Goal: Task Accomplishment & Management: Manage account settings

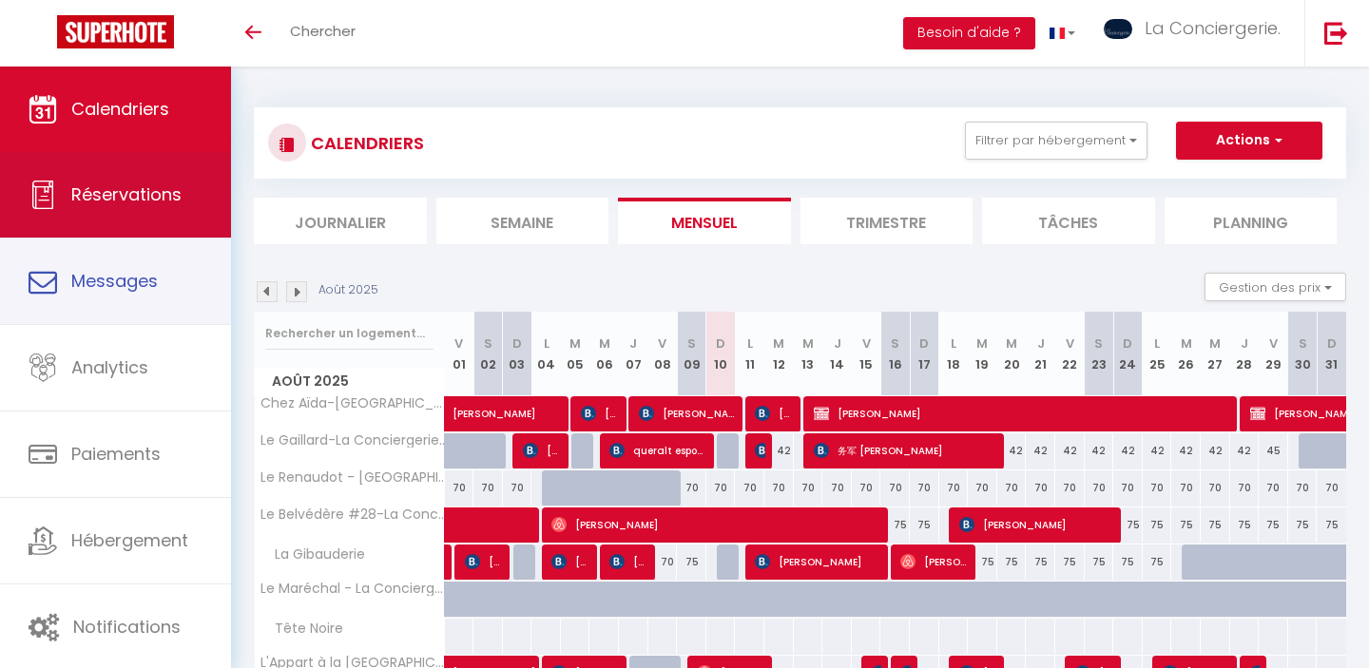
click at [148, 203] on span "Réservations" at bounding box center [126, 195] width 110 height 24
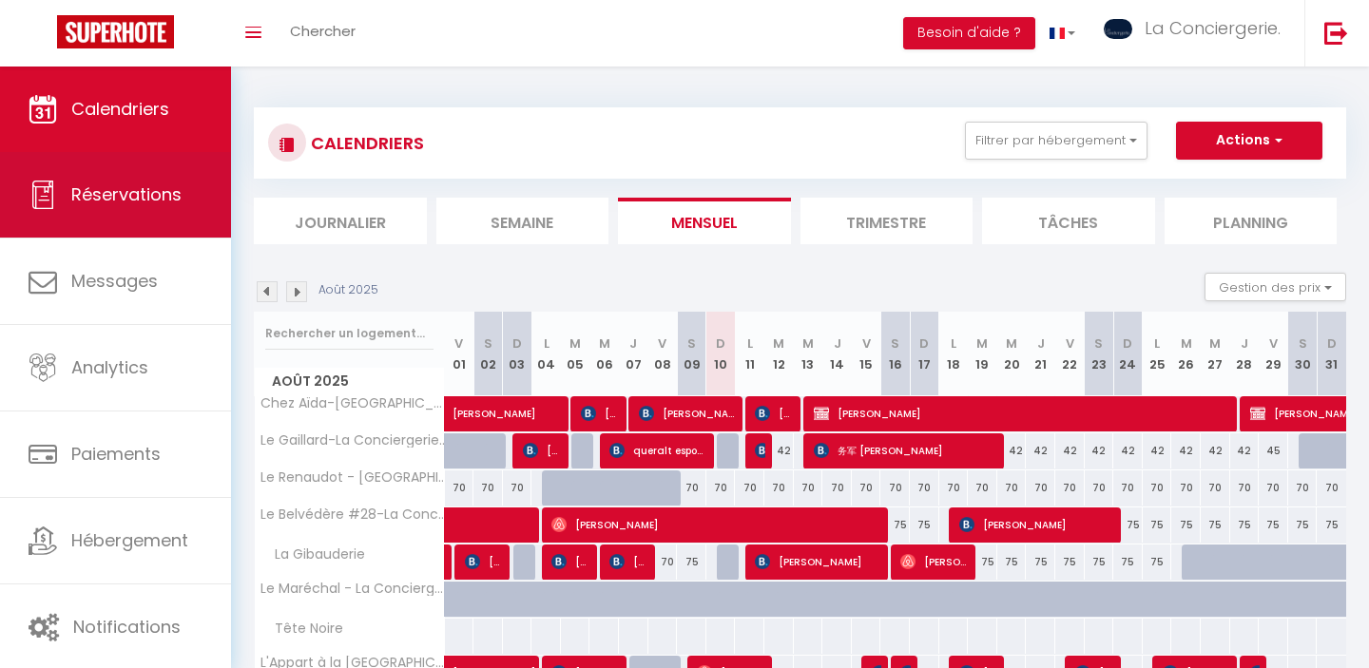
click at [109, 190] on span "Réservations" at bounding box center [126, 195] width 110 height 24
select select "not_cancelled"
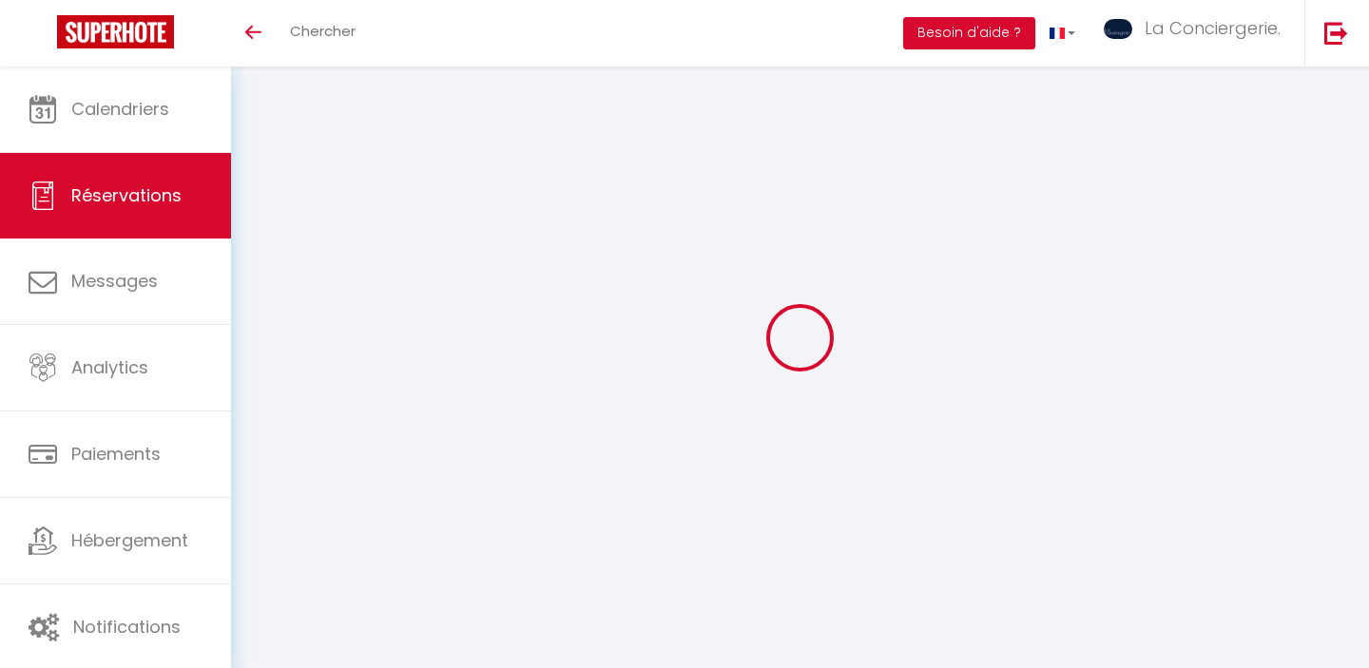
select select "not_cancelled"
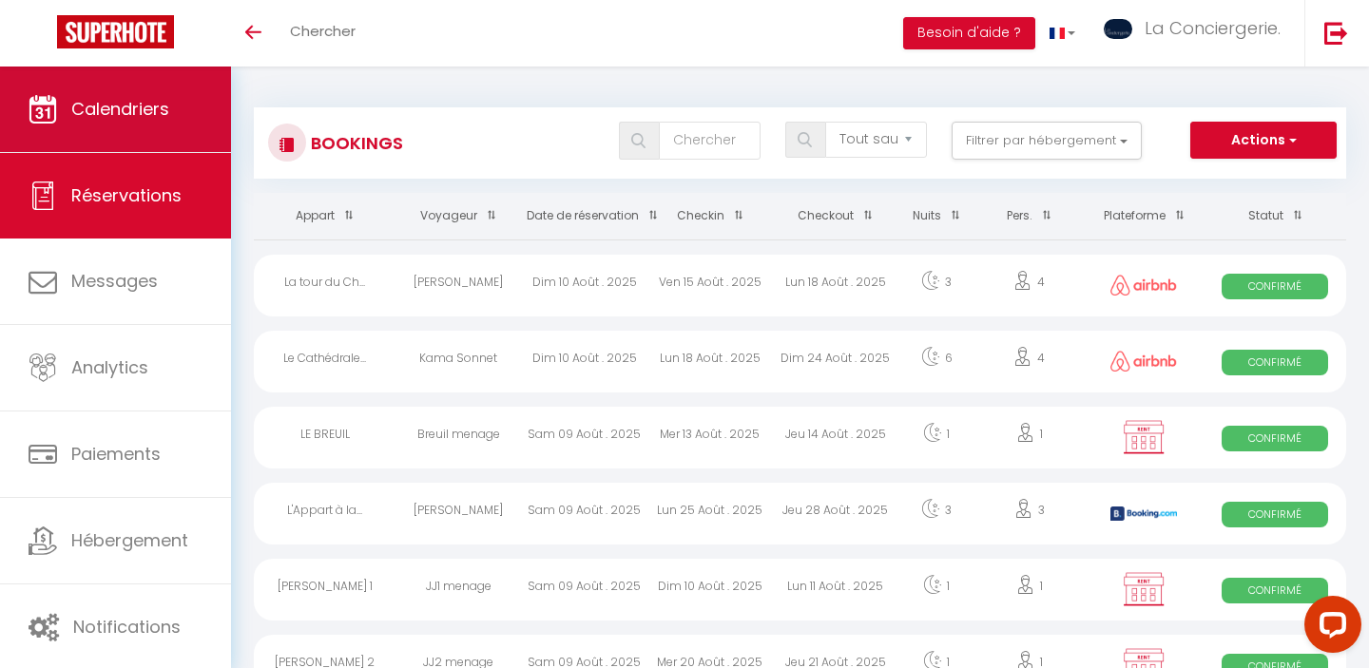
click at [113, 89] on link "Calendriers" at bounding box center [115, 110] width 231 height 86
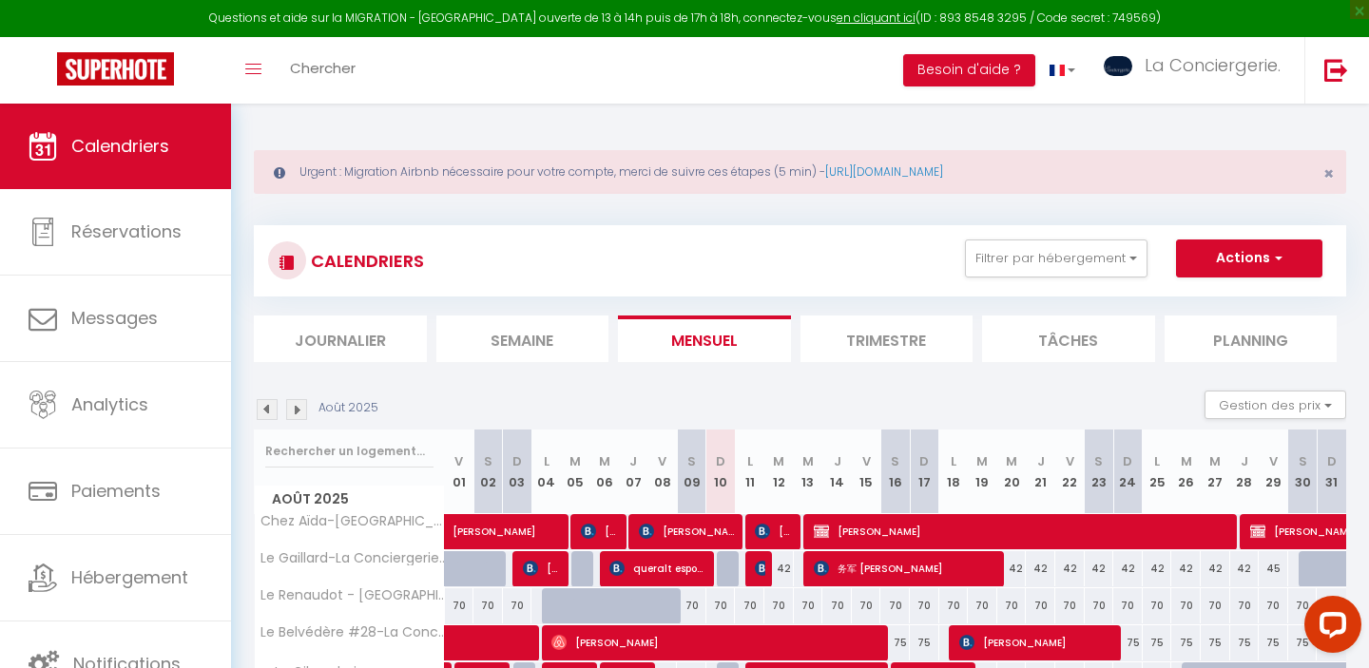
click at [537, 337] on li "Semaine" at bounding box center [522, 339] width 173 height 47
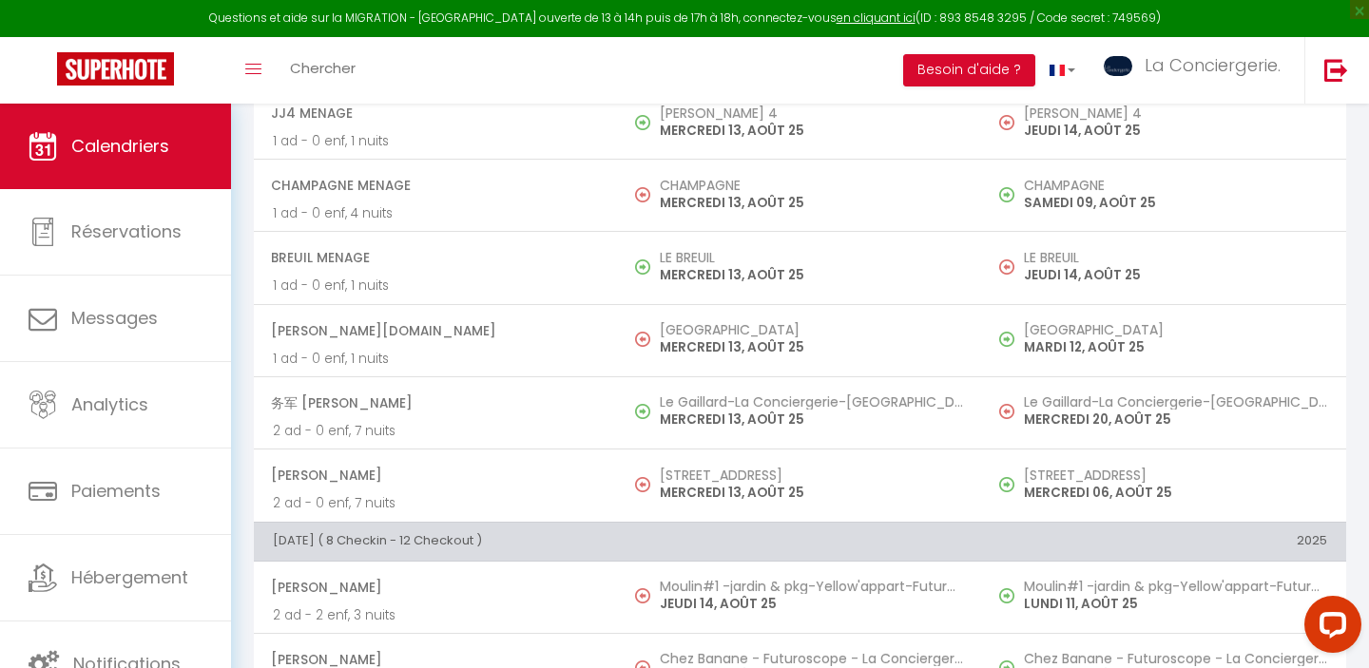
scroll to position [4758, 0]
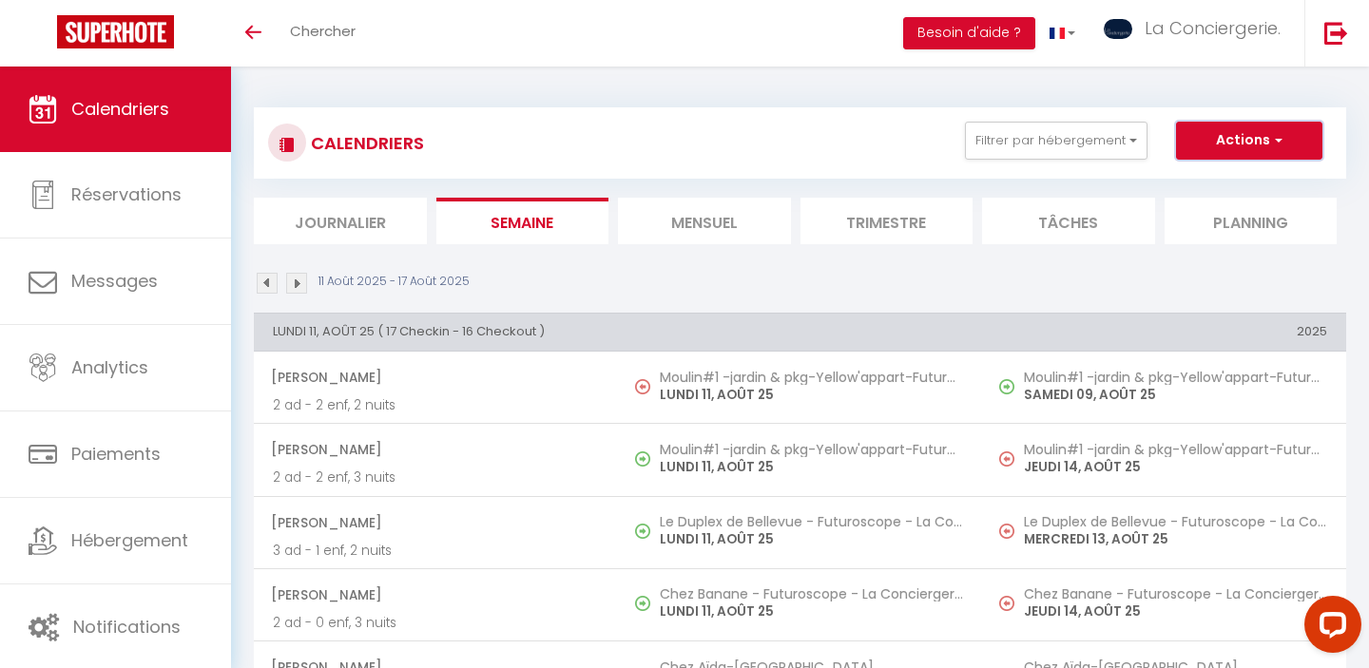
click at [1244, 124] on button "Actions" at bounding box center [1249, 141] width 146 height 38
click at [1202, 178] on link "Nouvelle réservation" at bounding box center [1229, 184] width 165 height 29
select select
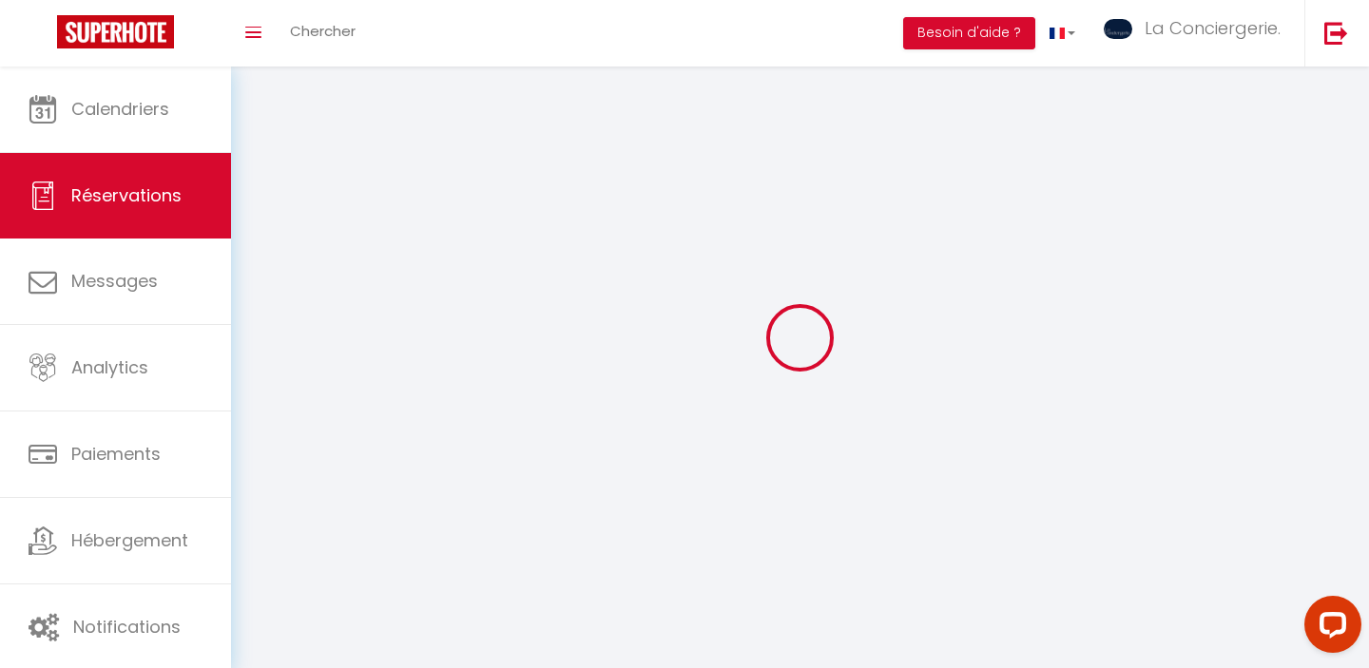
select select
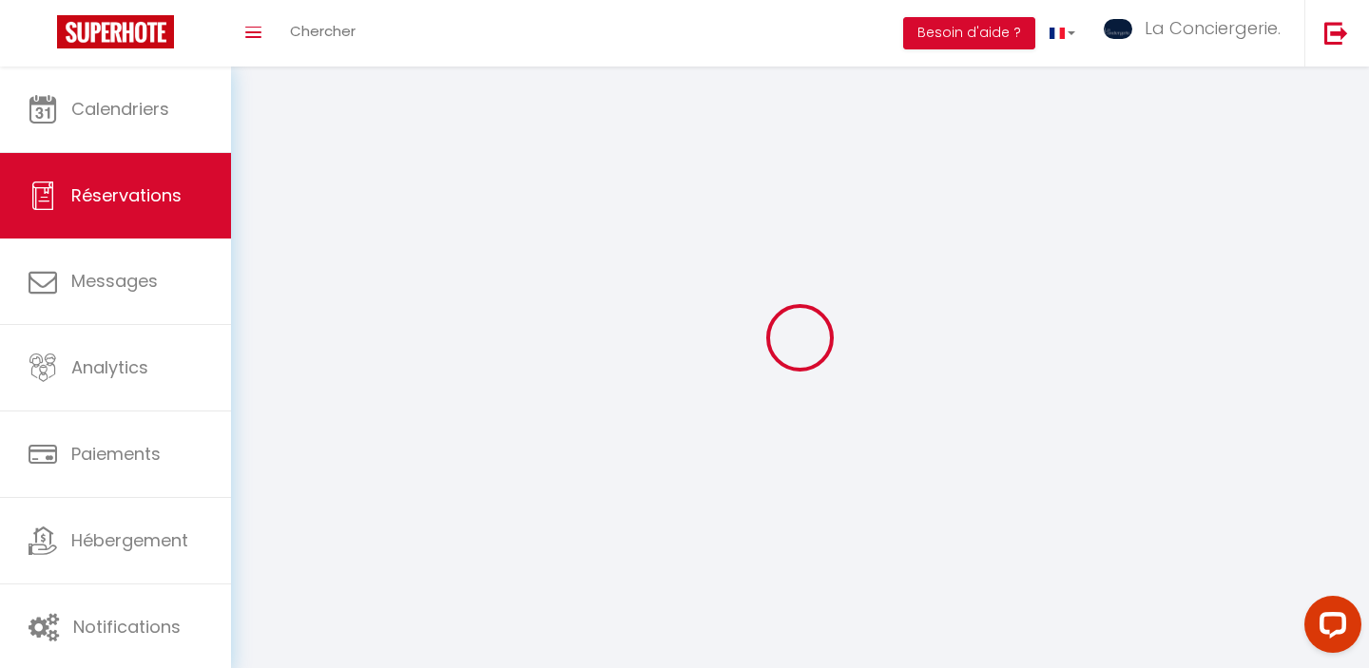
select select
checkbox input "false"
select select
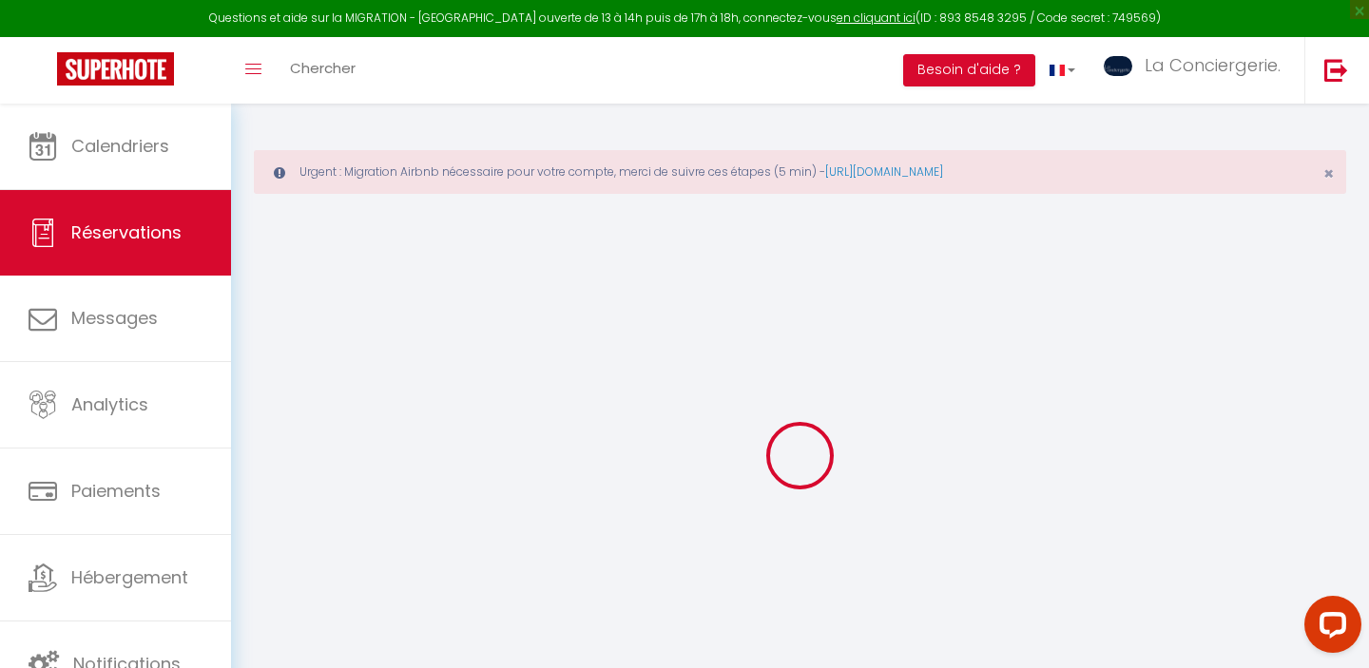
select select
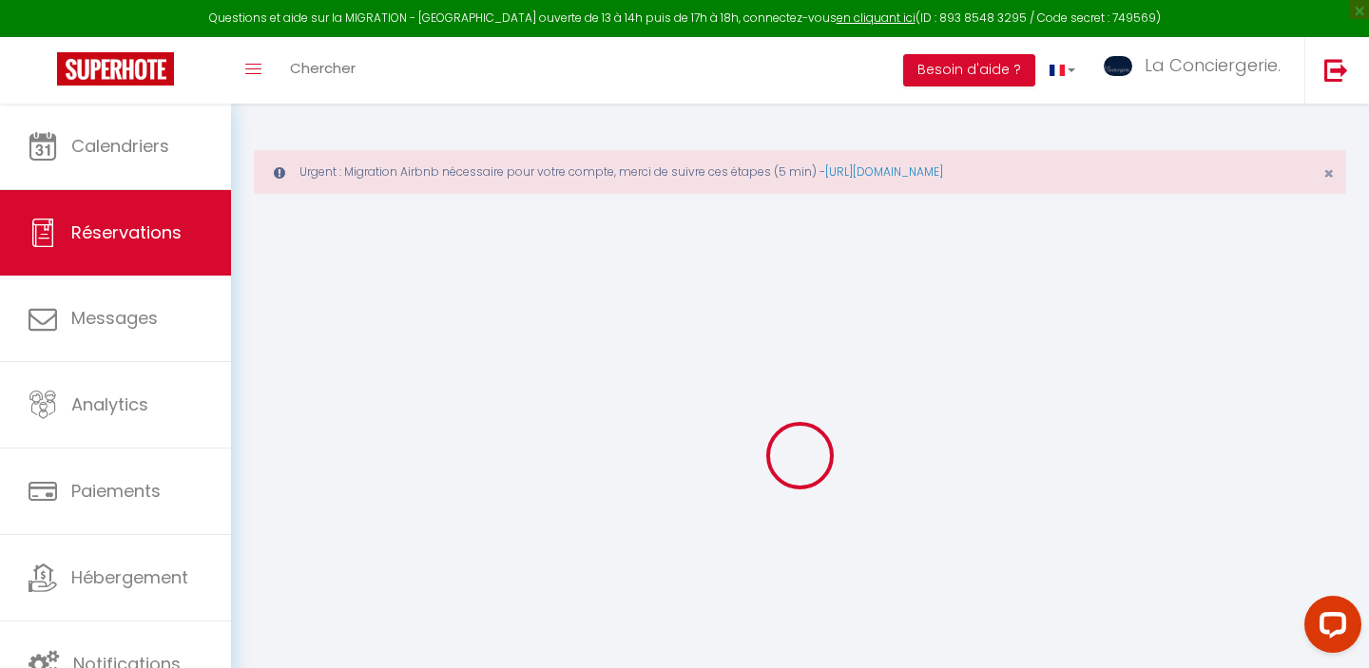
select select
checkbox input "false"
select select
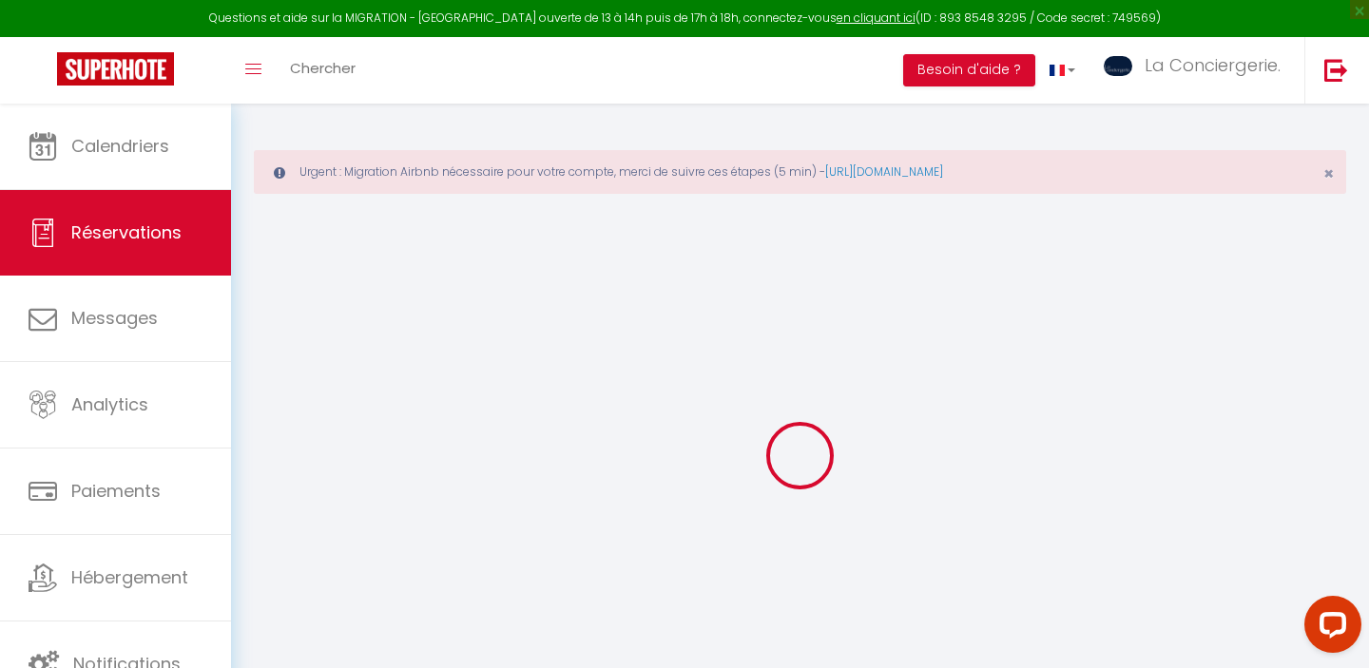
select select
checkbox input "false"
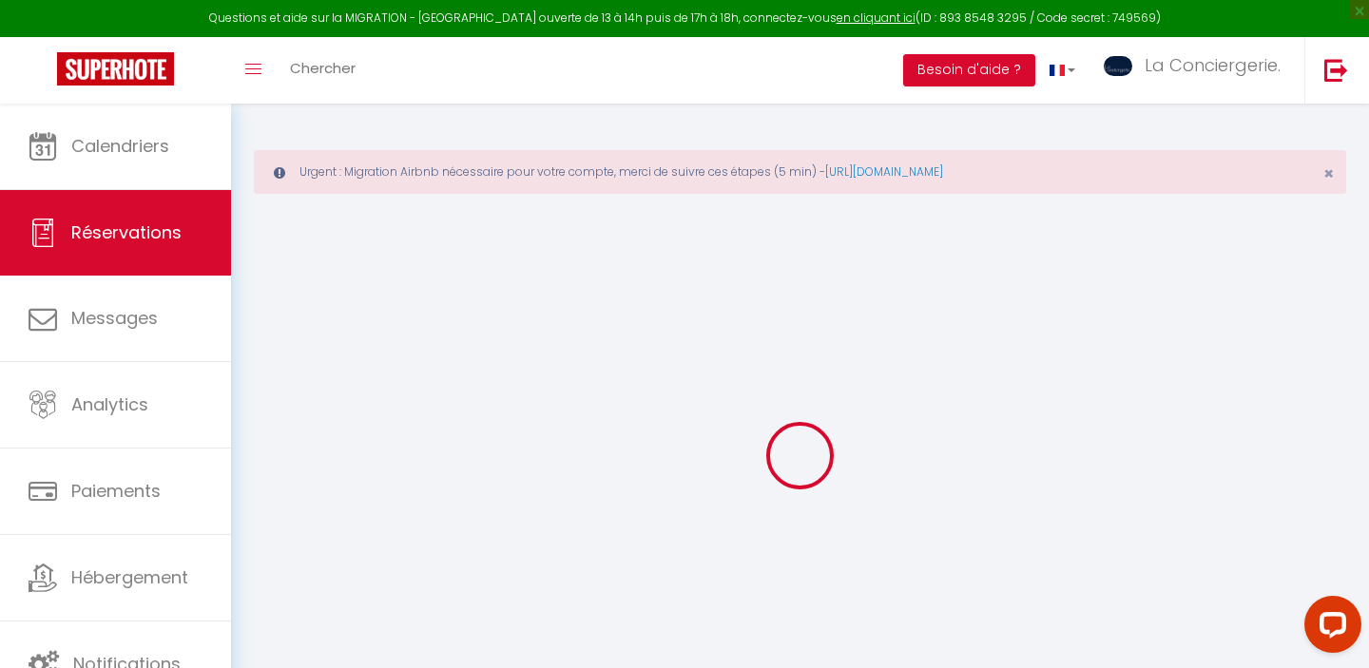
select select
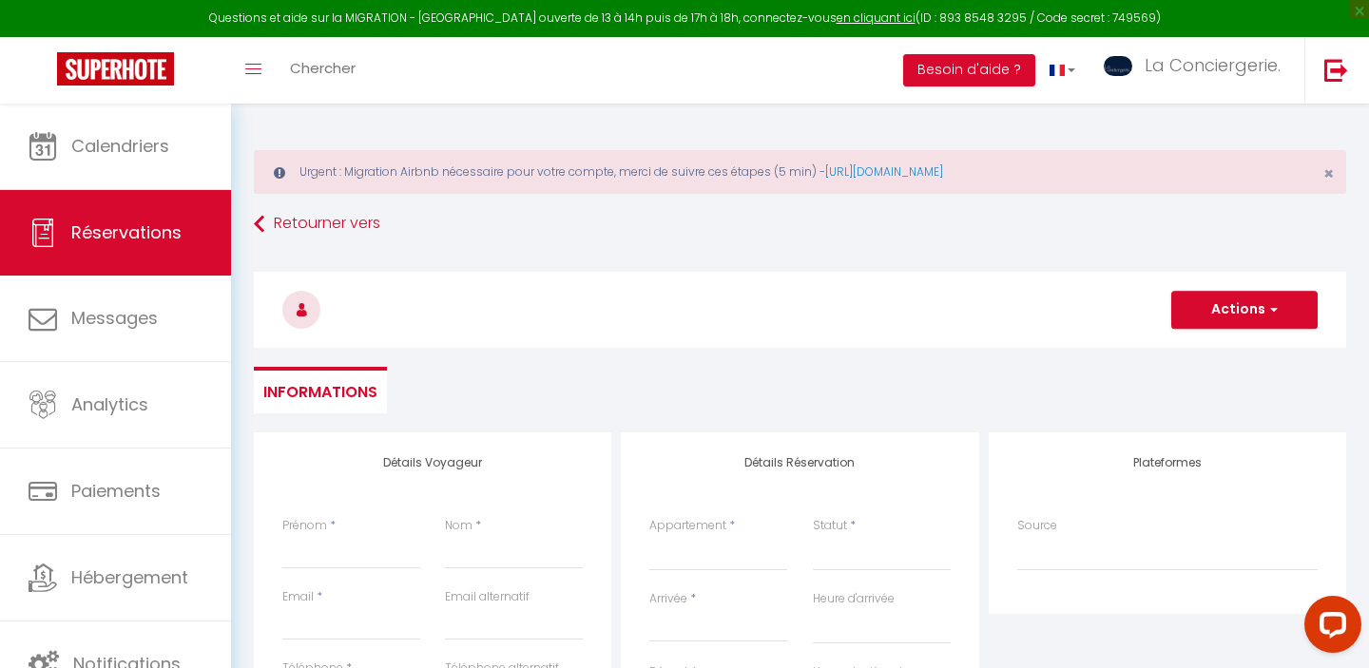
select select
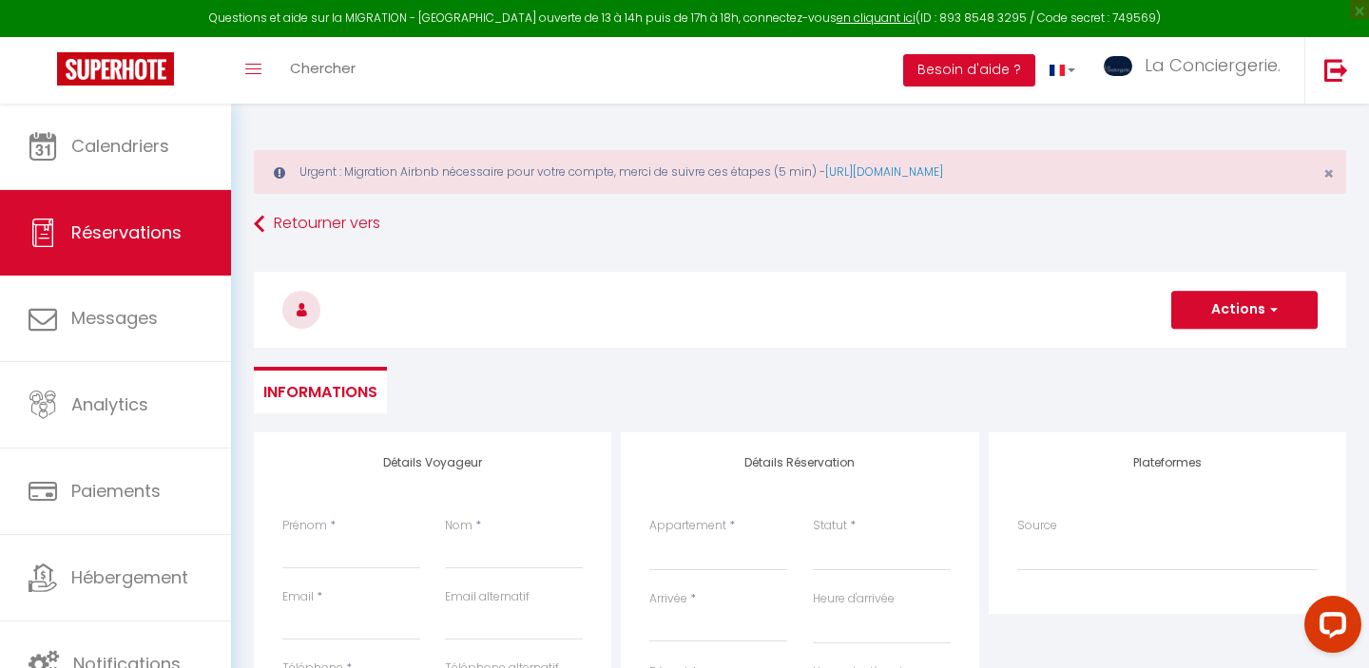
select select
checkbox input "false"
select select
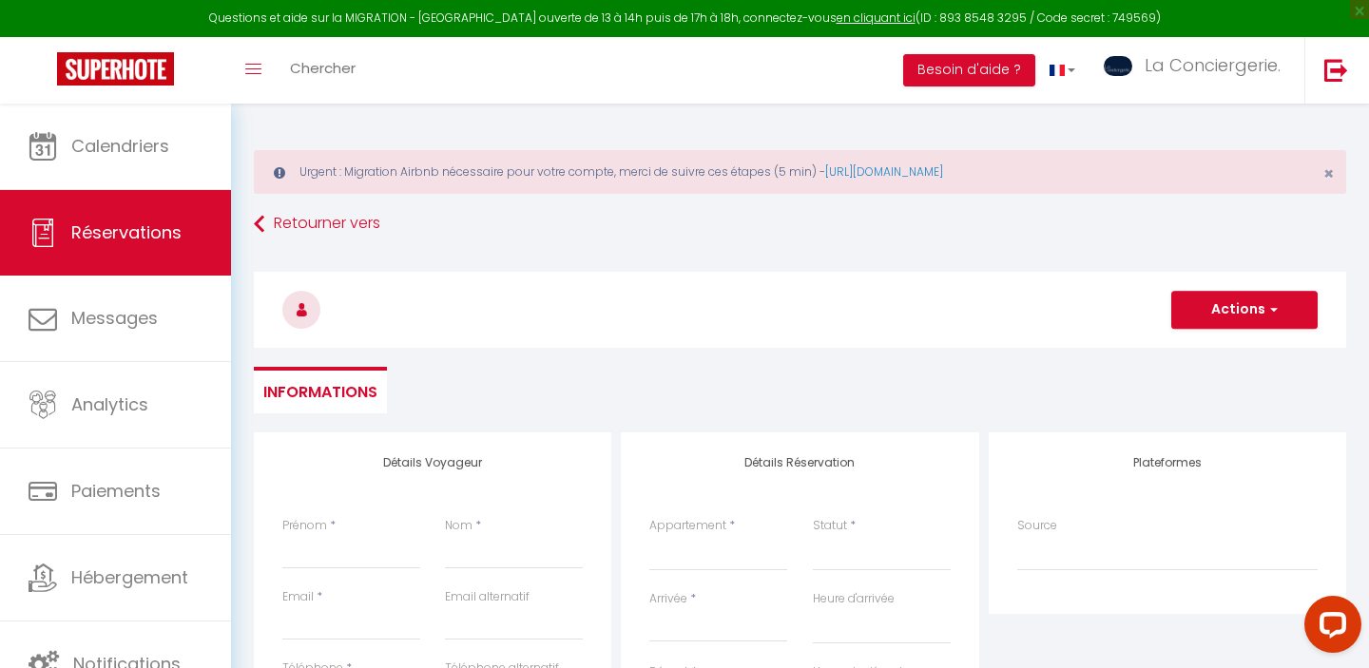
select select
checkbox input "false"
select select
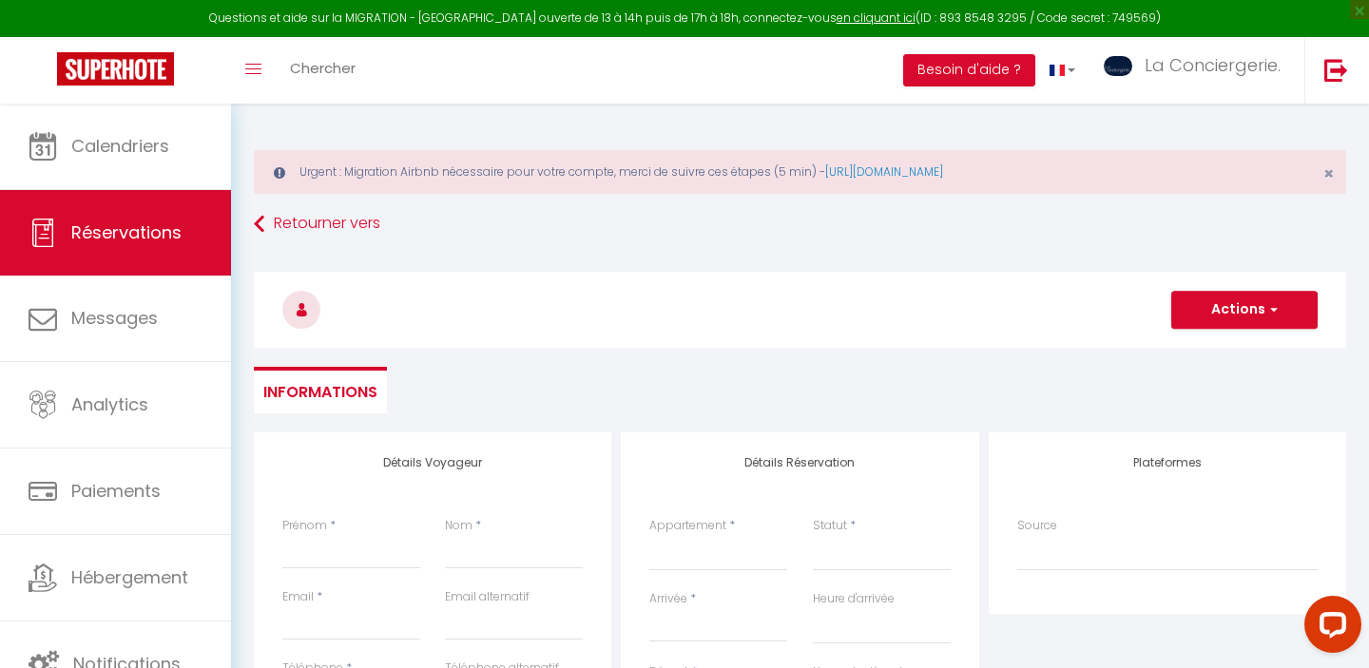
select select
click at [331, 562] on input "Prénom" at bounding box center [351, 552] width 138 height 34
type input "r"
select select
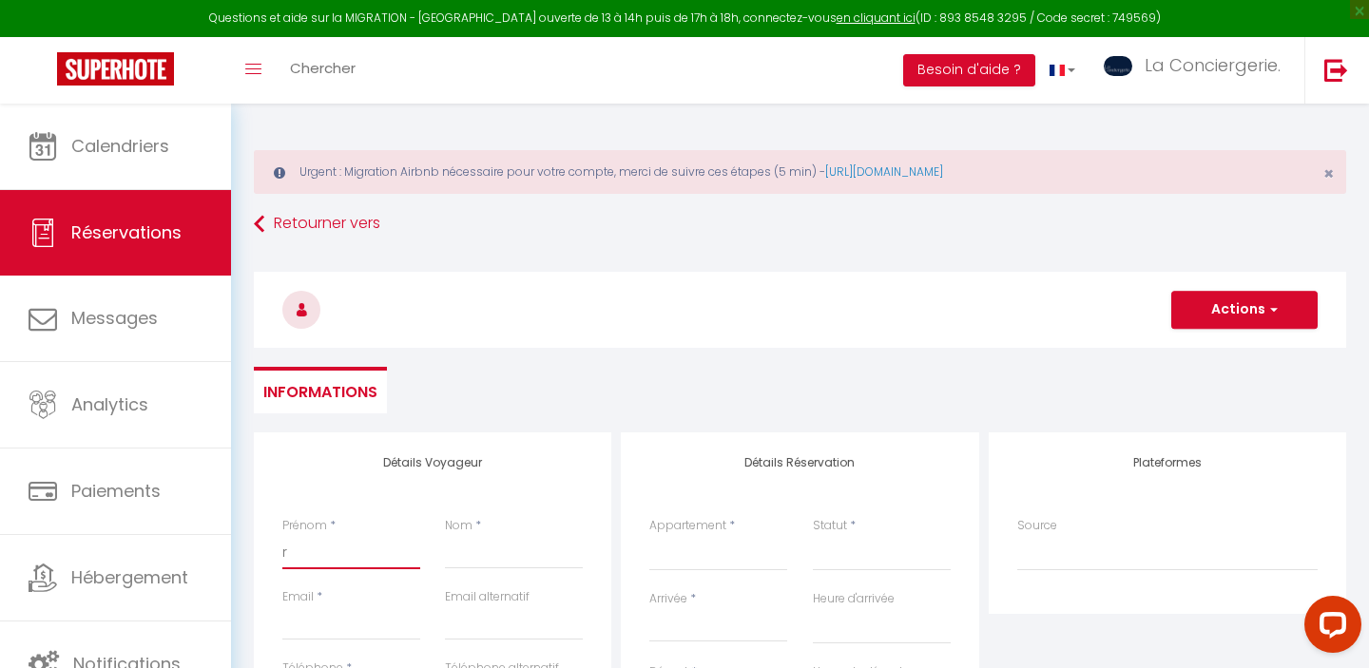
select select
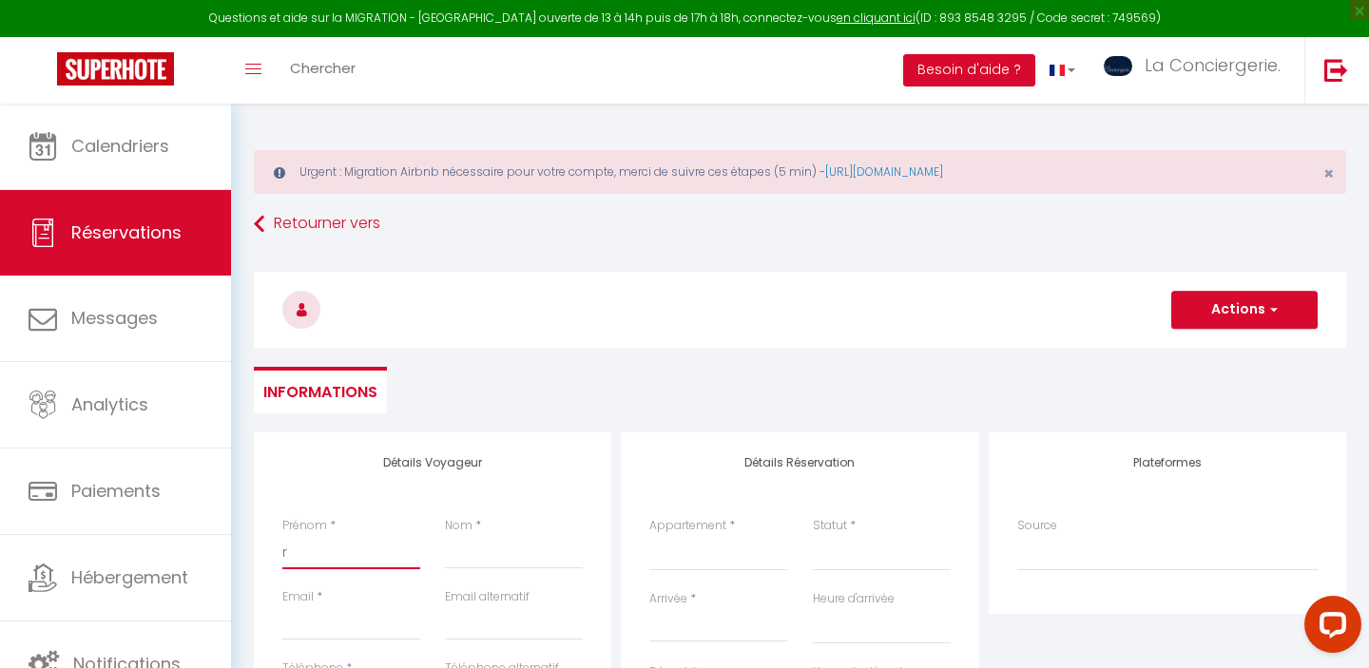
checkbox input "false"
type input "ru"
select select
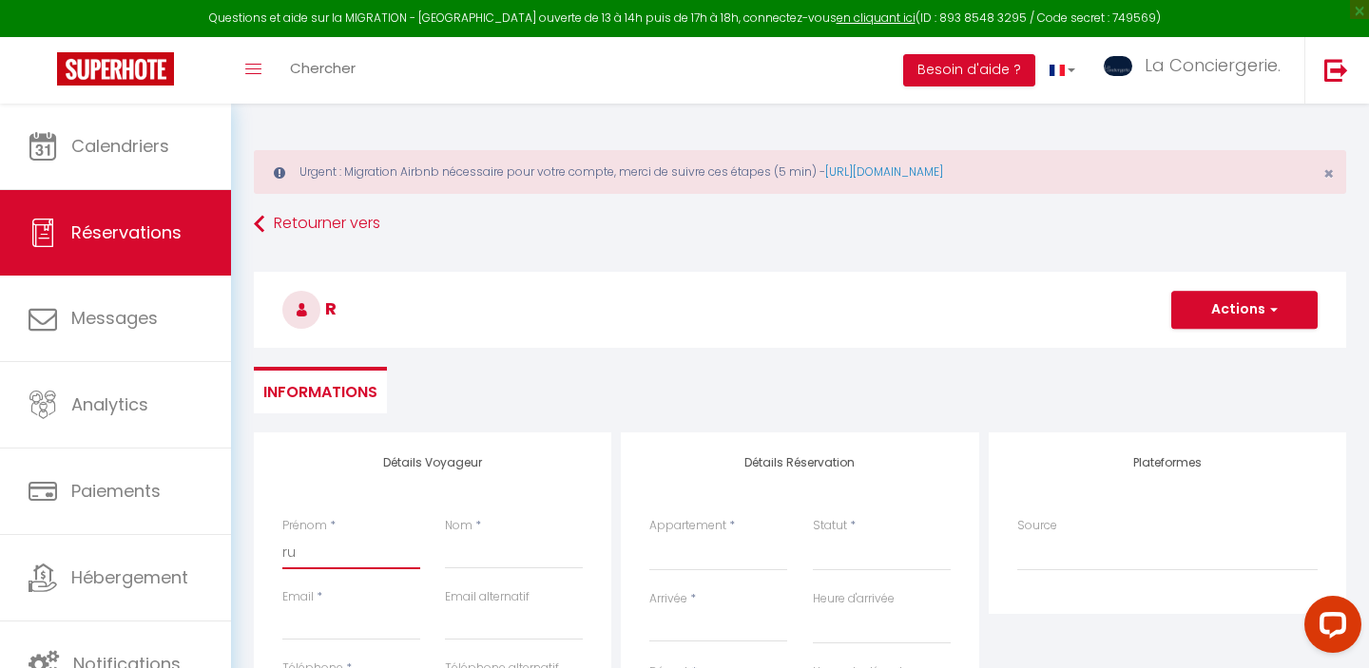
select select
checkbox input "false"
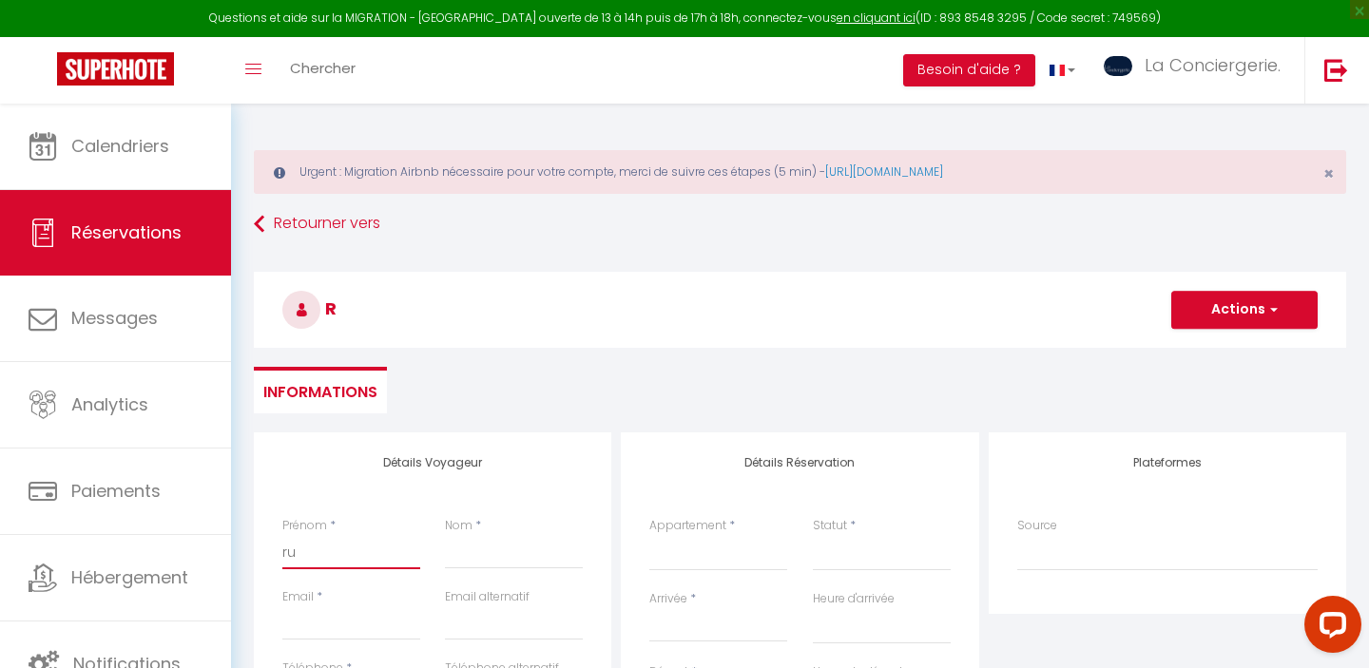
type input "rue"
select select
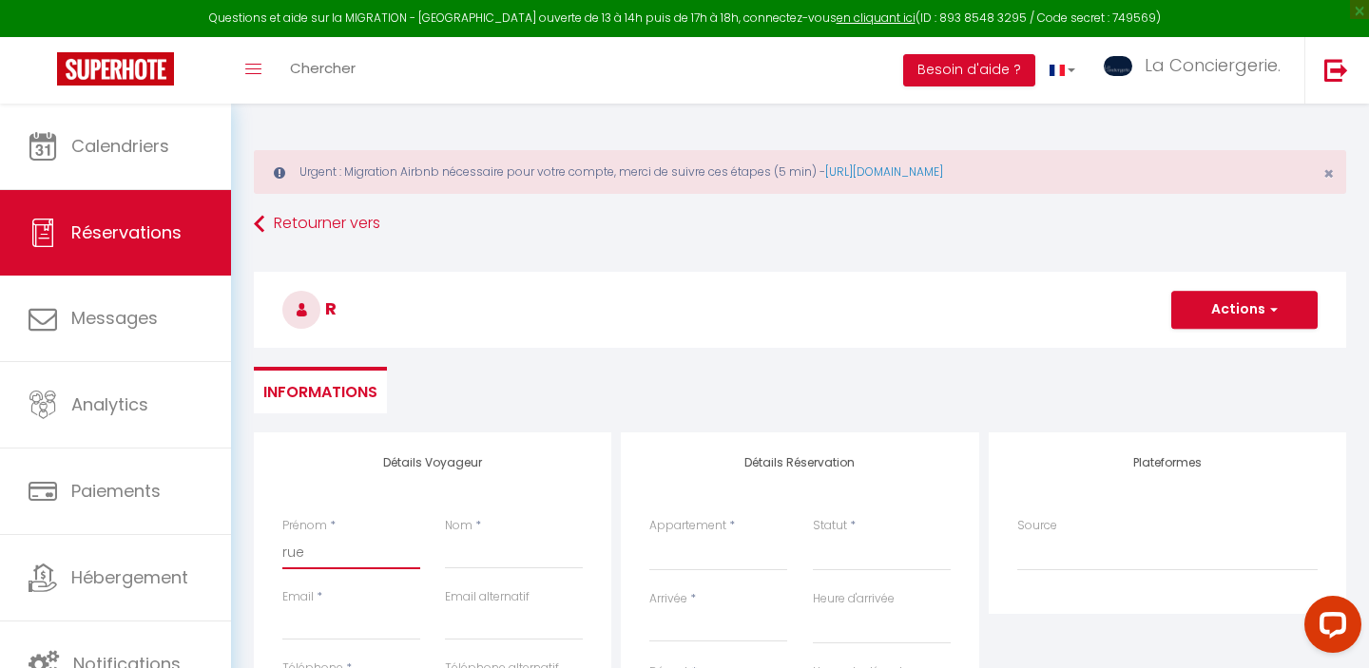
select select
checkbox input "false"
type input "rueb"
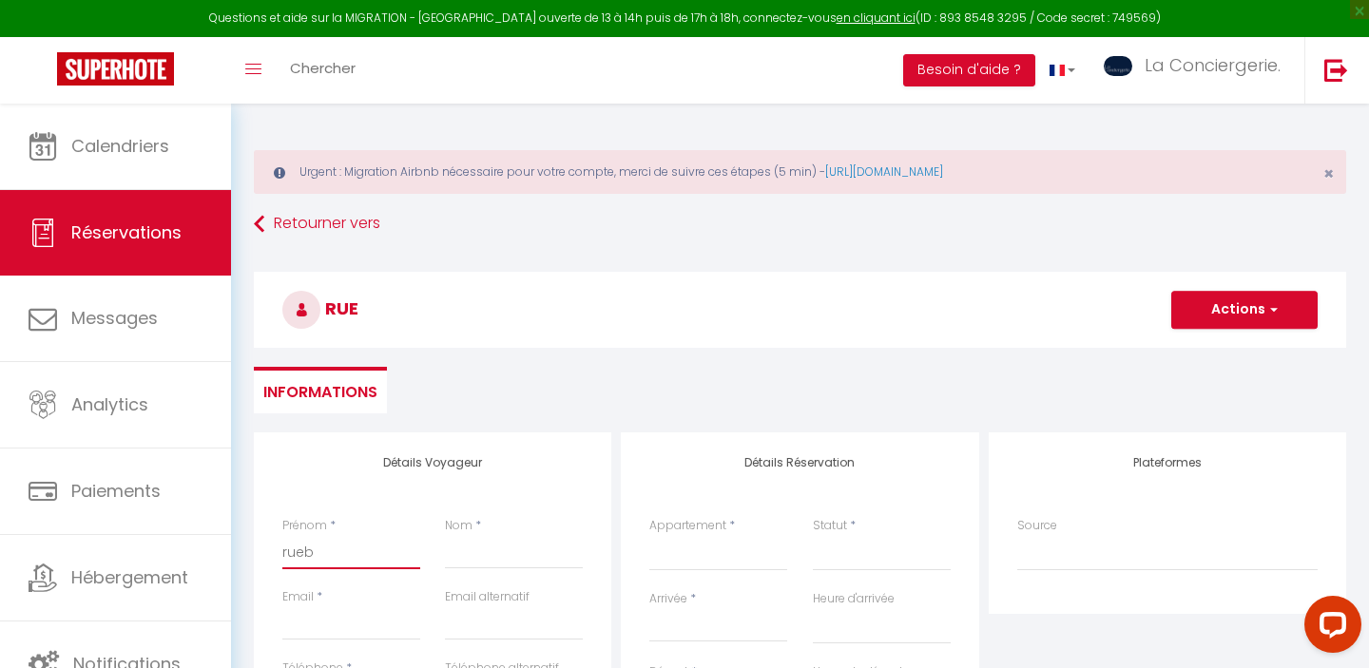
select select
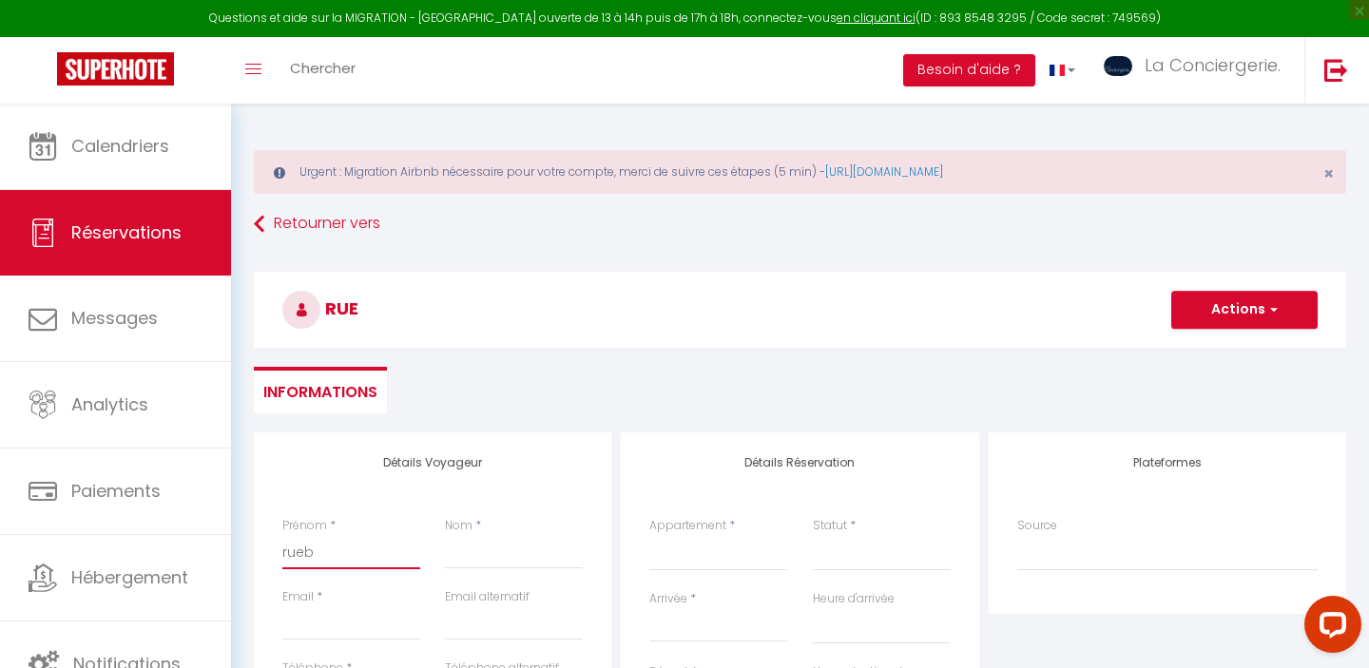
select select
checkbox input "false"
type input "rueba"
select select
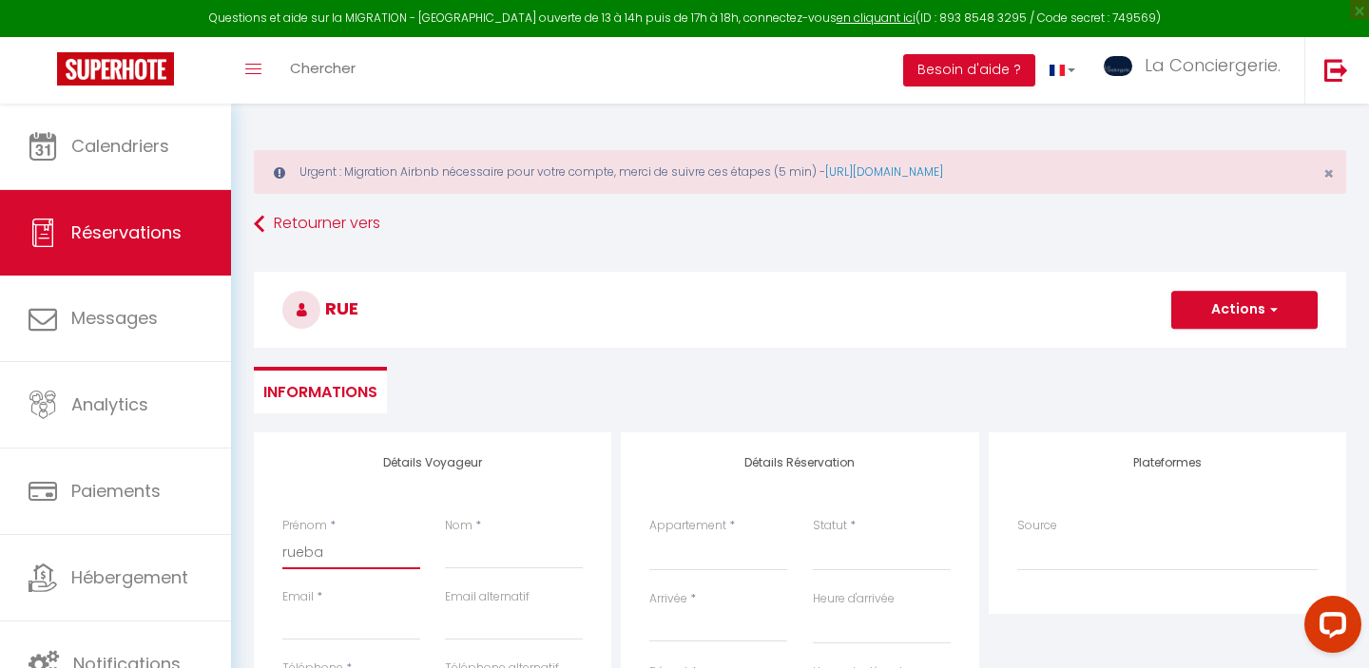
select select
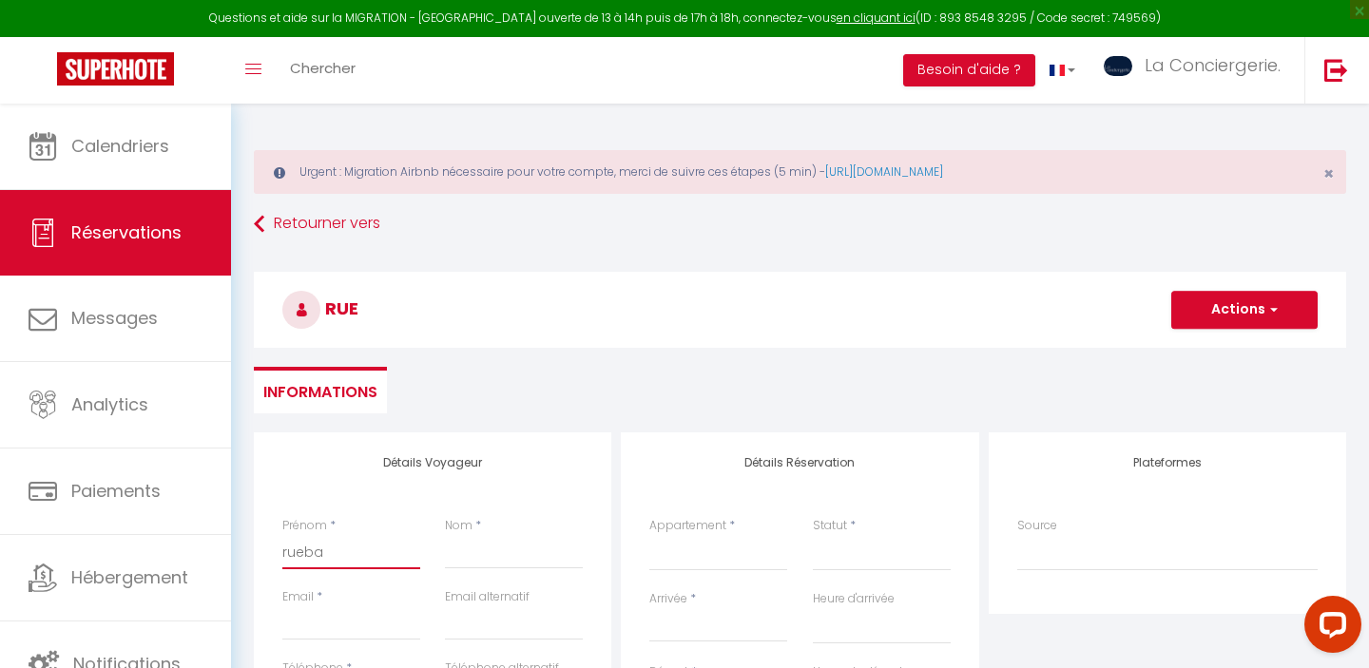
select select
checkbox input "false"
type input "ruebas"
select select
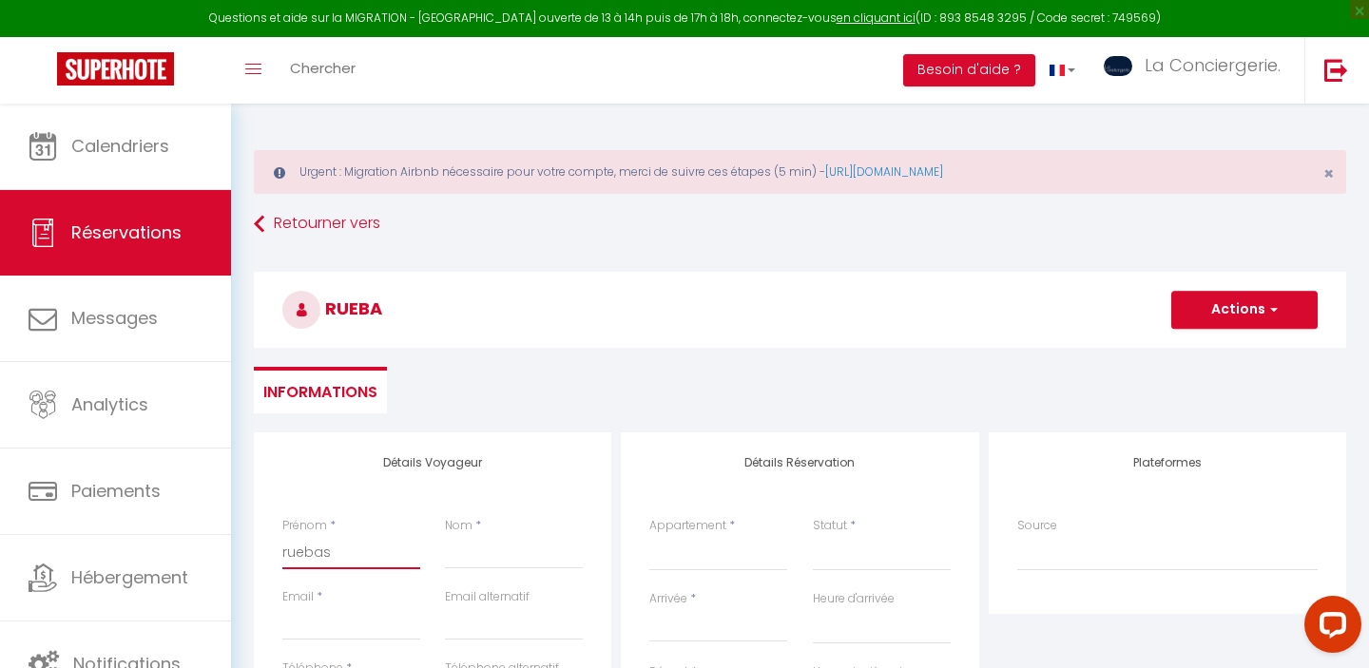
select select
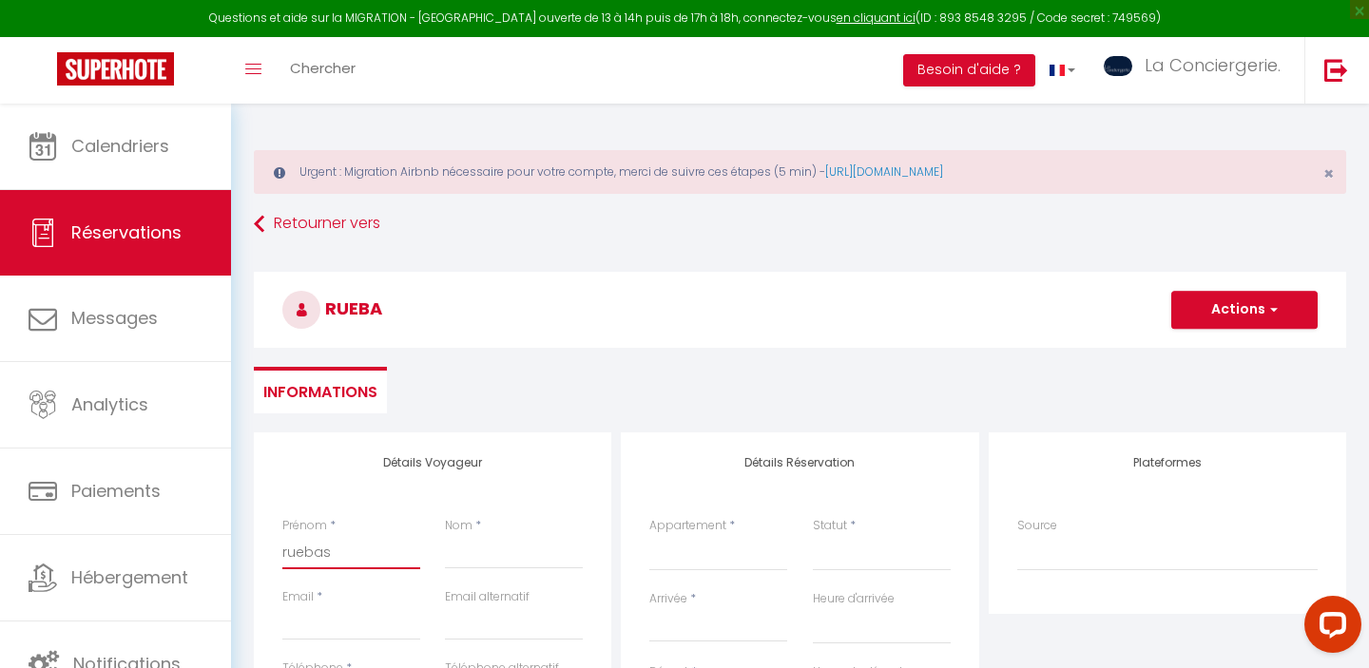
checkbox input "false"
type input "ruebass"
select select
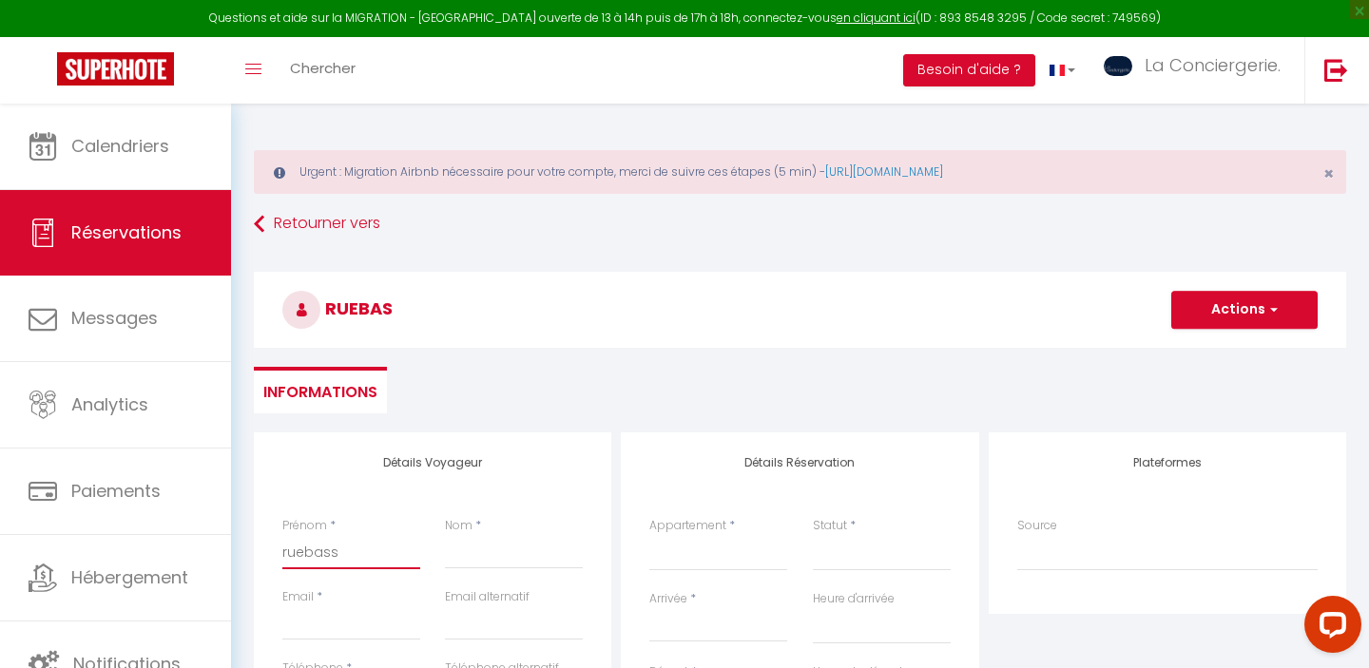
select select
checkbox input "false"
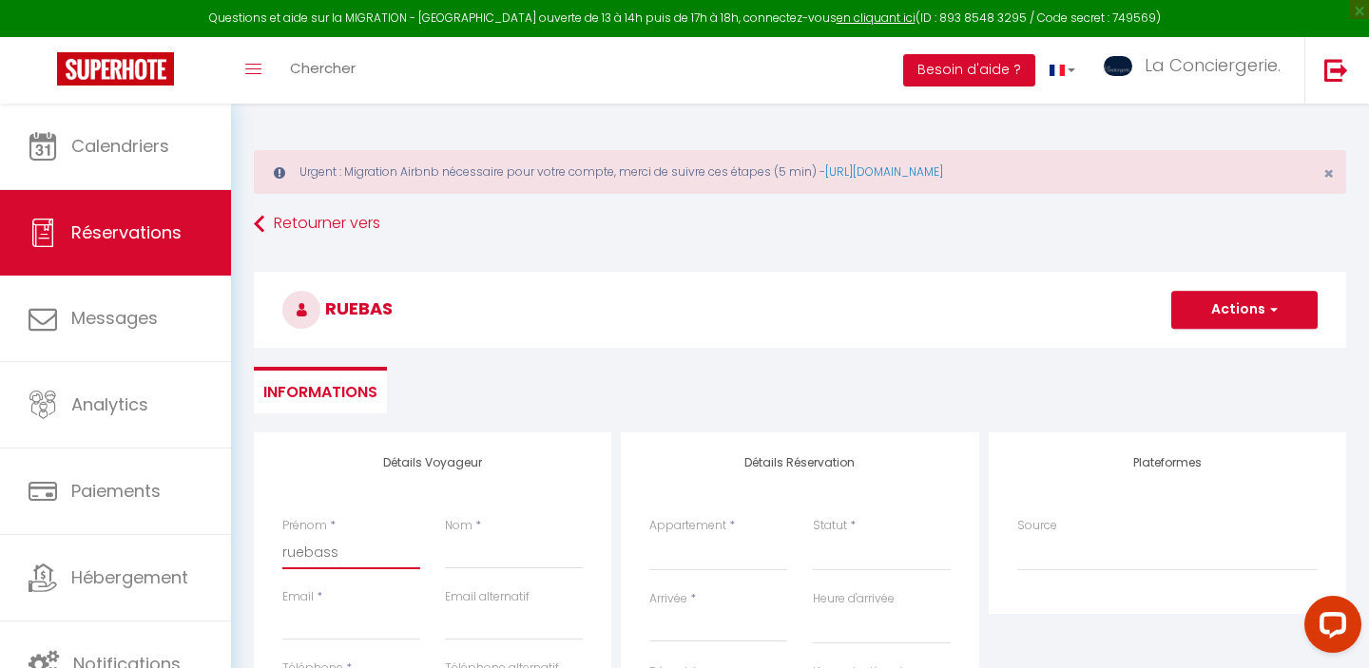
type input "ruebasse"
select select
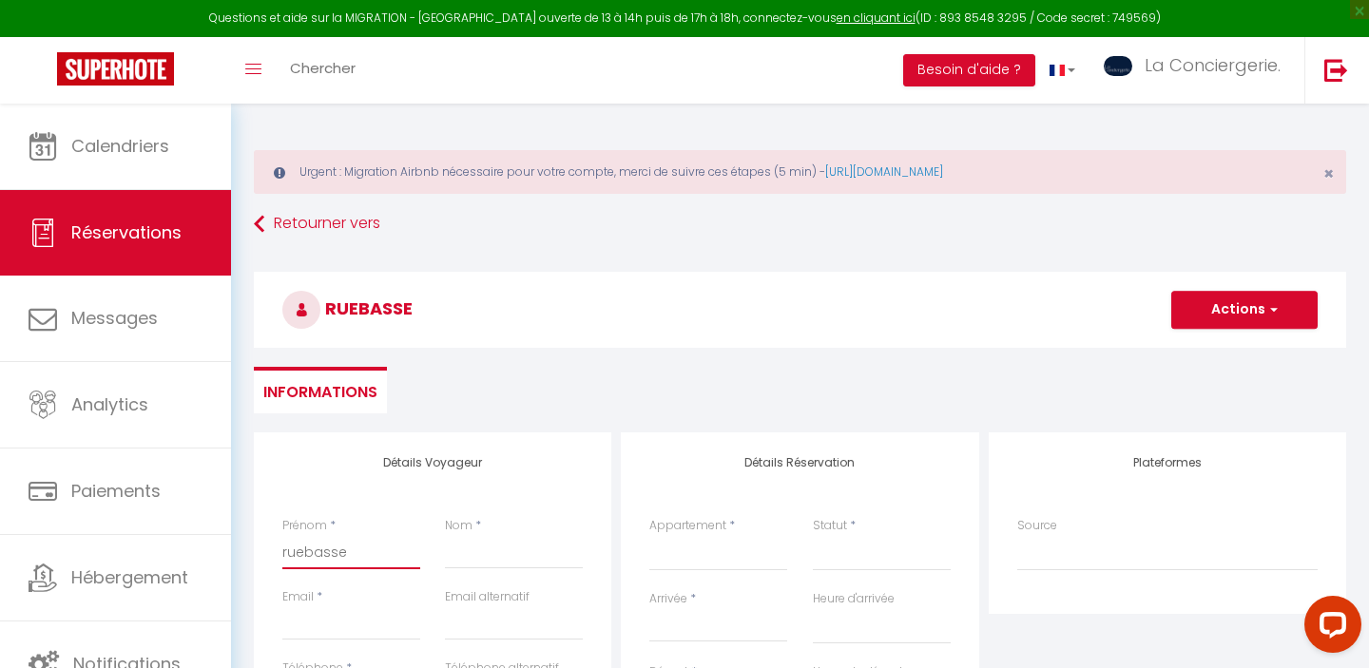
select select
checkbox input "false"
type input "ruebasse"
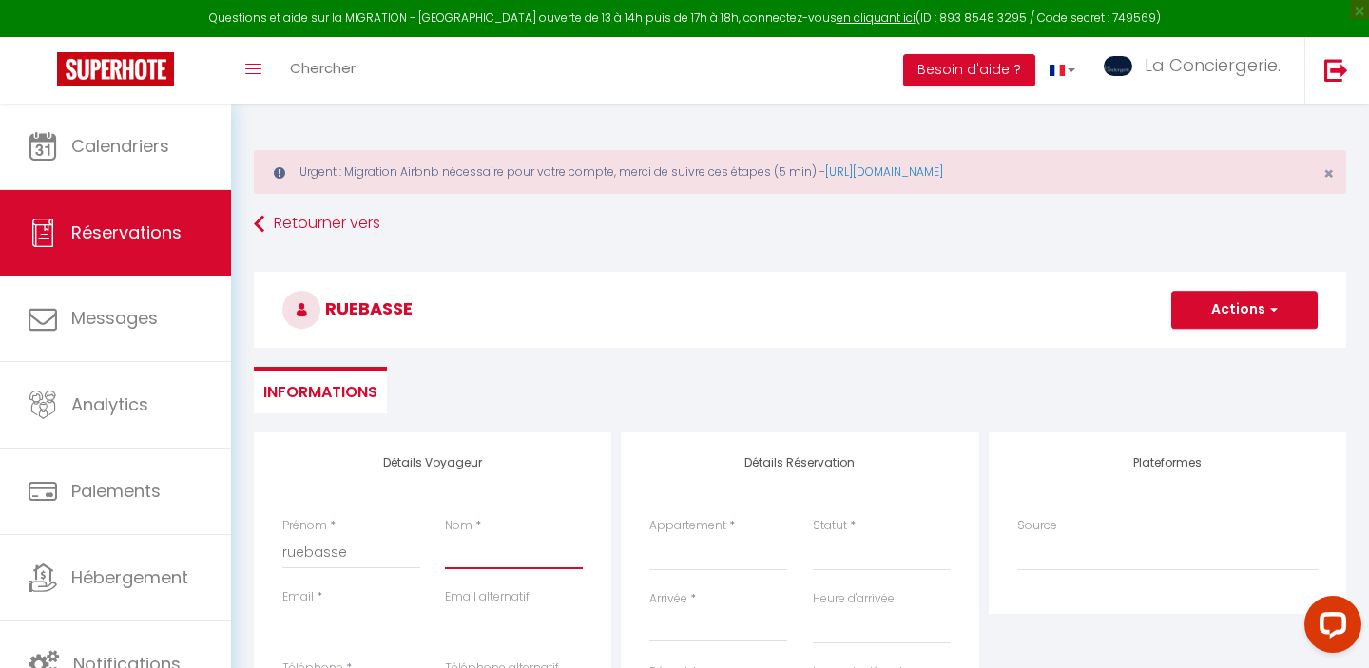
type input "m"
select select
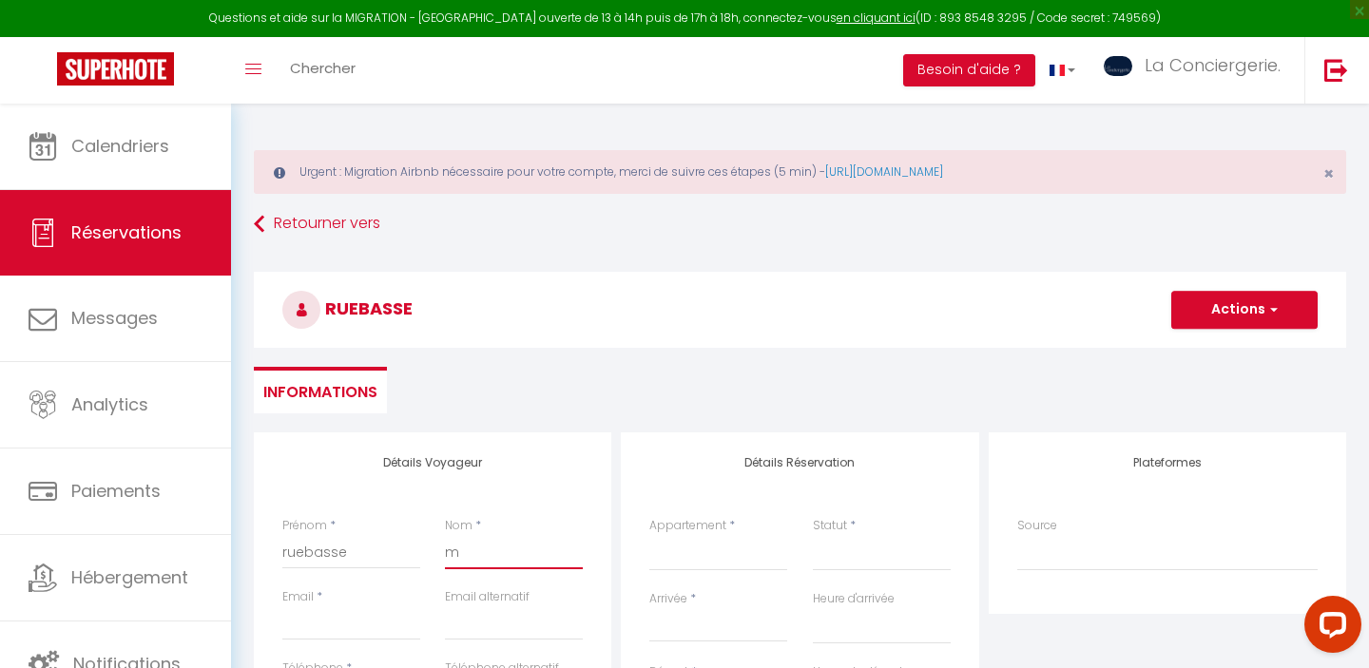
select select
checkbox input "false"
type input "me"
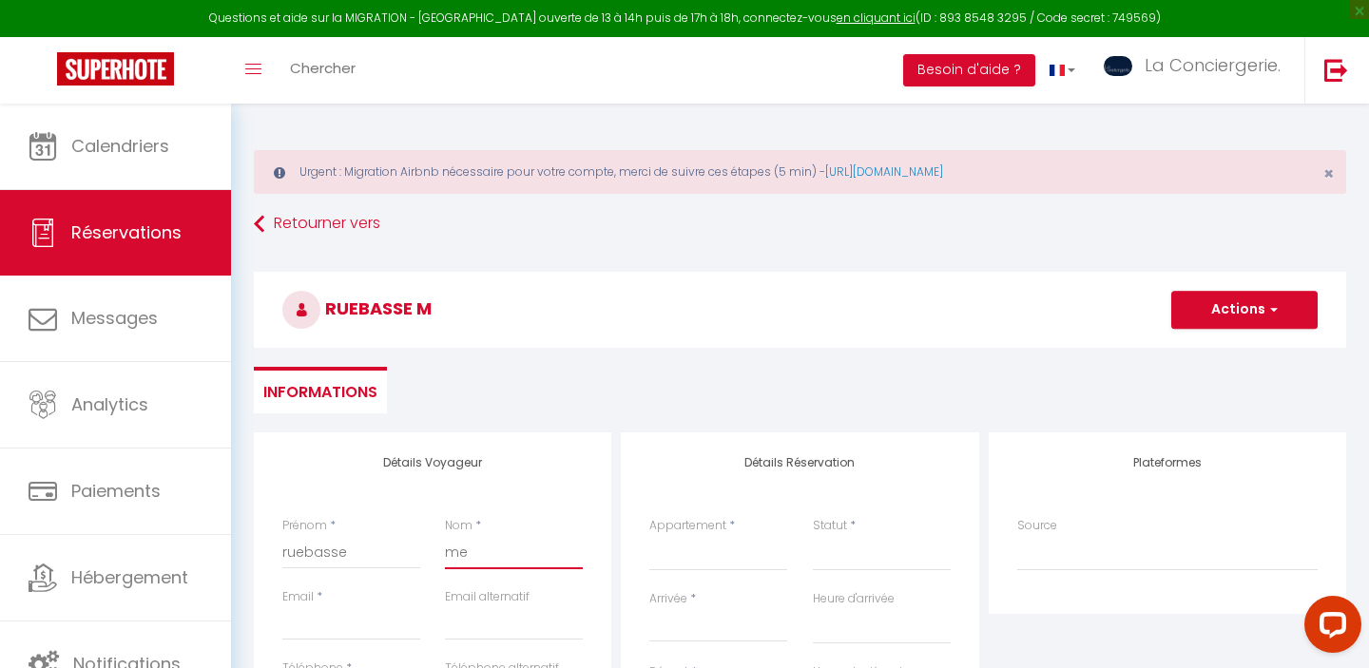
select select
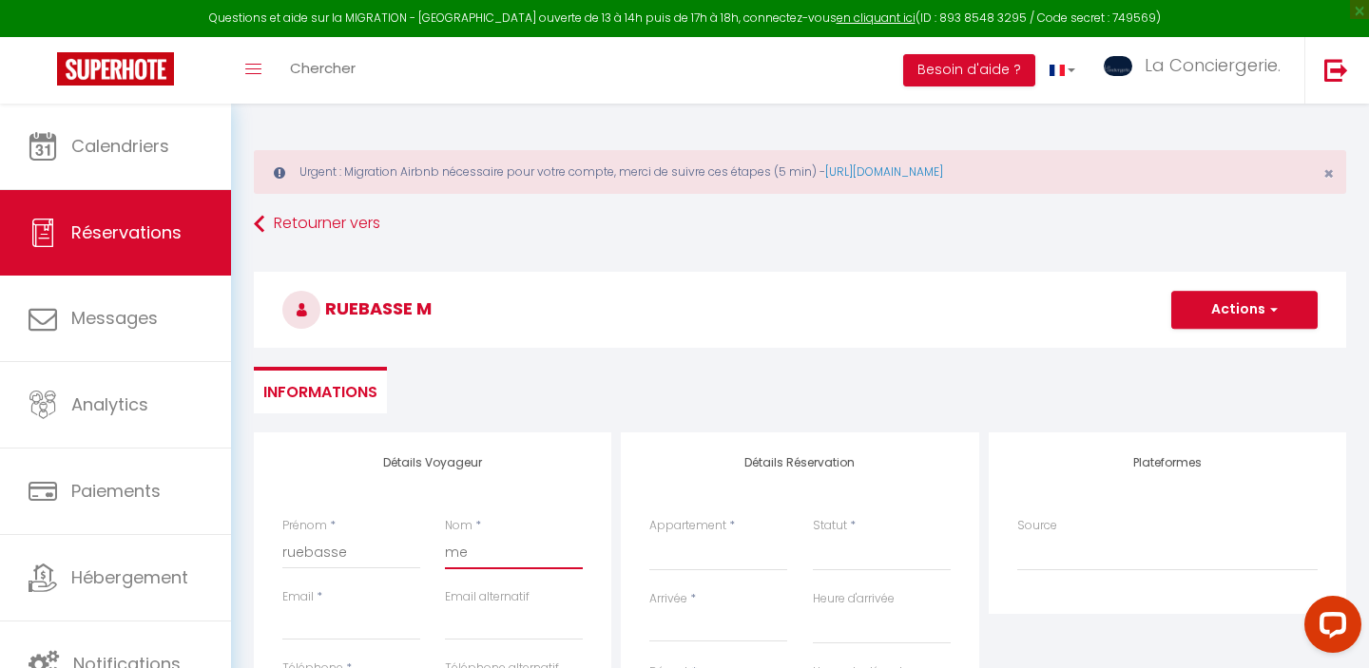
select select
checkbox input "false"
type input "men"
select select
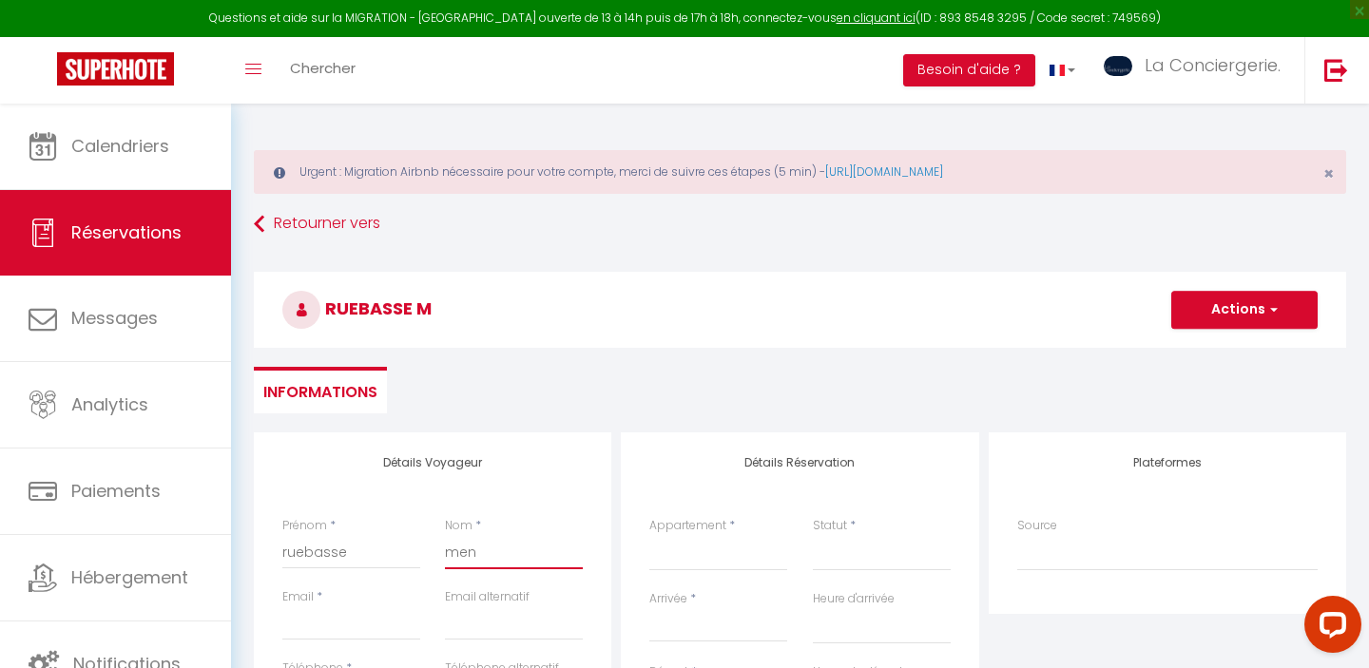
select select
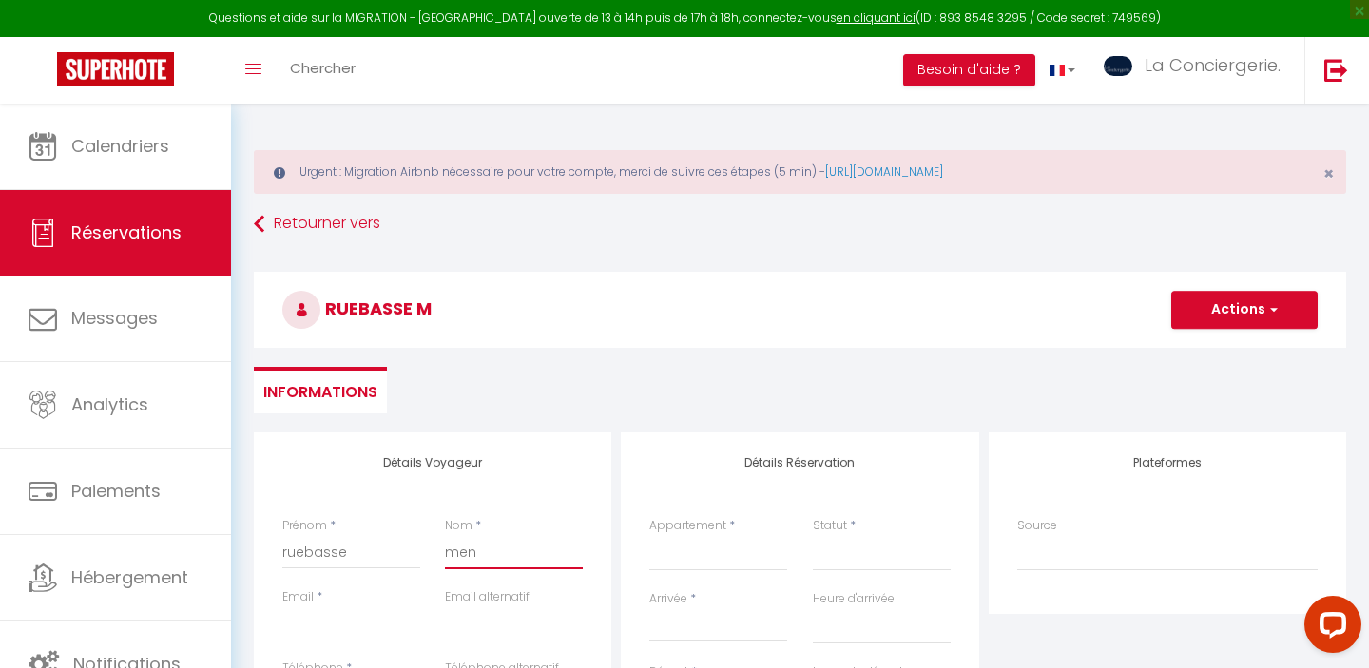
select select
checkbox input "false"
type input "mena"
select select
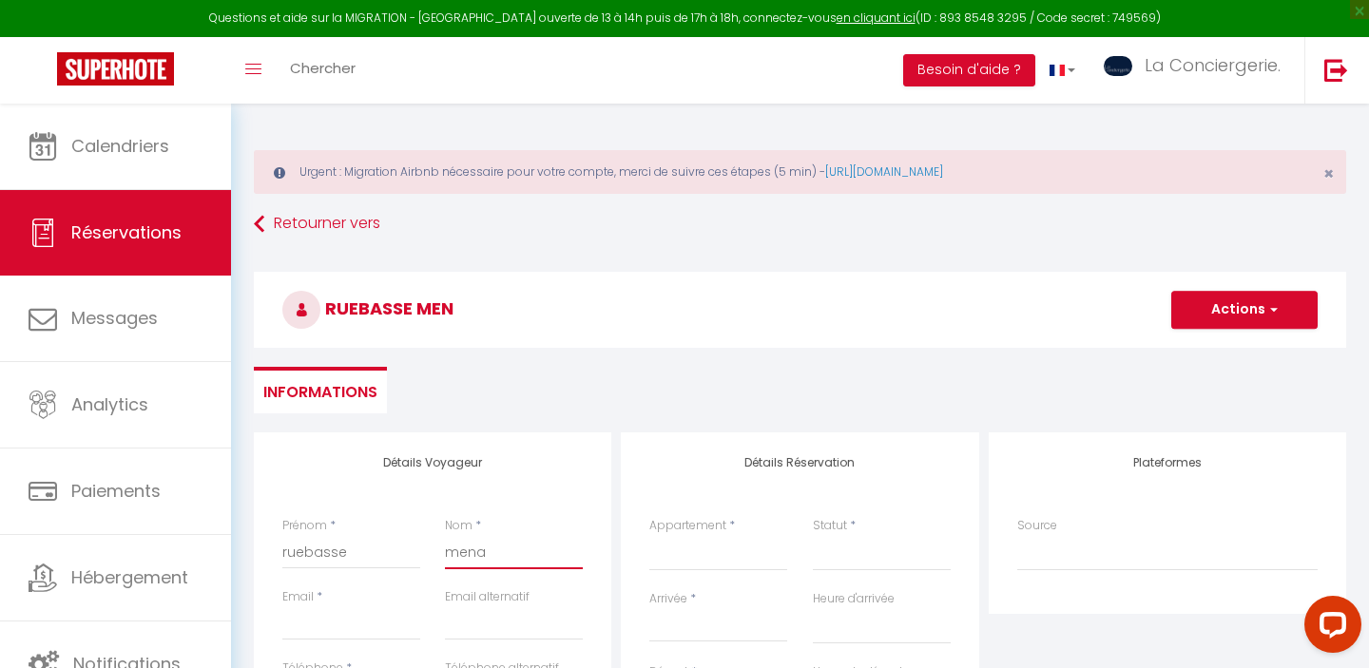
select select
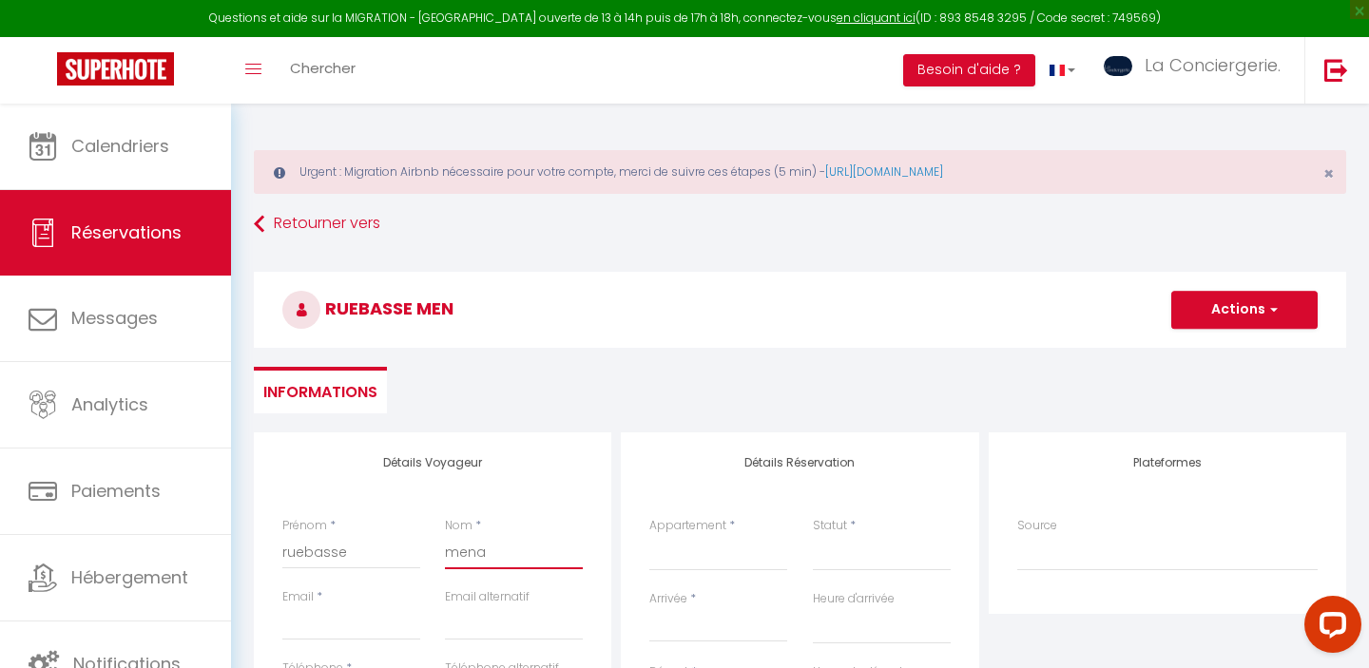
checkbox input "false"
type input "menag"
select select
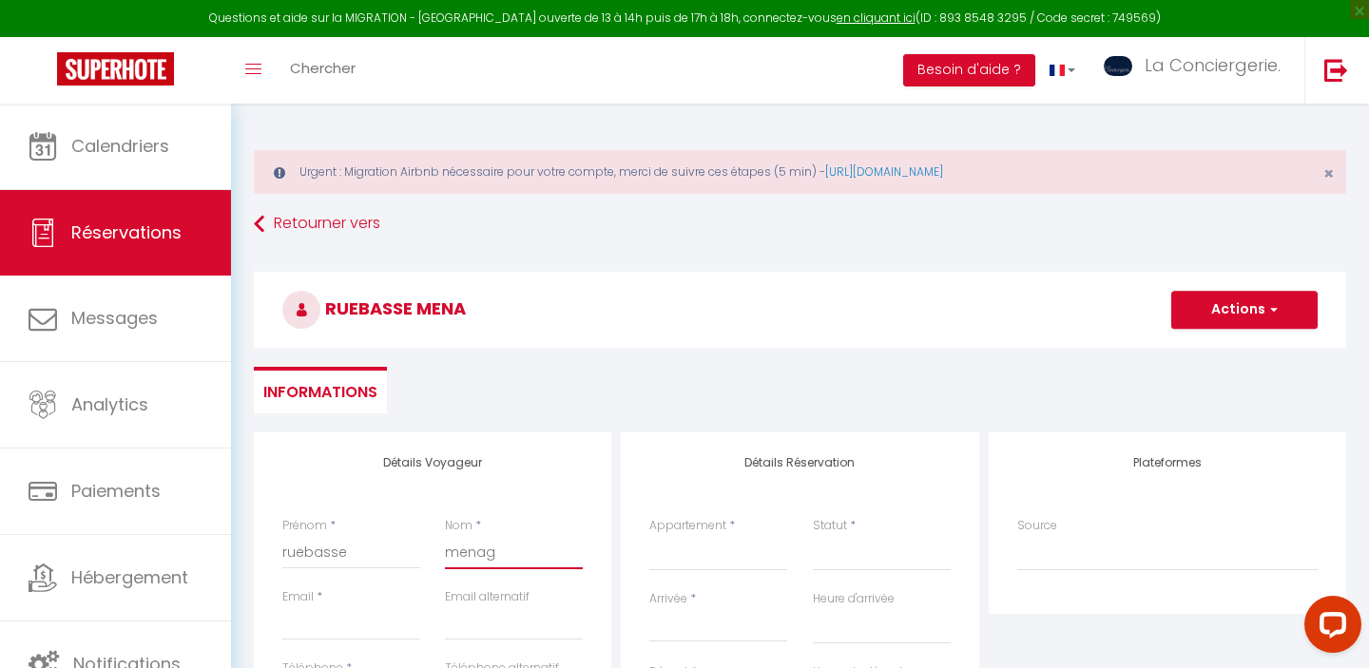
select select
checkbox input "false"
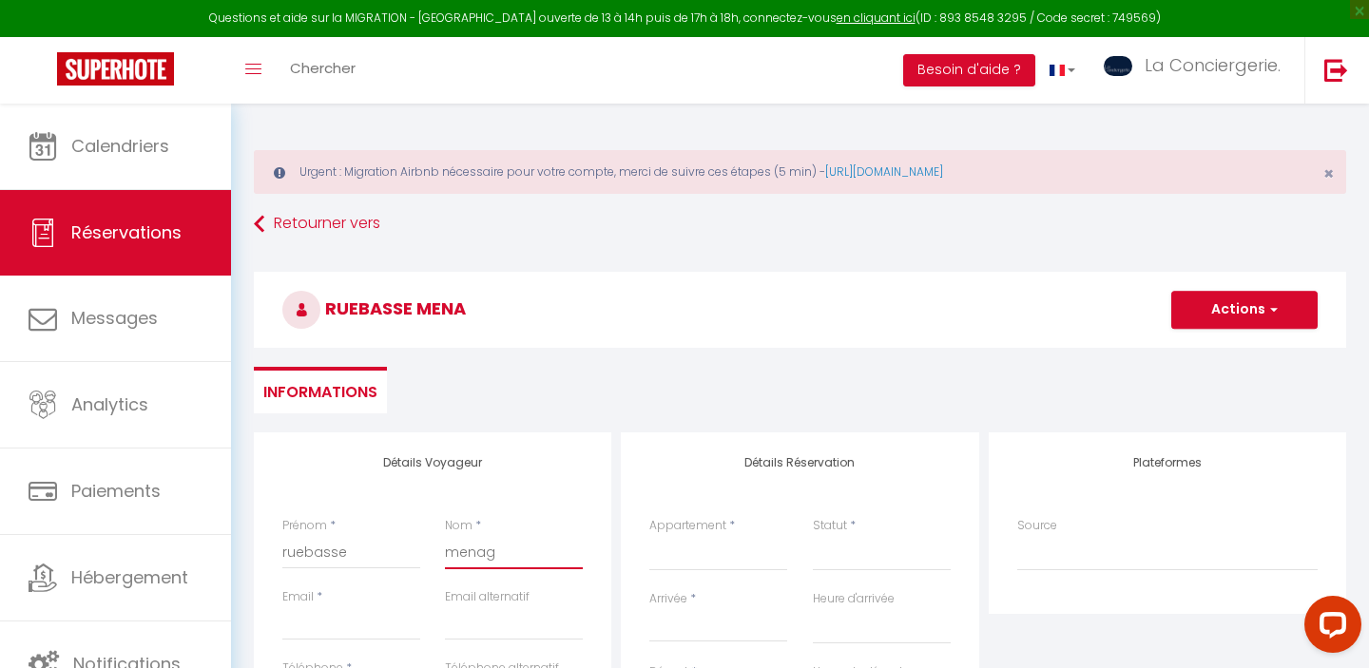
type input "menage"
select select
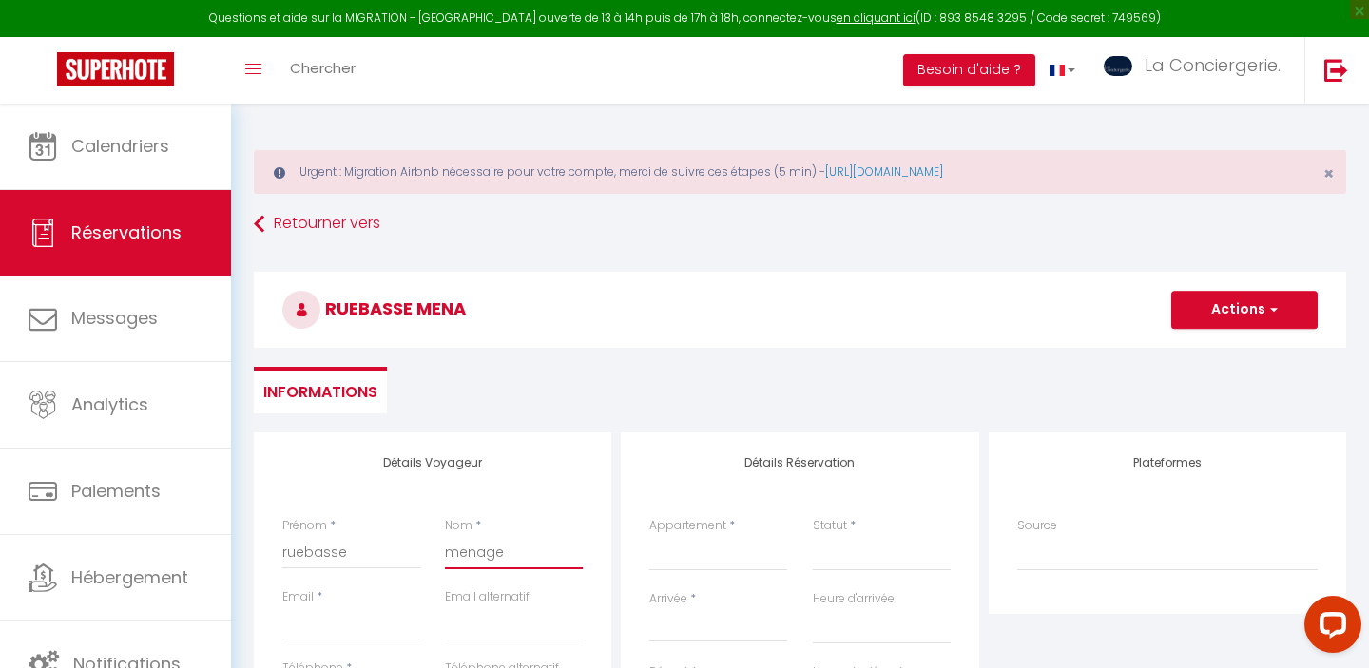
select select
checkbox input "false"
type input "menage"
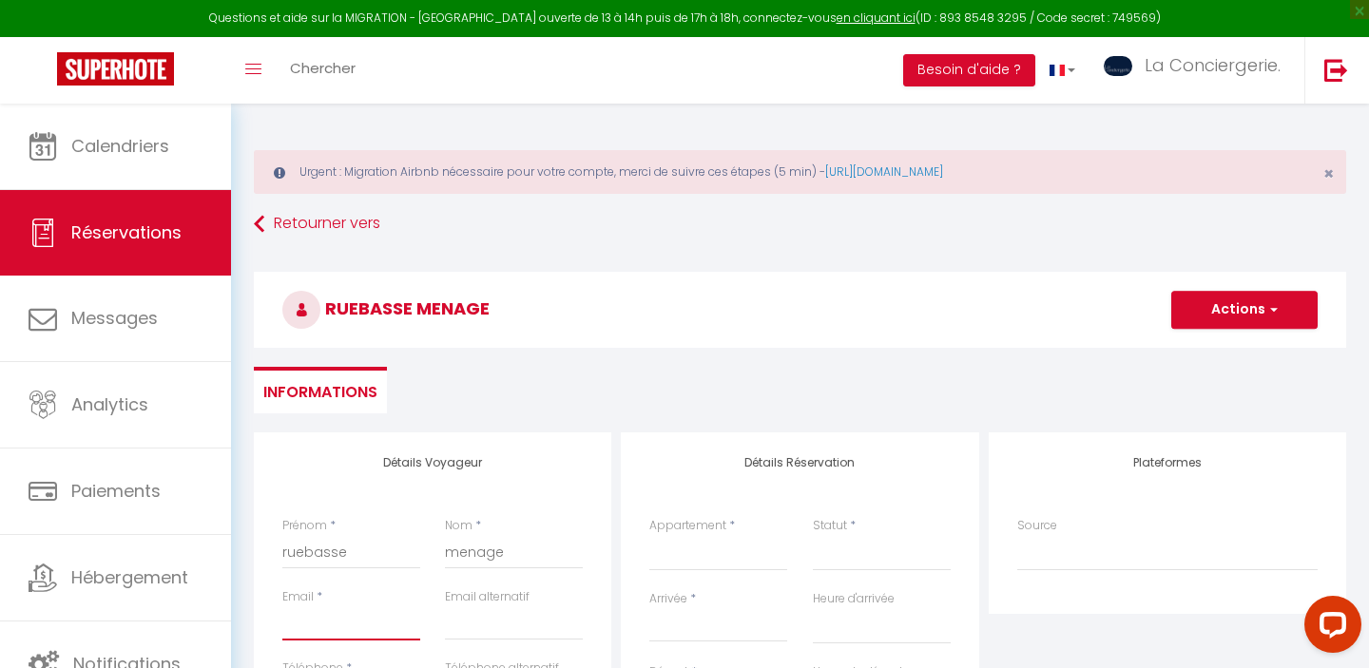
type input "r"
select select
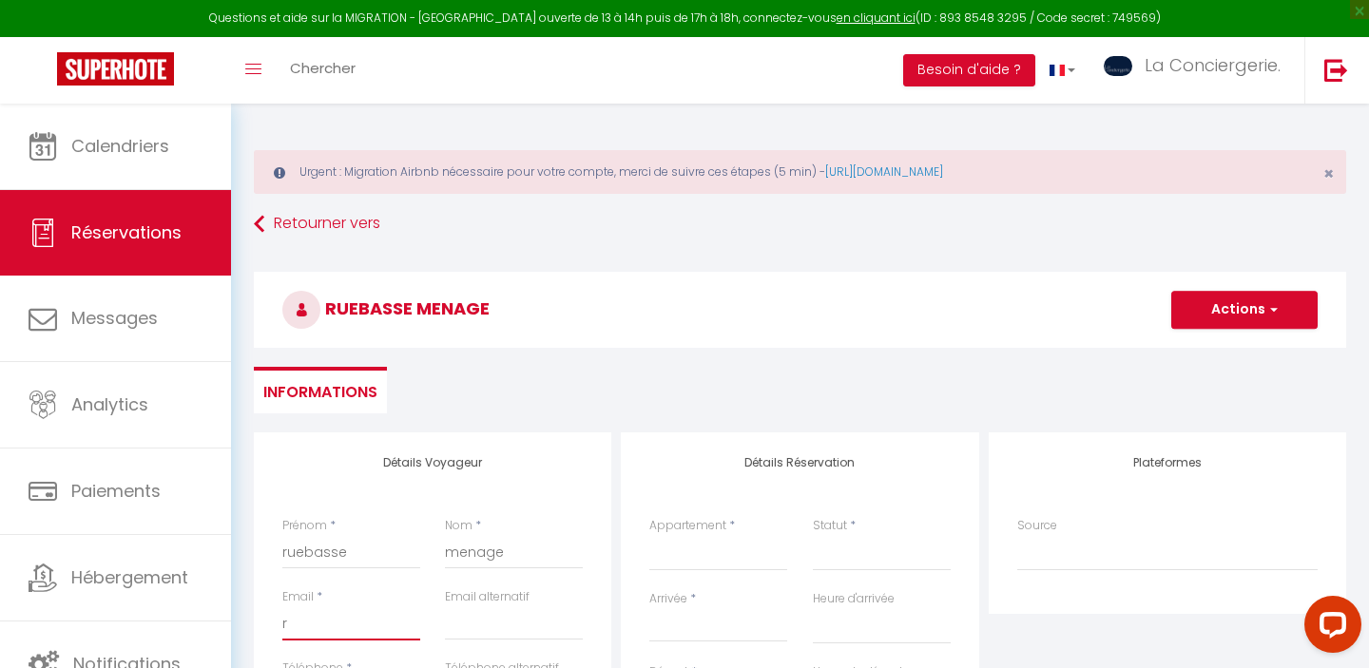
select select
checkbox input "false"
type input "ru"
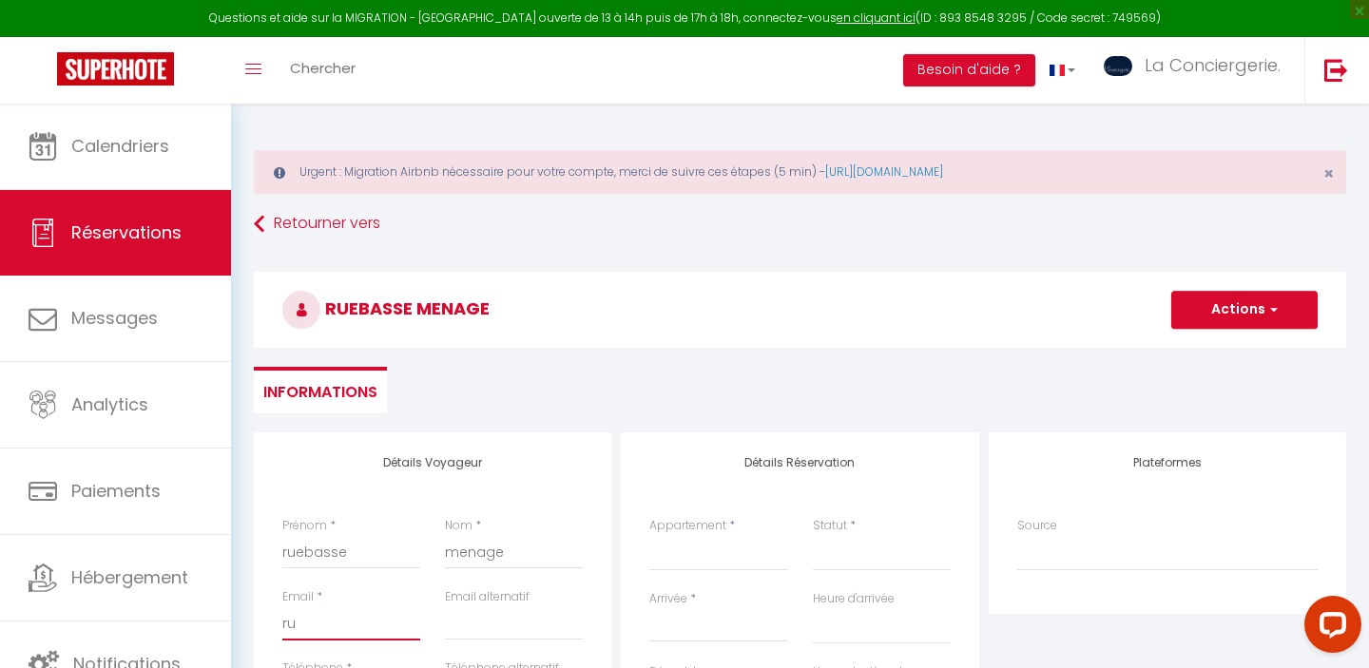
select select
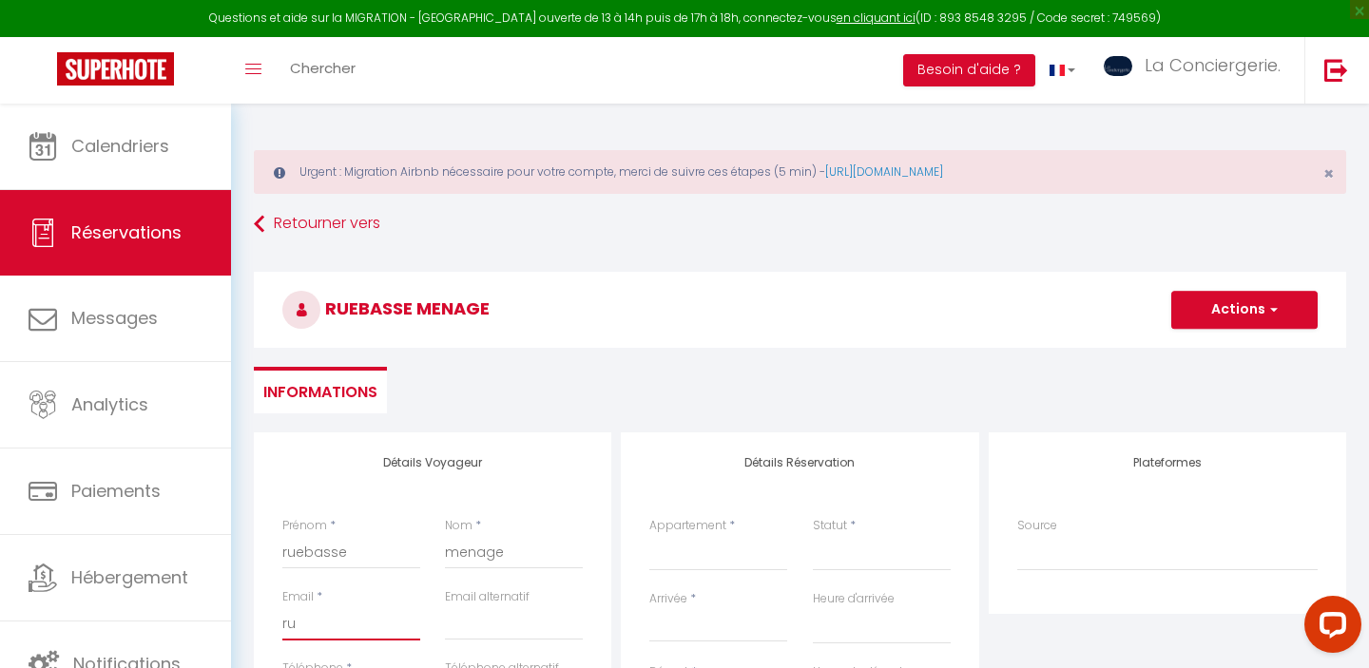
select select
checkbox input "false"
type input "rue"
select select
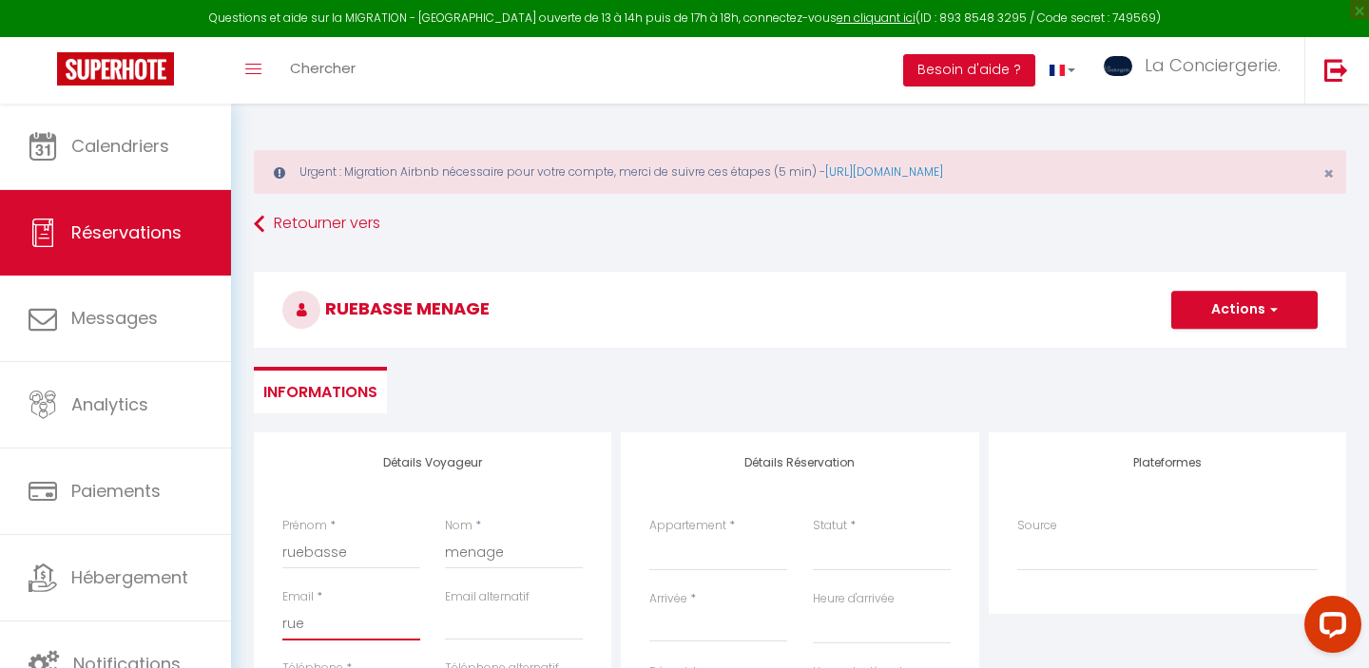
select select
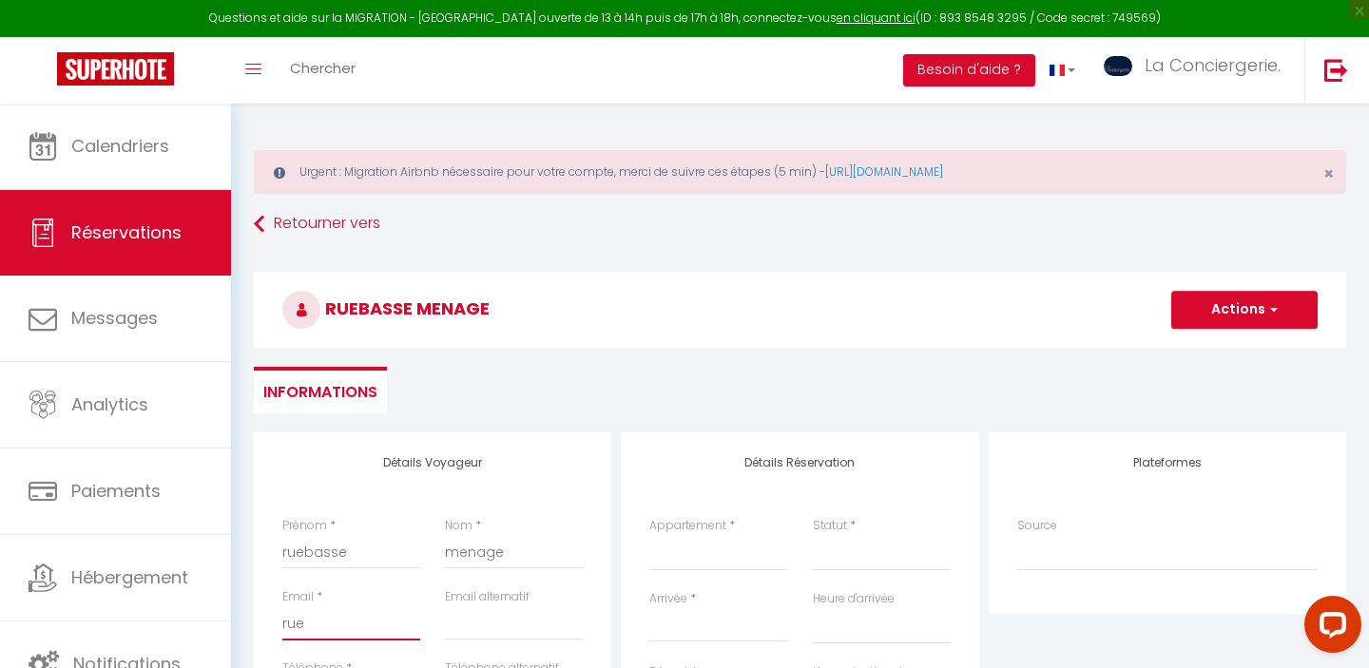
select select
checkbox input "false"
type input "rueb"
select select
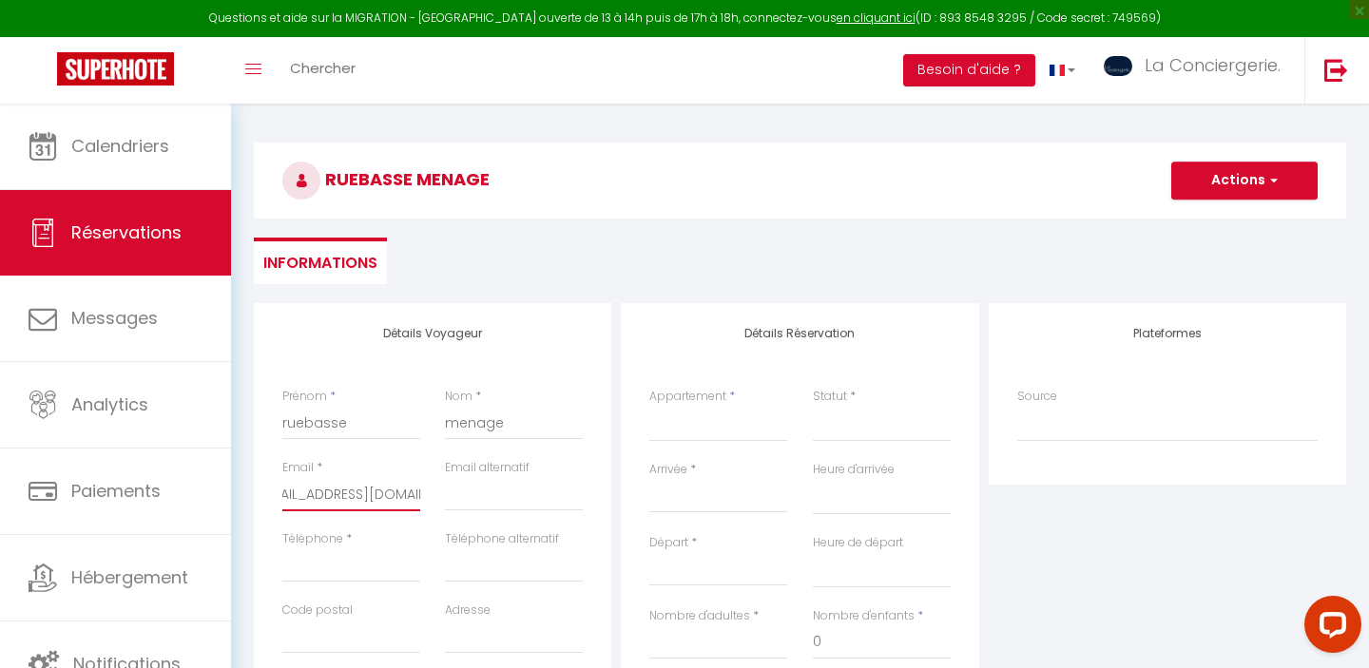
scroll to position [133, 0]
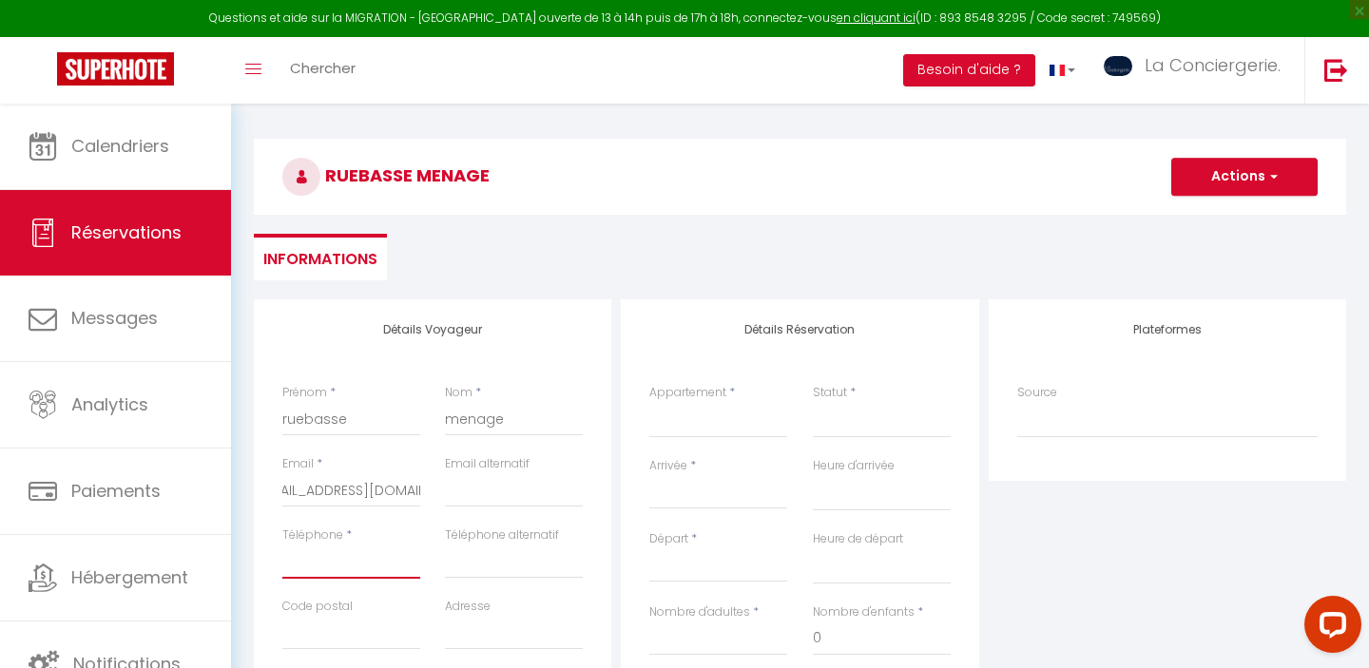
click at [343, 562] on input "Téléphone" at bounding box center [351, 562] width 138 height 34
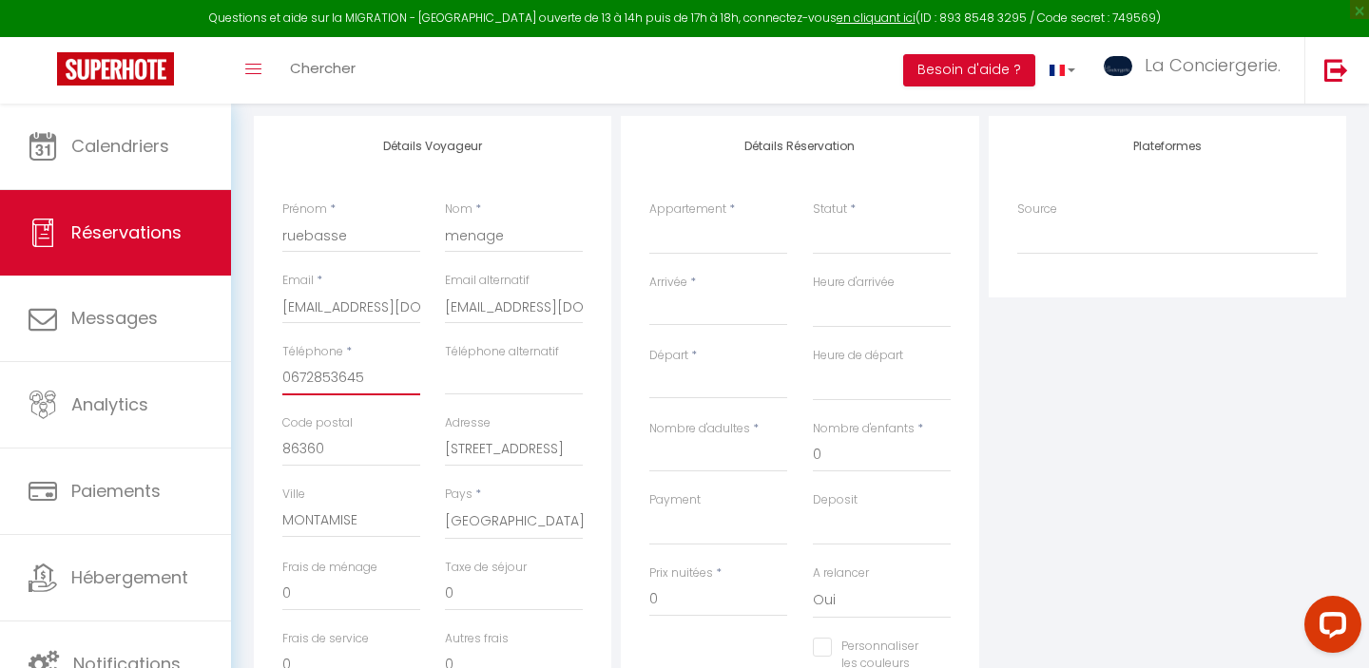
scroll to position [318, 0]
click at [707, 232] on select "Chez Aïda-Centre Ville Poitiers Beausoleil - Futuroscope- LaConciergerie. La vi…" at bounding box center [718, 236] width 138 height 36
click at [696, 306] on input "Arrivée" at bounding box center [718, 310] width 138 height 25
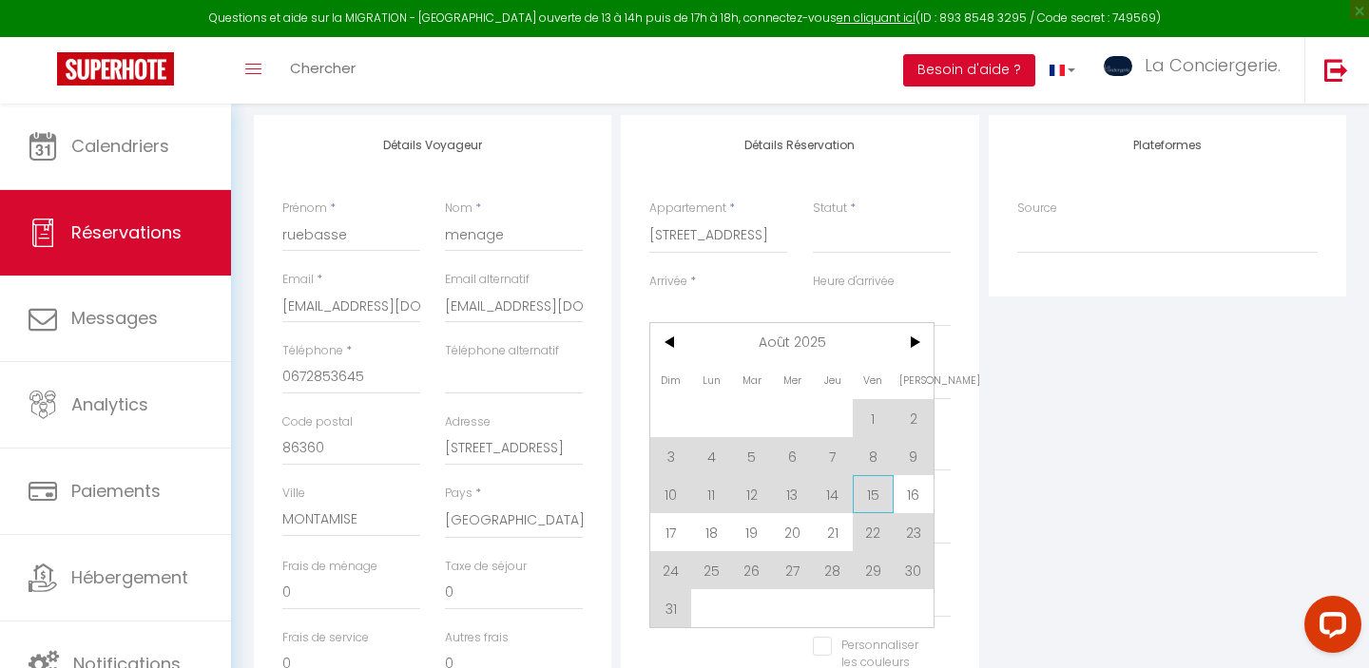
click at [879, 498] on span "15" at bounding box center [873, 494] width 41 height 38
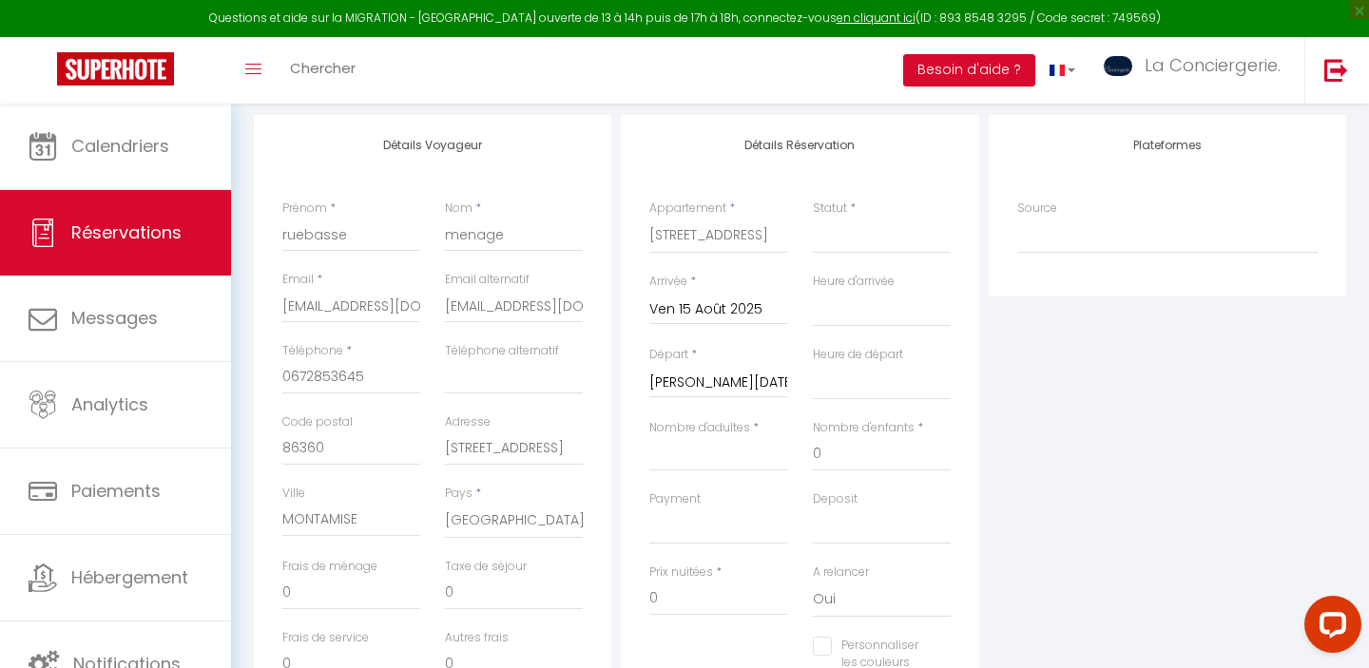
click at [723, 386] on input "Sam 16 Août 2025" at bounding box center [718, 383] width 138 height 25
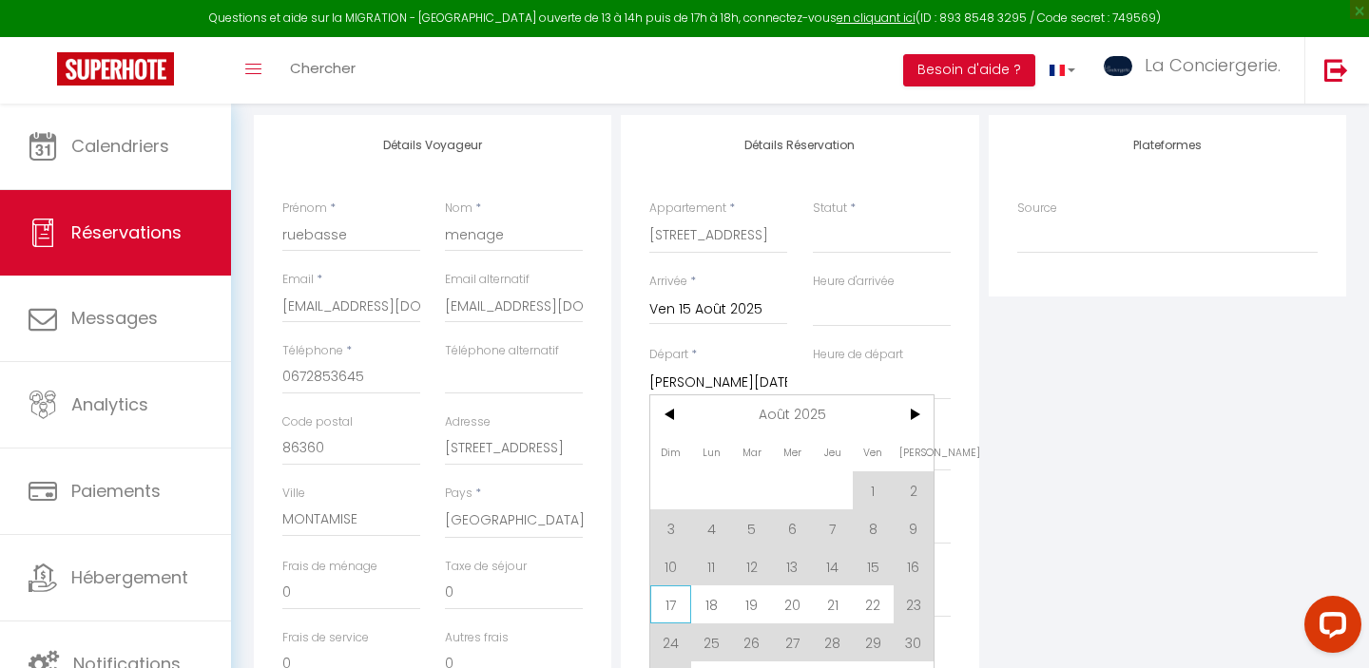
click at [659, 596] on span "17" at bounding box center [670, 605] width 41 height 38
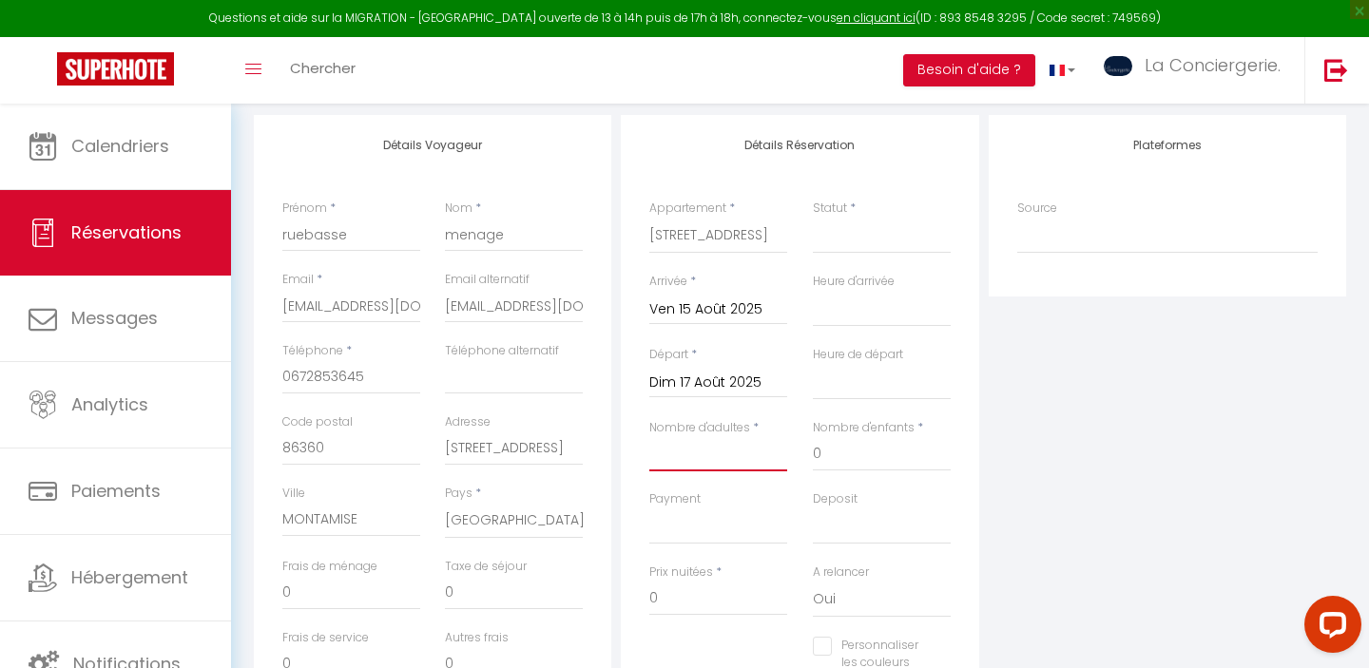
click at [685, 456] on input "Nombre d'adultes" at bounding box center [718, 454] width 138 height 34
click at [861, 229] on select "Confirmé Non Confirmé Annulé Annulé par le voyageur No Show Request" at bounding box center [882, 236] width 138 height 36
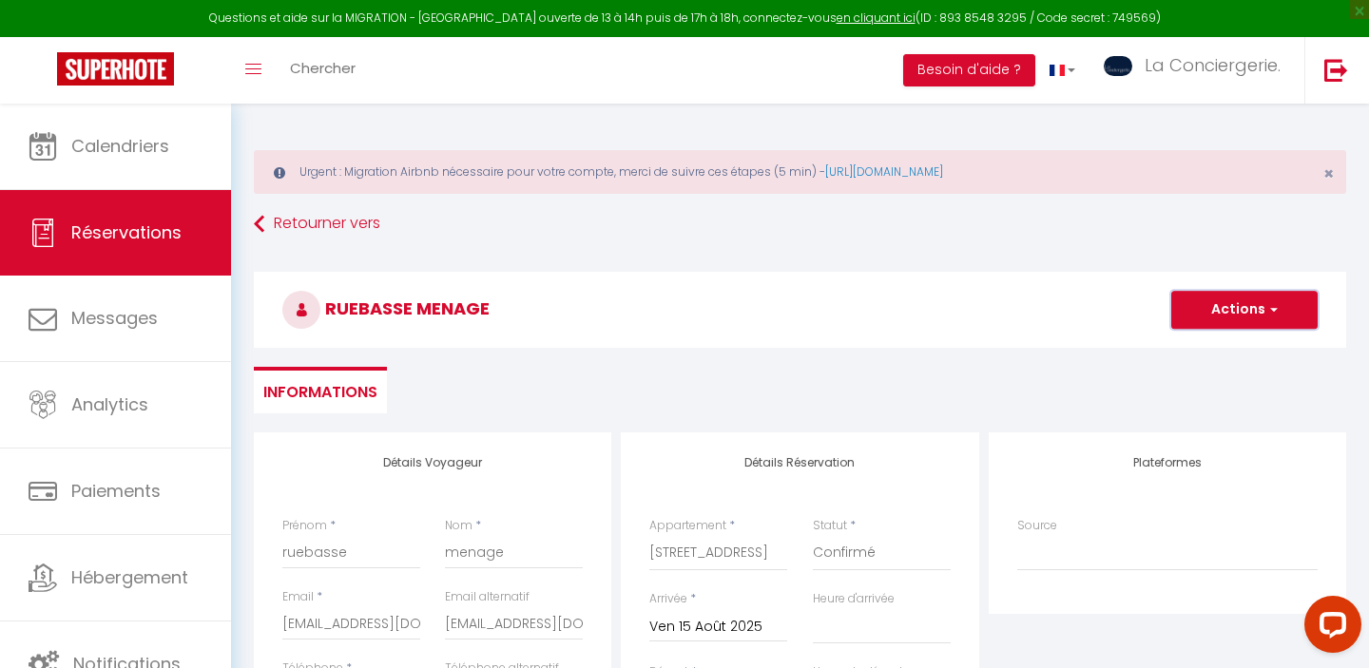
click at [1226, 309] on button "Actions" at bounding box center [1244, 310] width 146 height 38
click at [1194, 356] on link "Enregistrer" at bounding box center [1225, 351] width 150 height 25
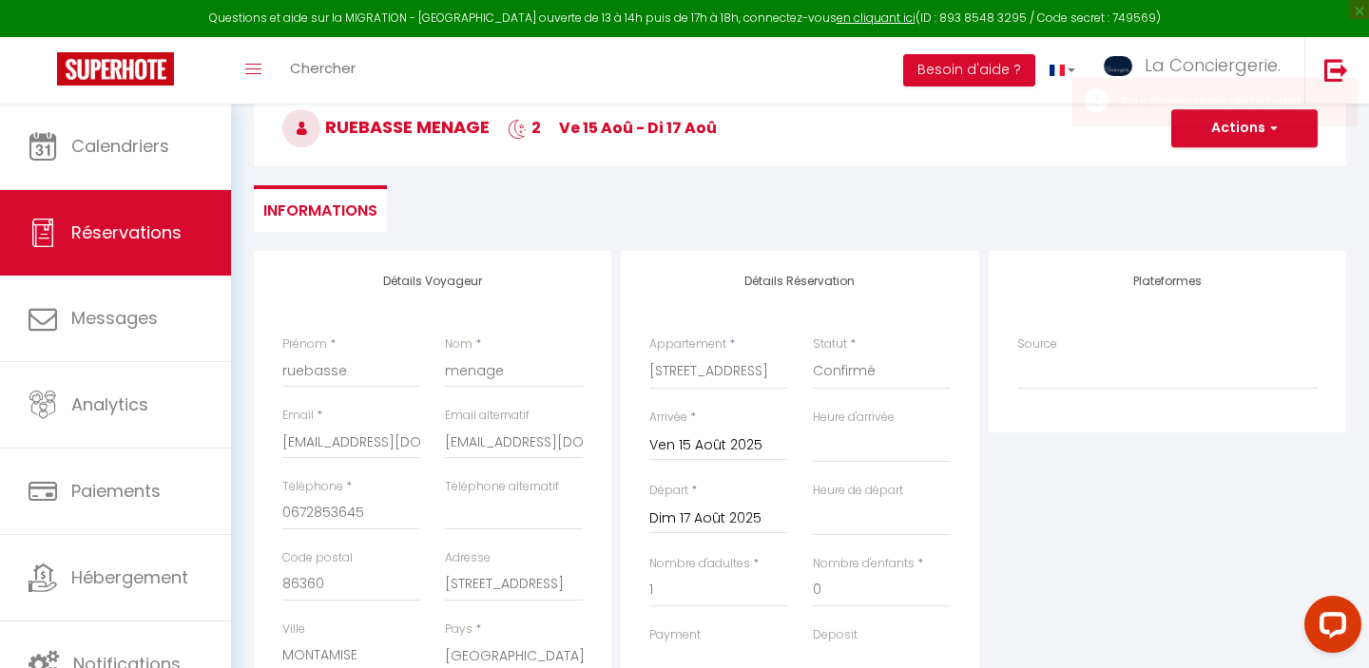
scroll to position [183, 0]
click at [719, 442] on input "Ven 15 Août 2025" at bounding box center [718, 445] width 138 height 25
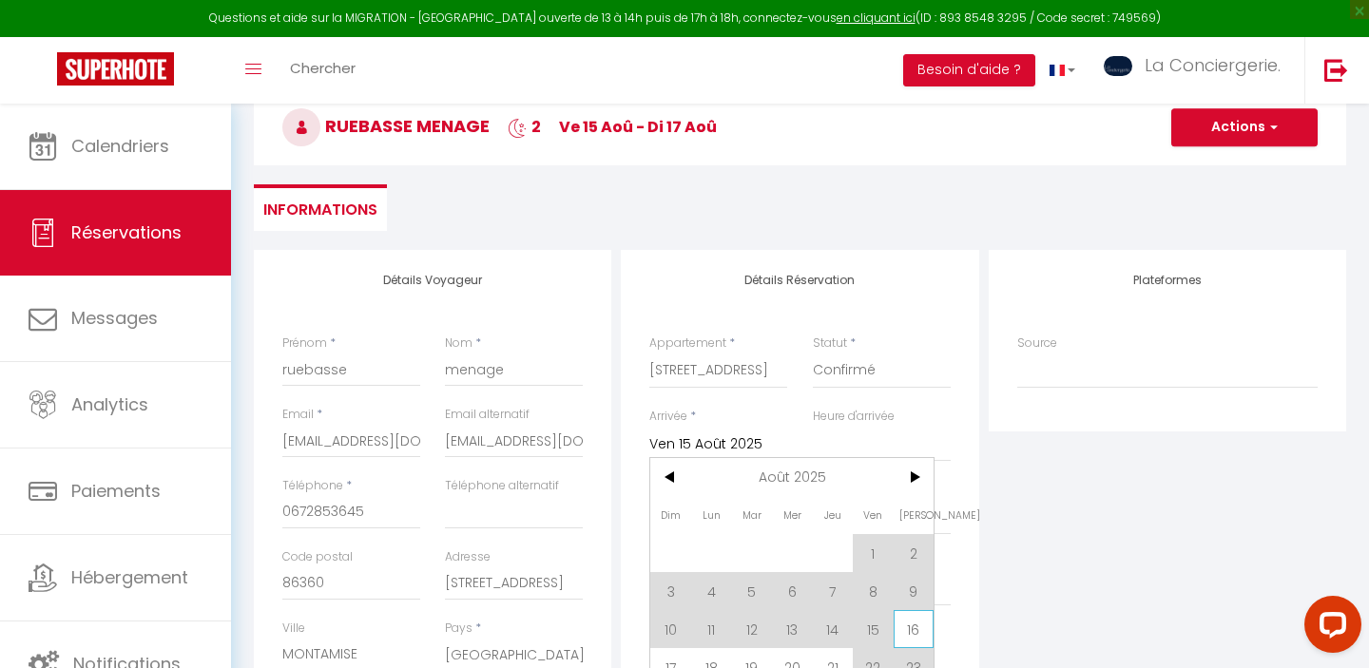
click at [917, 633] on span "16" at bounding box center [914, 629] width 41 height 38
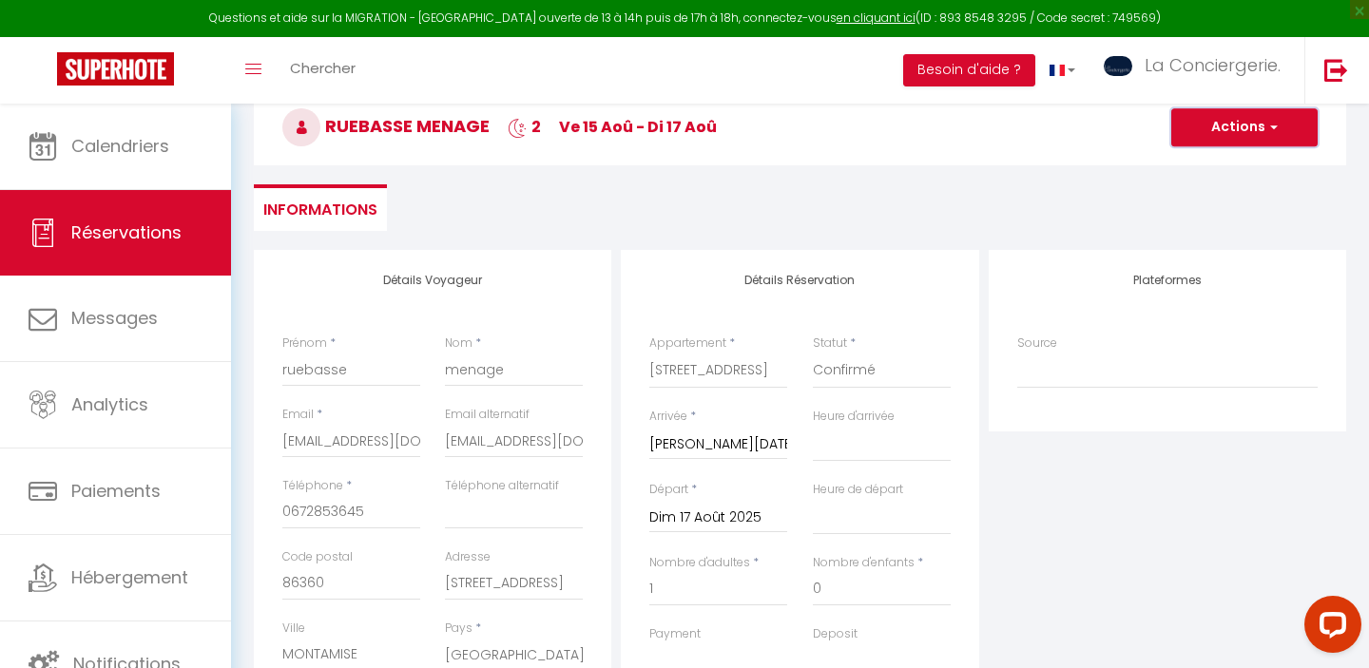
click at [1245, 129] on button "Actions" at bounding box center [1244, 127] width 146 height 38
click at [1220, 174] on link "Enregistrer" at bounding box center [1225, 169] width 150 height 25
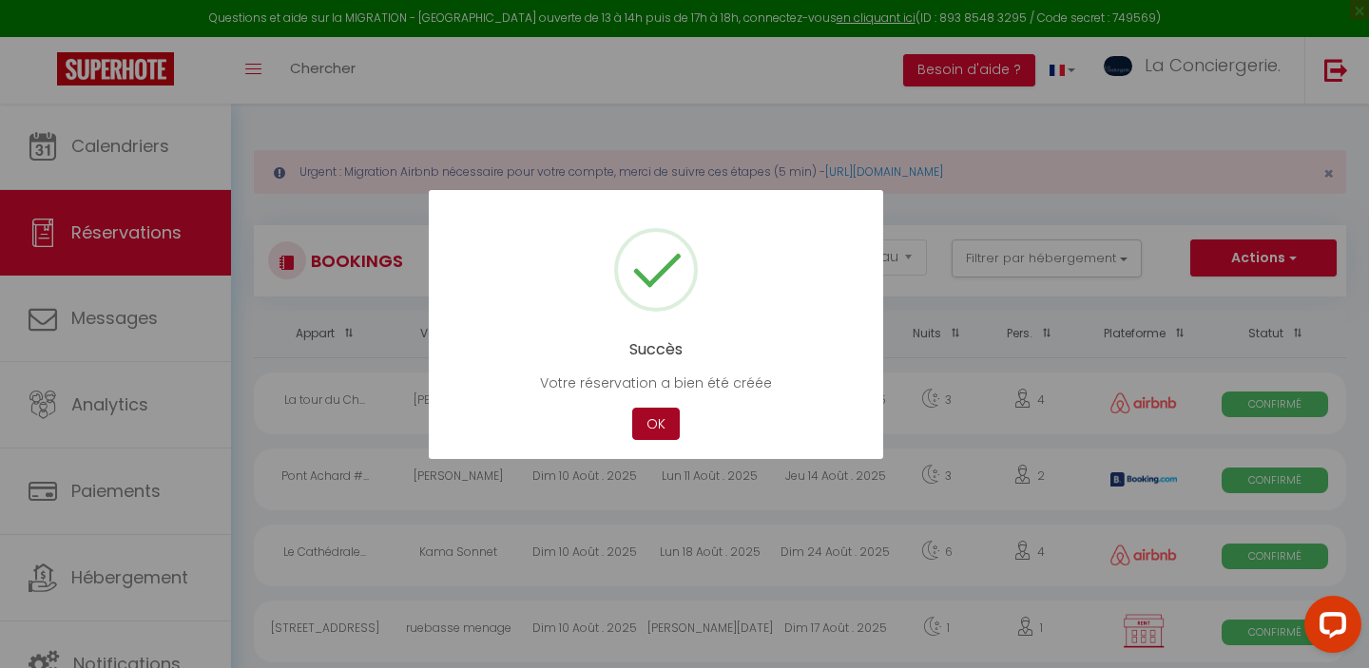
click at [650, 430] on button "OK" at bounding box center [656, 424] width 48 height 33
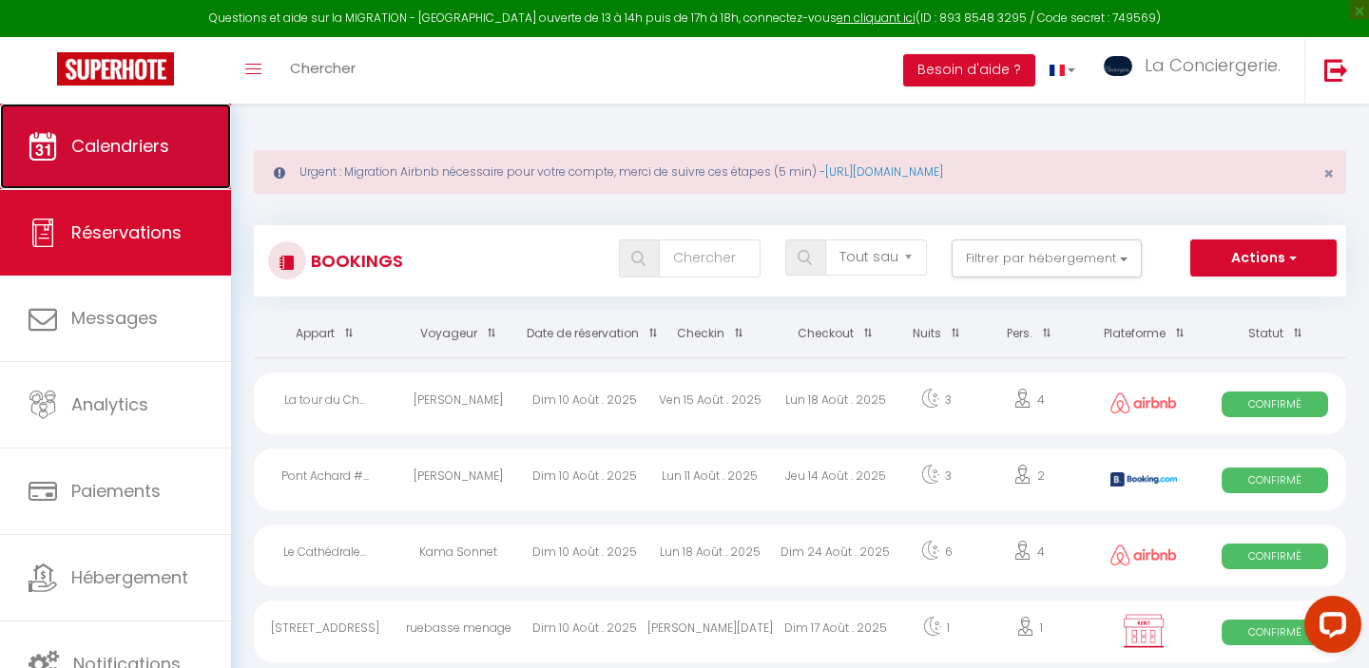
click at [160, 169] on link "Calendriers" at bounding box center [115, 147] width 231 height 86
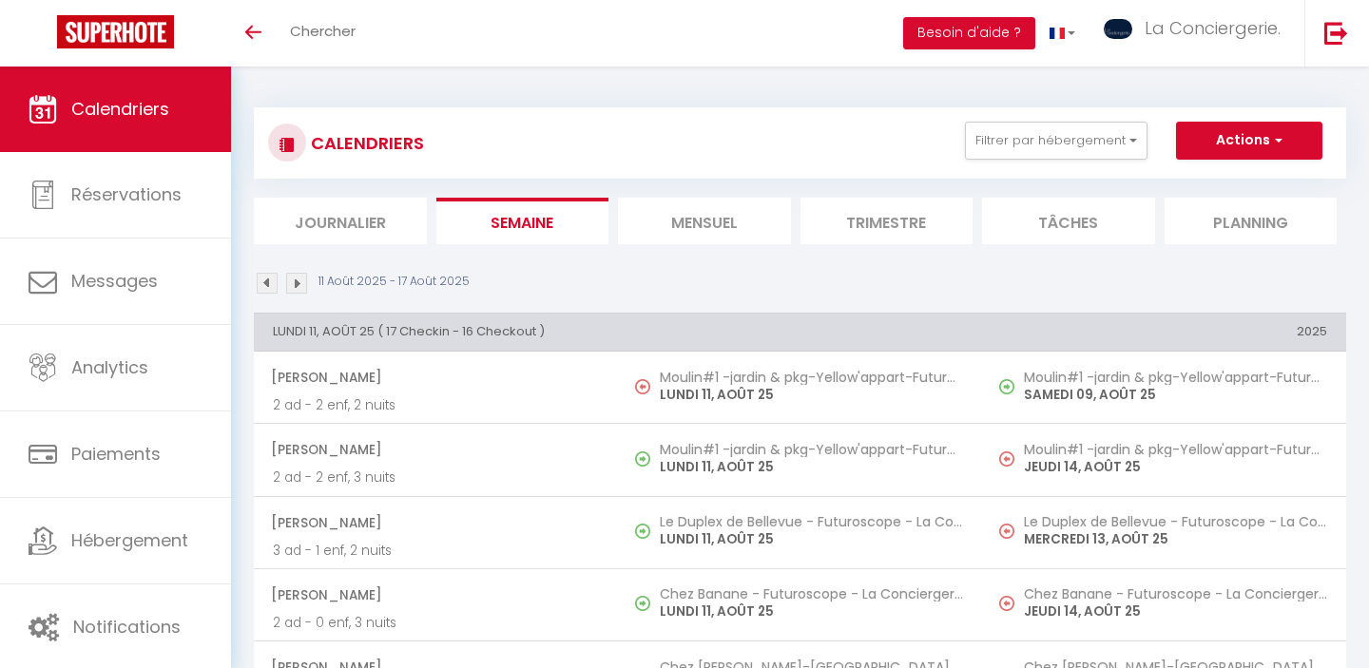
click at [687, 227] on li "Mensuel" at bounding box center [704, 221] width 173 height 47
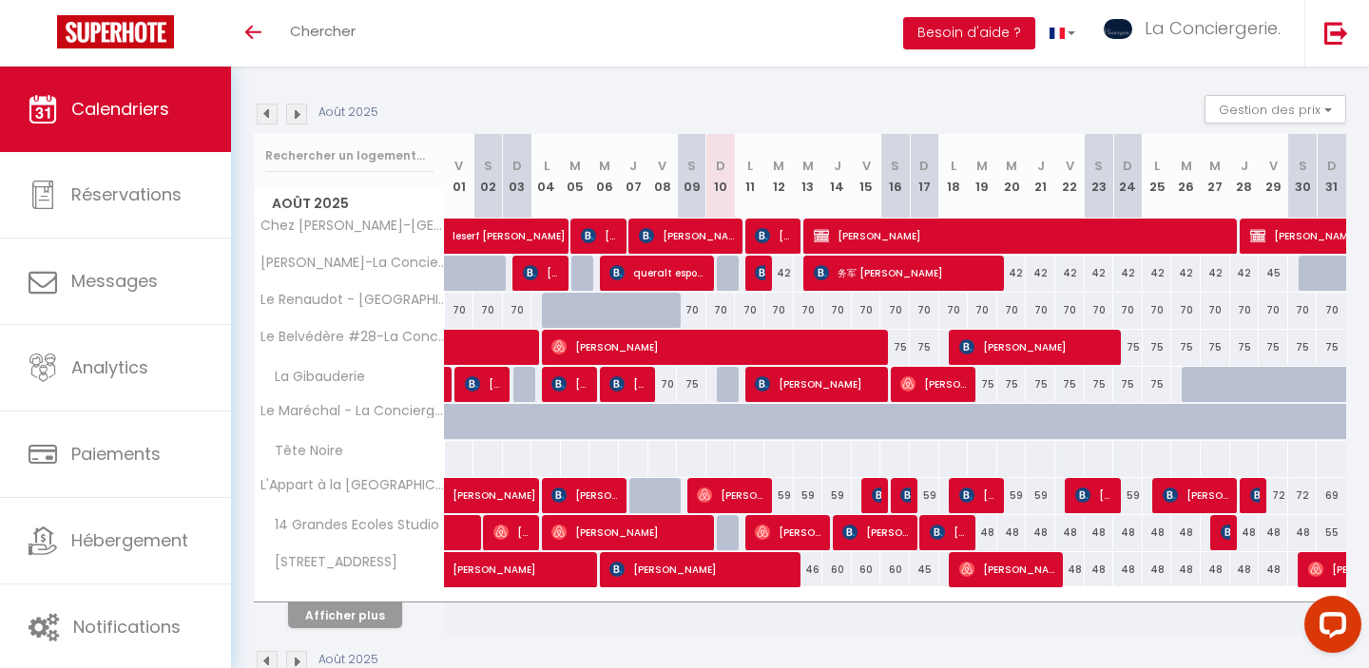
scroll to position [224, 0]
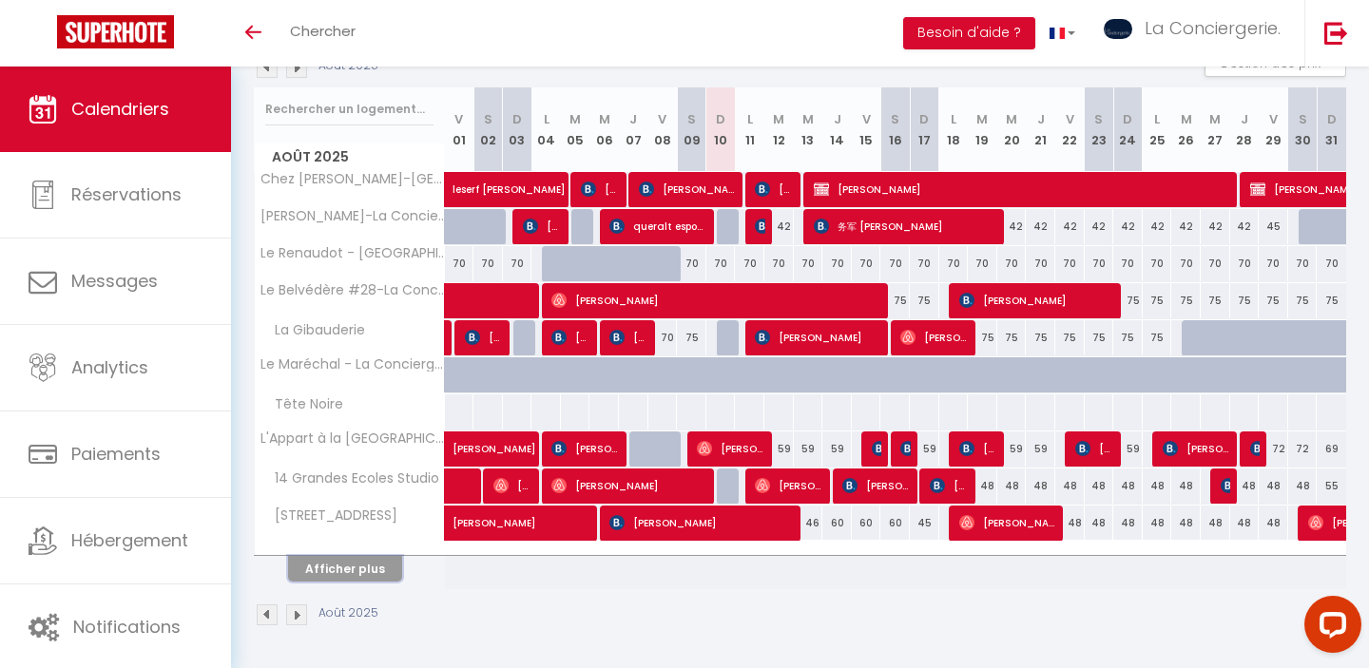
click at [383, 571] on button "Afficher plus" at bounding box center [345, 569] width 114 height 26
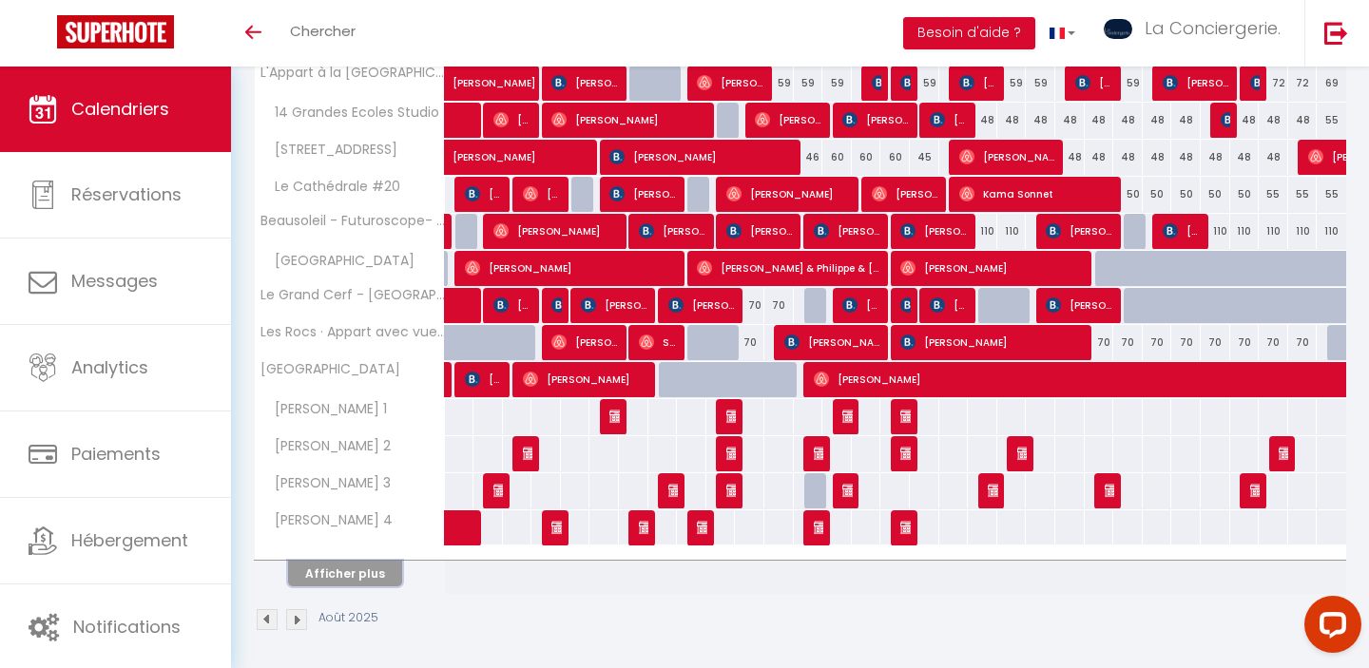
scroll to position [595, 0]
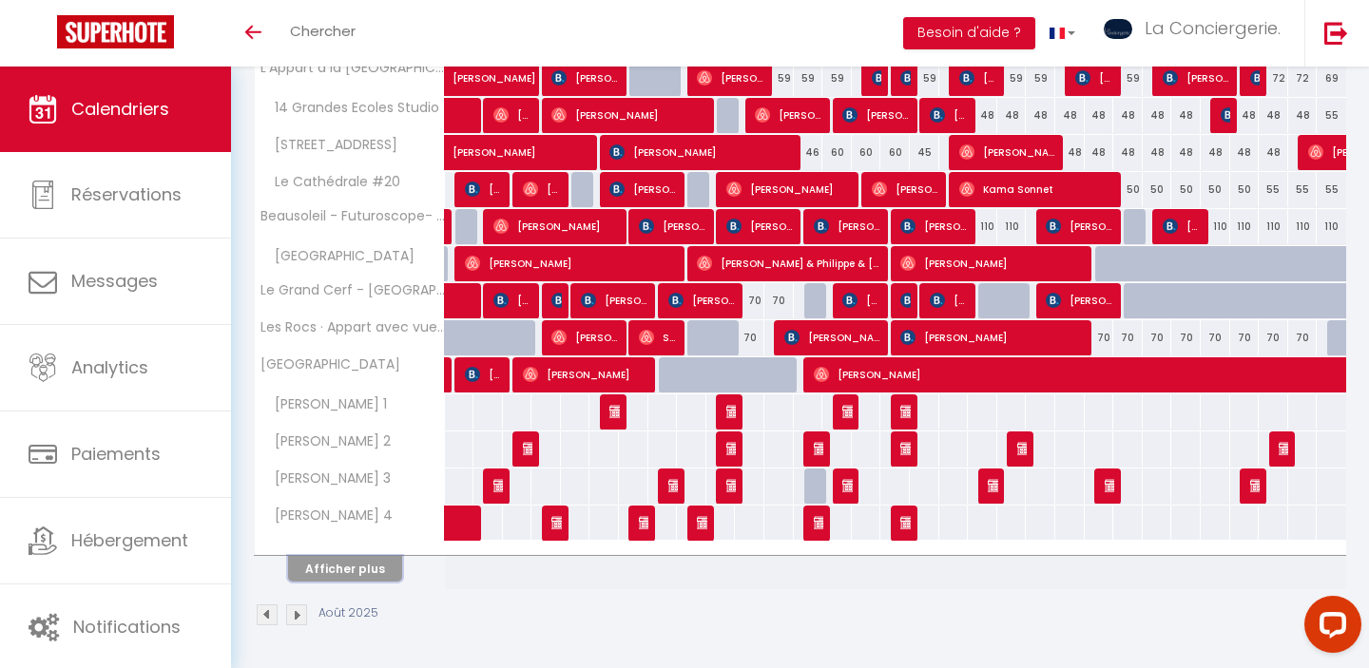
click at [348, 574] on button "Afficher plus" at bounding box center [345, 569] width 114 height 26
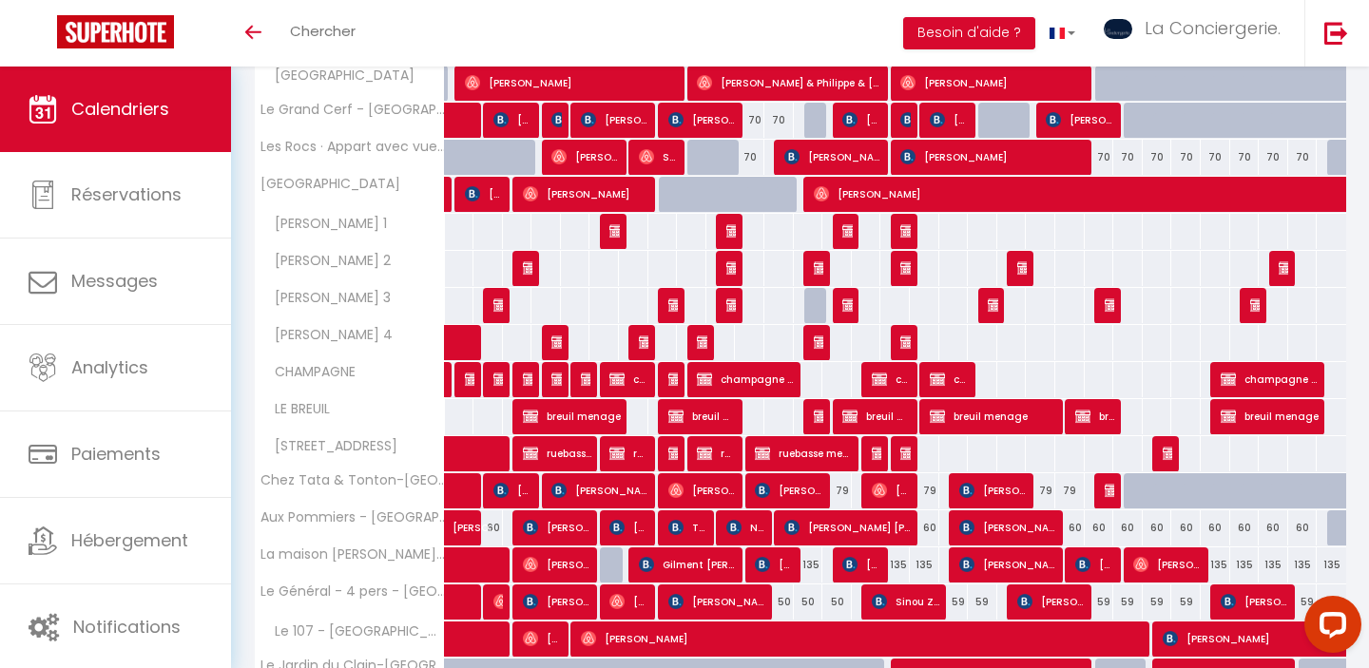
scroll to position [785, 0]
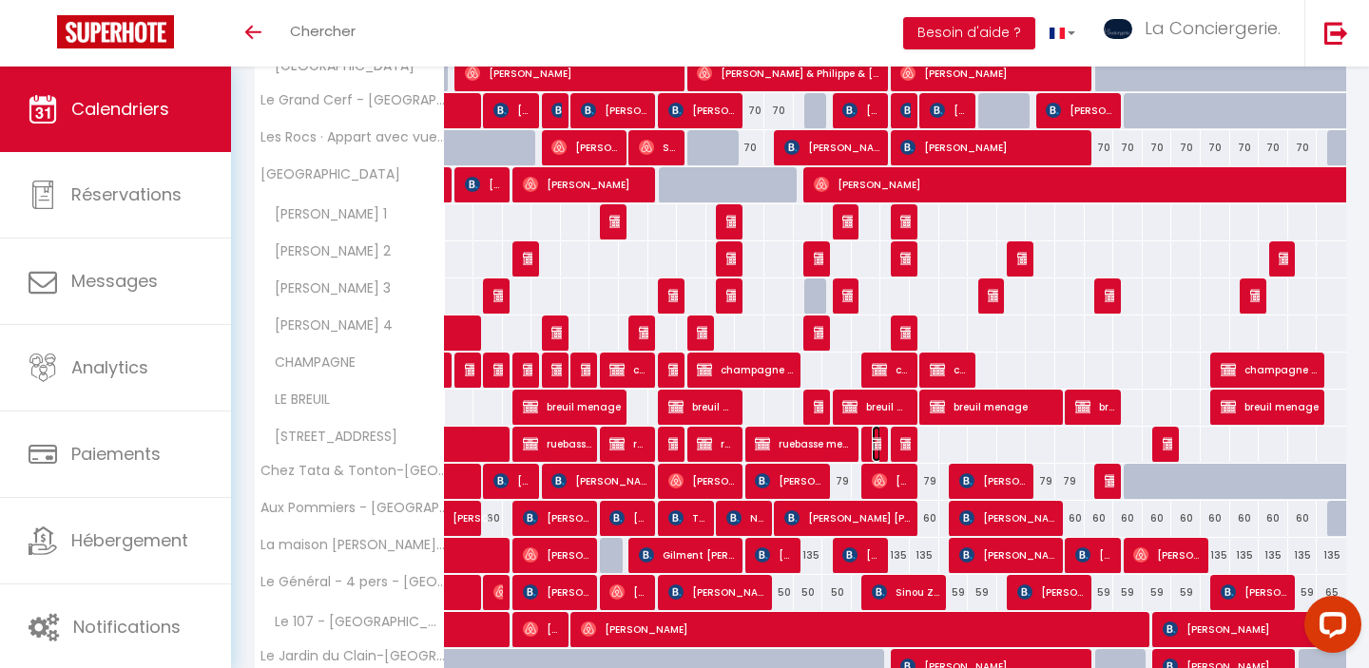
click at [878, 440] on img at bounding box center [879, 443] width 15 height 15
select select "OK"
select select "KO"
select select "0"
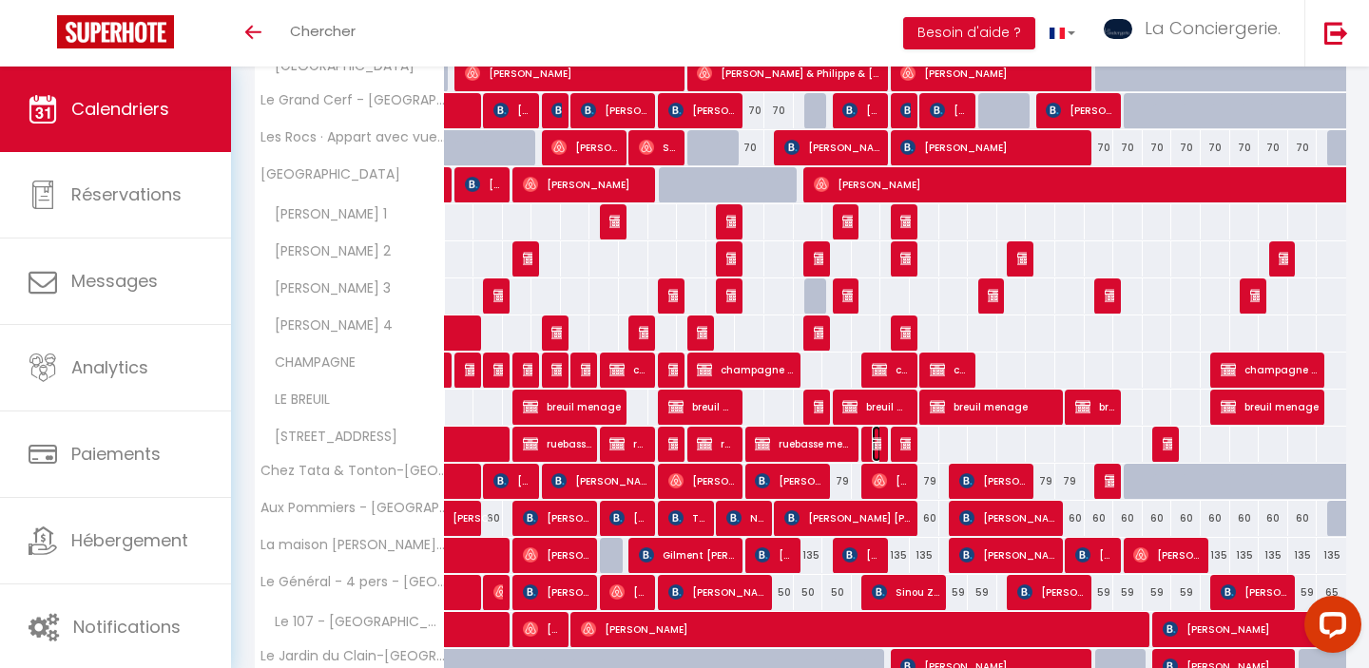
select select "1"
select select
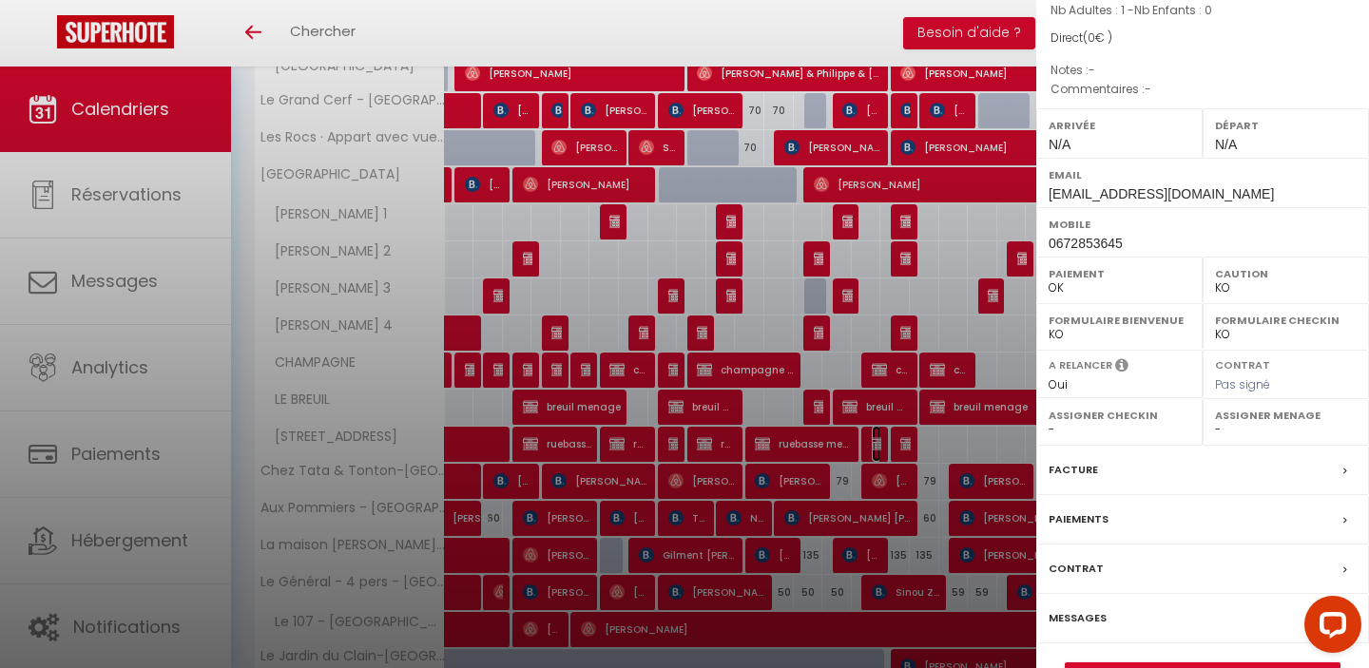
scroll to position [218, 0]
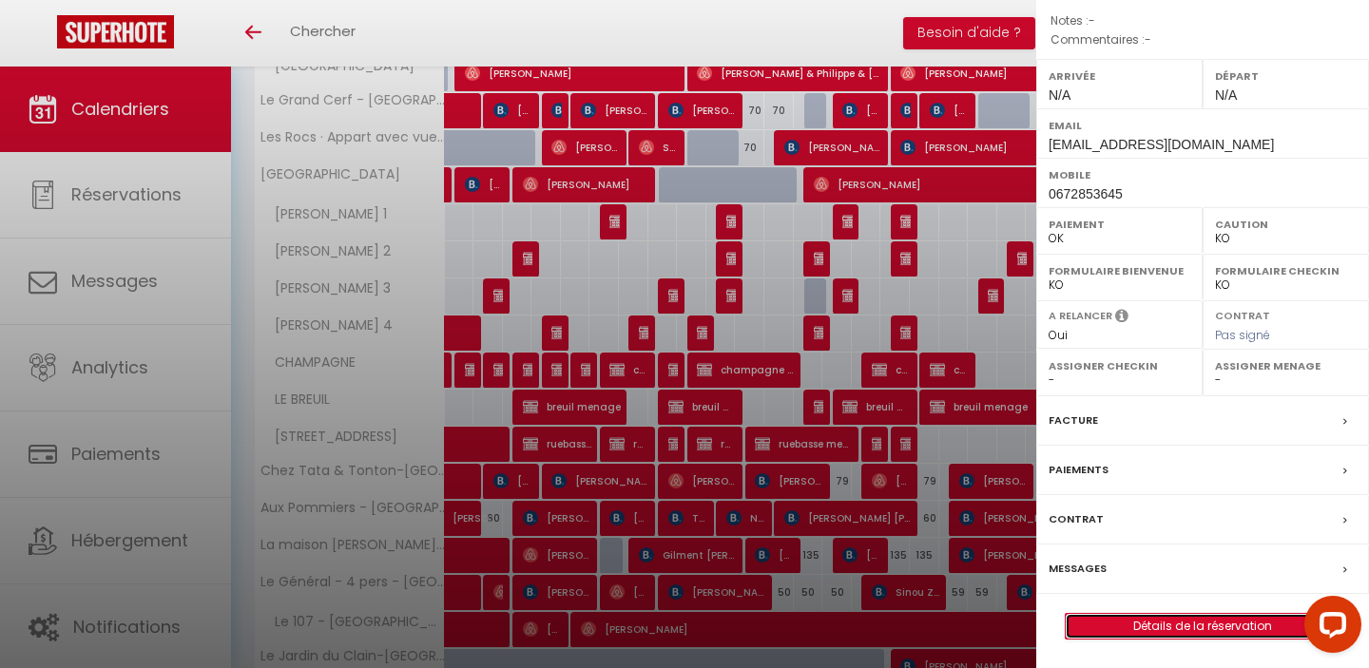
click at [1183, 622] on link "Détails de la réservation" at bounding box center [1203, 626] width 274 height 25
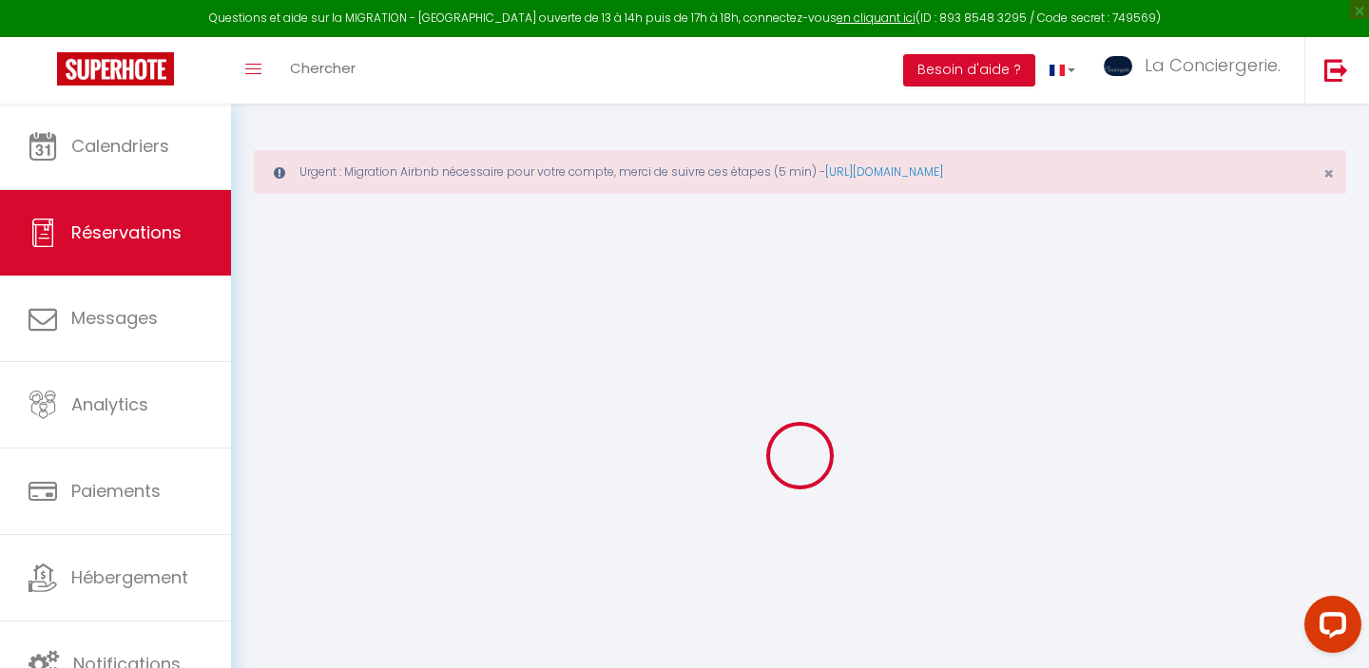
select select
checkbox input "false"
select select
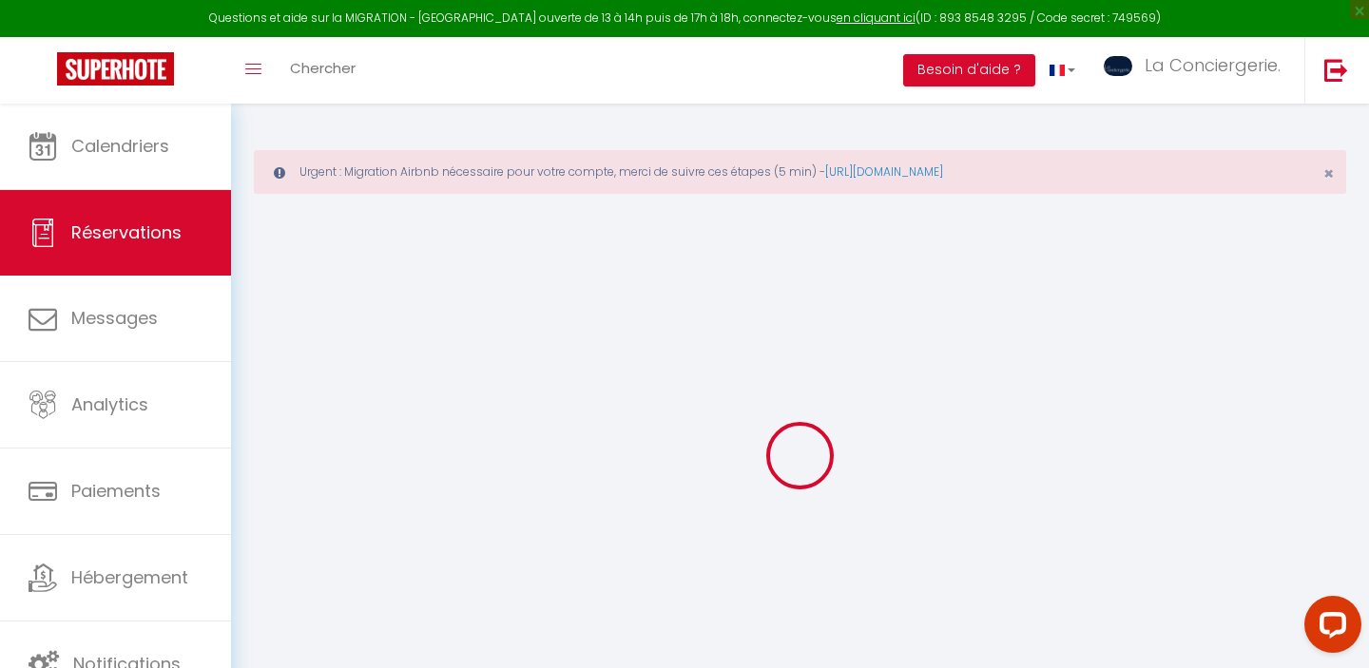
checkbox input "false"
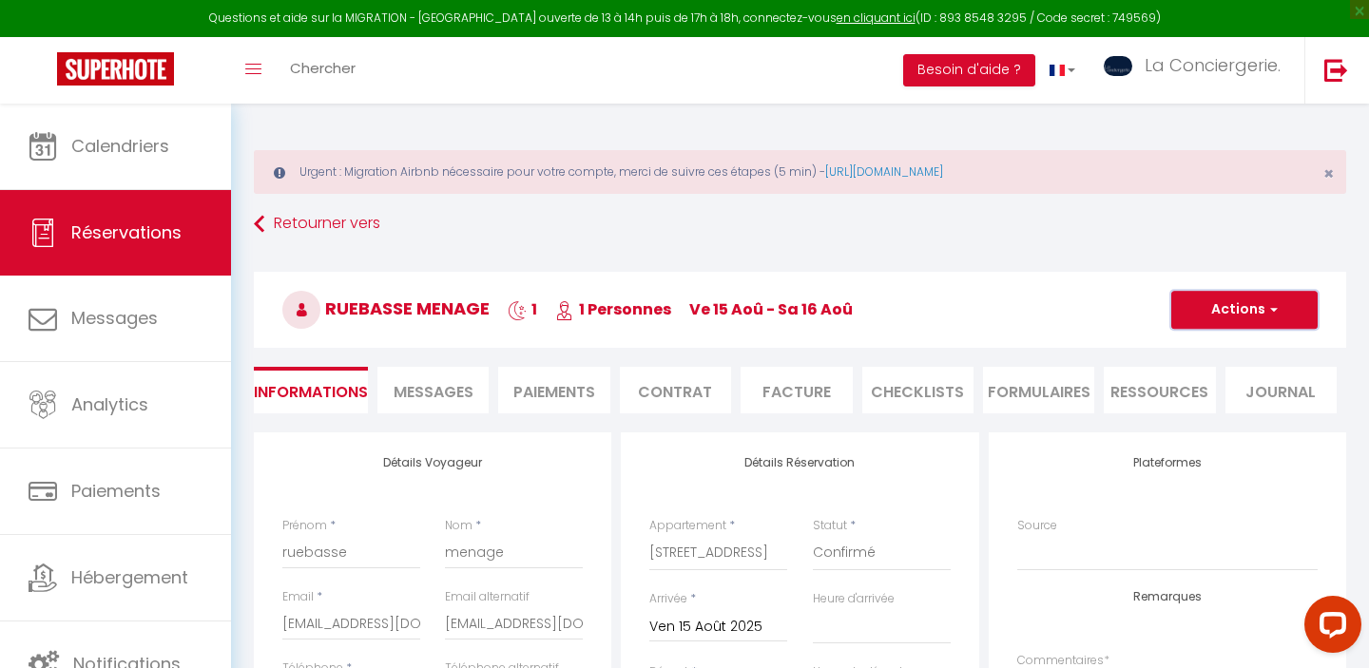
select select
click at [1246, 317] on button "Actions" at bounding box center [1244, 310] width 146 height 38
checkbox input "false"
select select
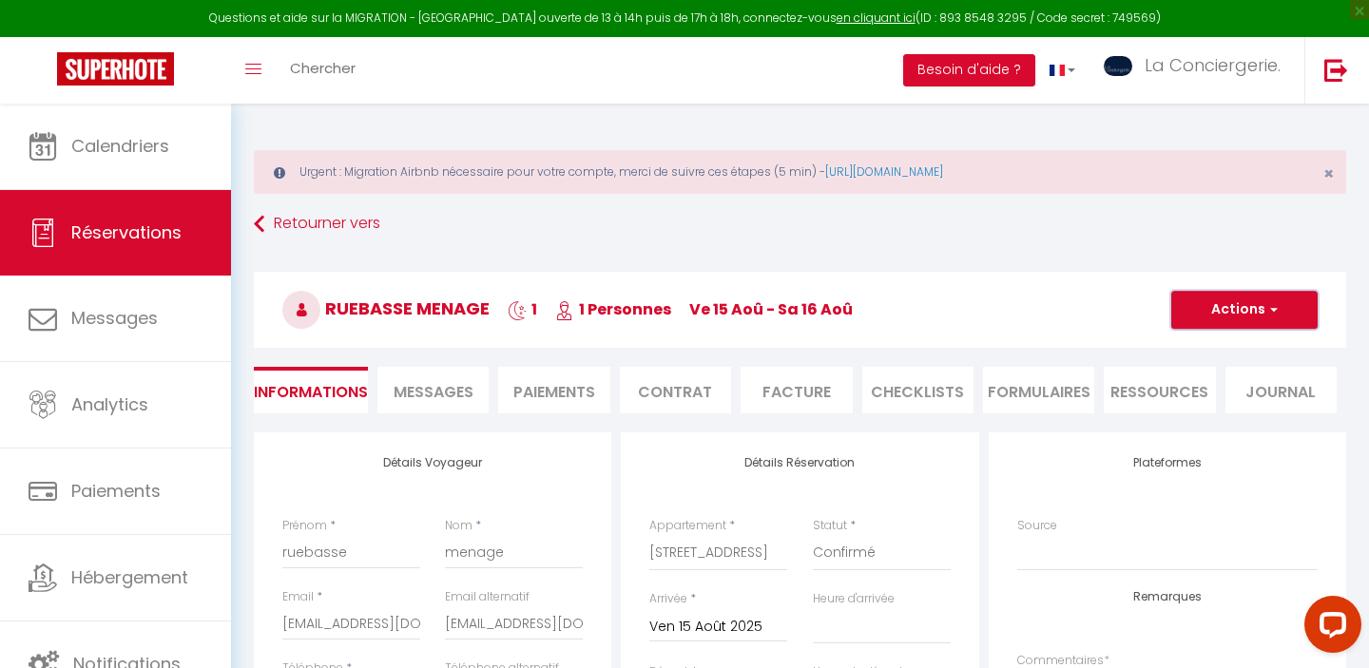
select select
click at [1197, 405] on link "Supprimer" at bounding box center [1225, 401] width 150 height 25
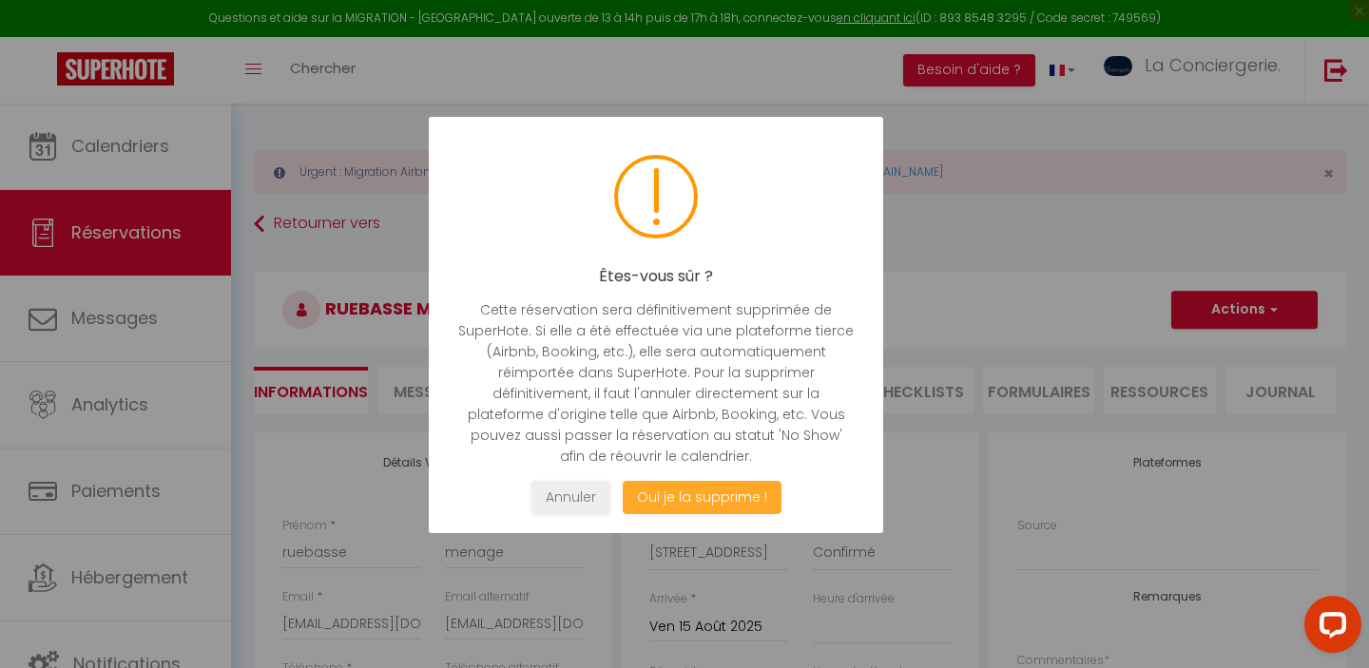
click at [723, 502] on button "Oui je la supprime !" at bounding box center [702, 497] width 159 height 33
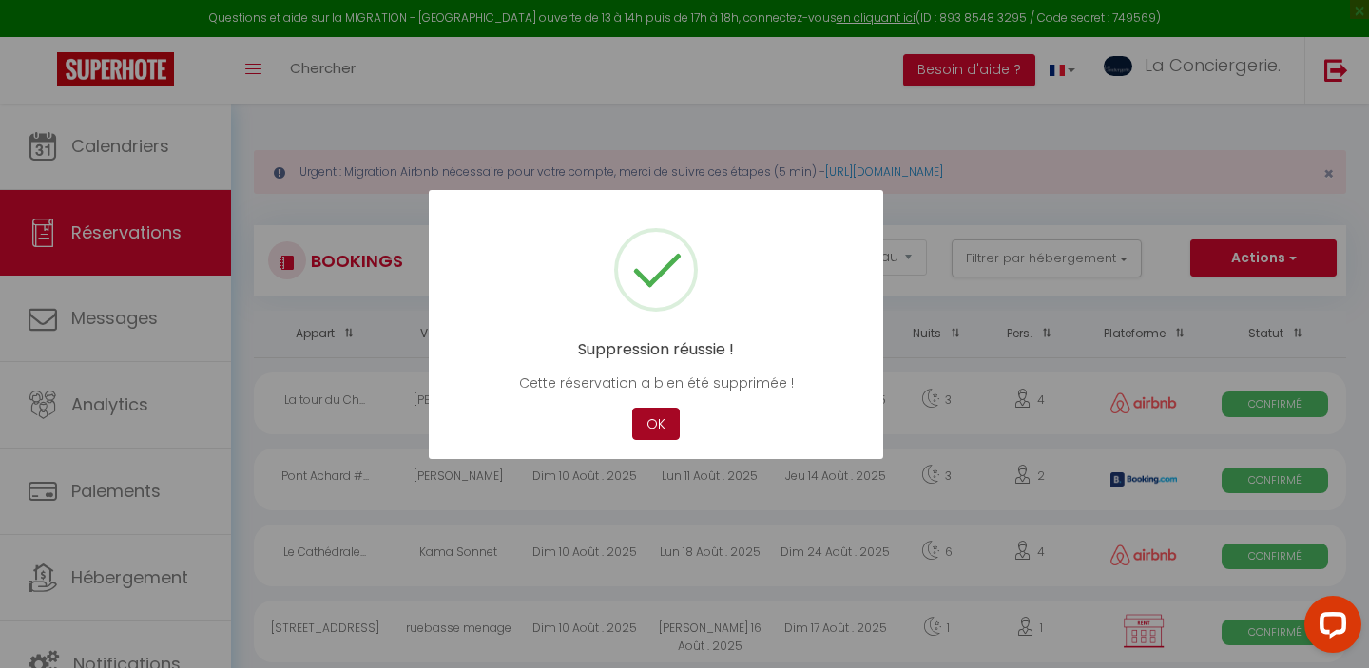
click at [657, 421] on button "OK" at bounding box center [656, 424] width 48 height 33
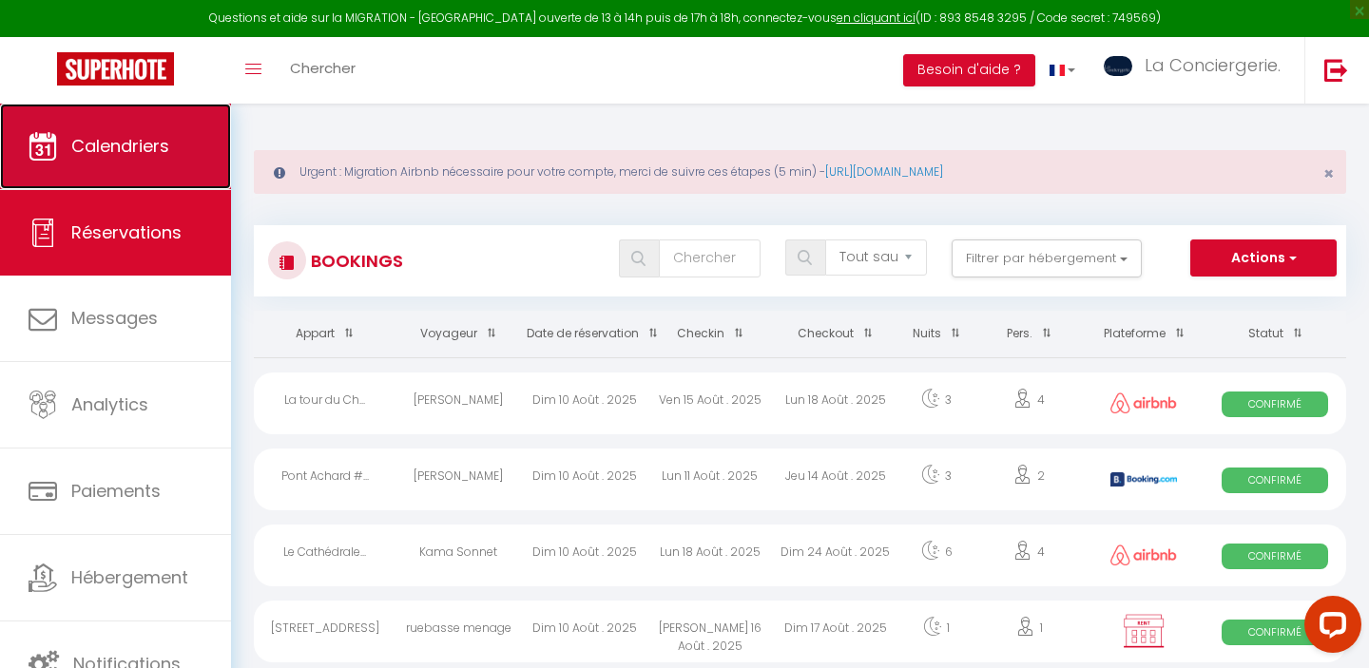
click at [121, 158] on link "Calendriers" at bounding box center [115, 147] width 231 height 86
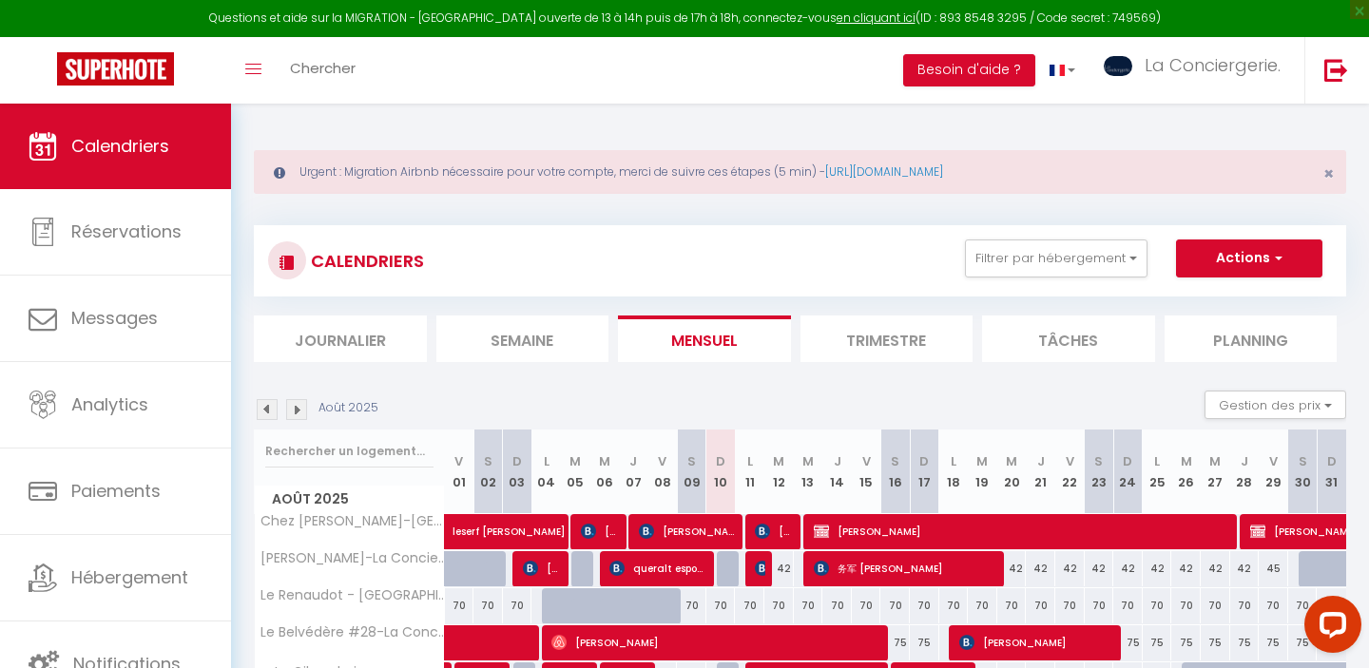
click at [508, 342] on li "Semaine" at bounding box center [522, 339] width 173 height 47
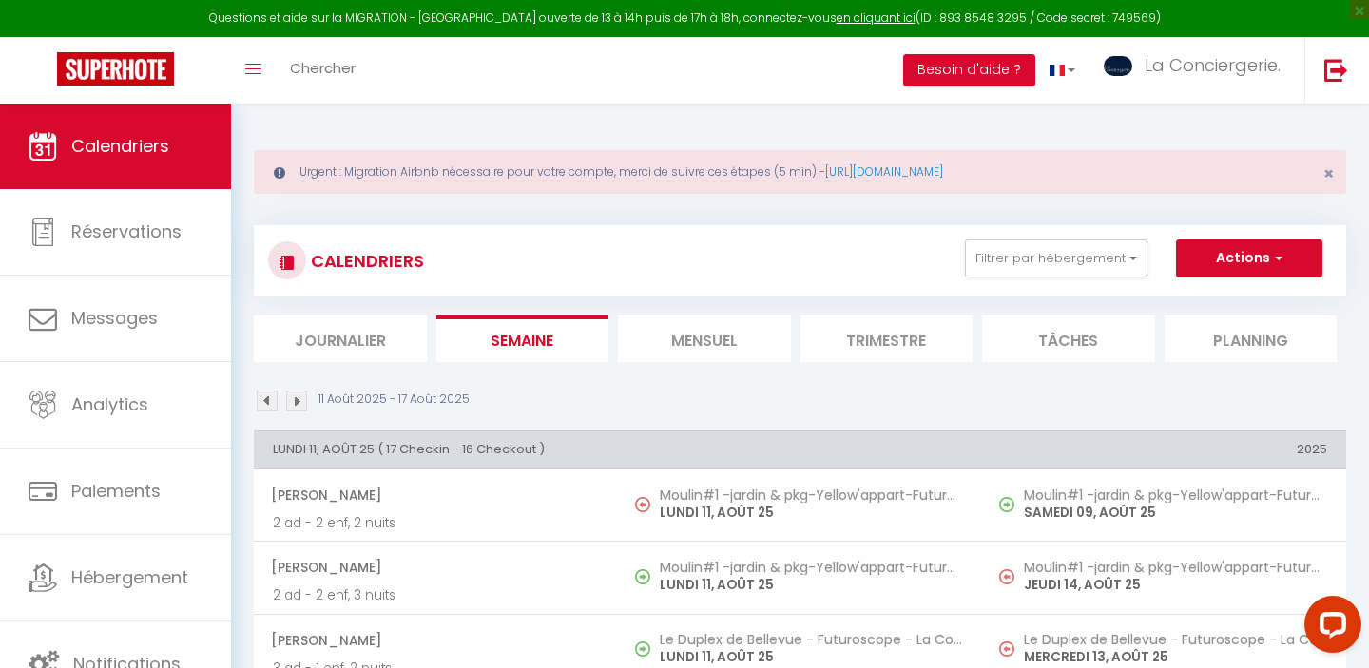
click at [671, 334] on li "Mensuel" at bounding box center [704, 339] width 173 height 47
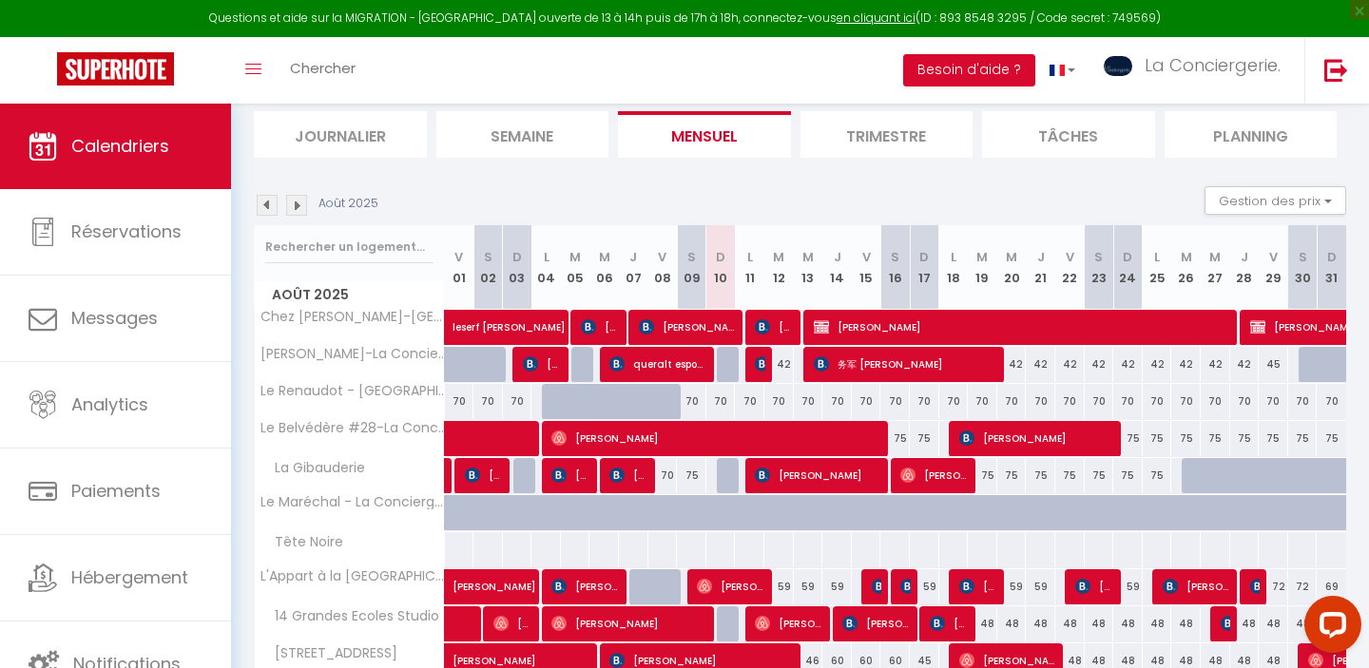
scroll to position [342, 0]
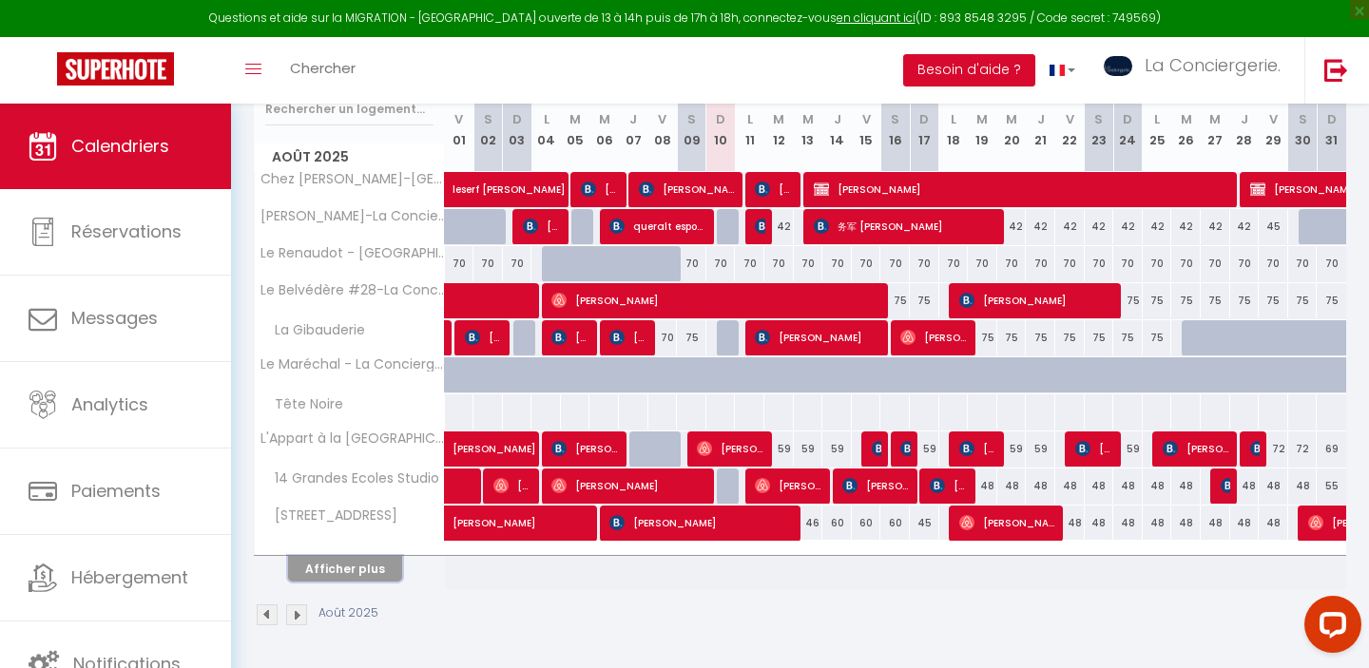
click at [372, 574] on button "Afficher plus" at bounding box center [345, 569] width 114 height 26
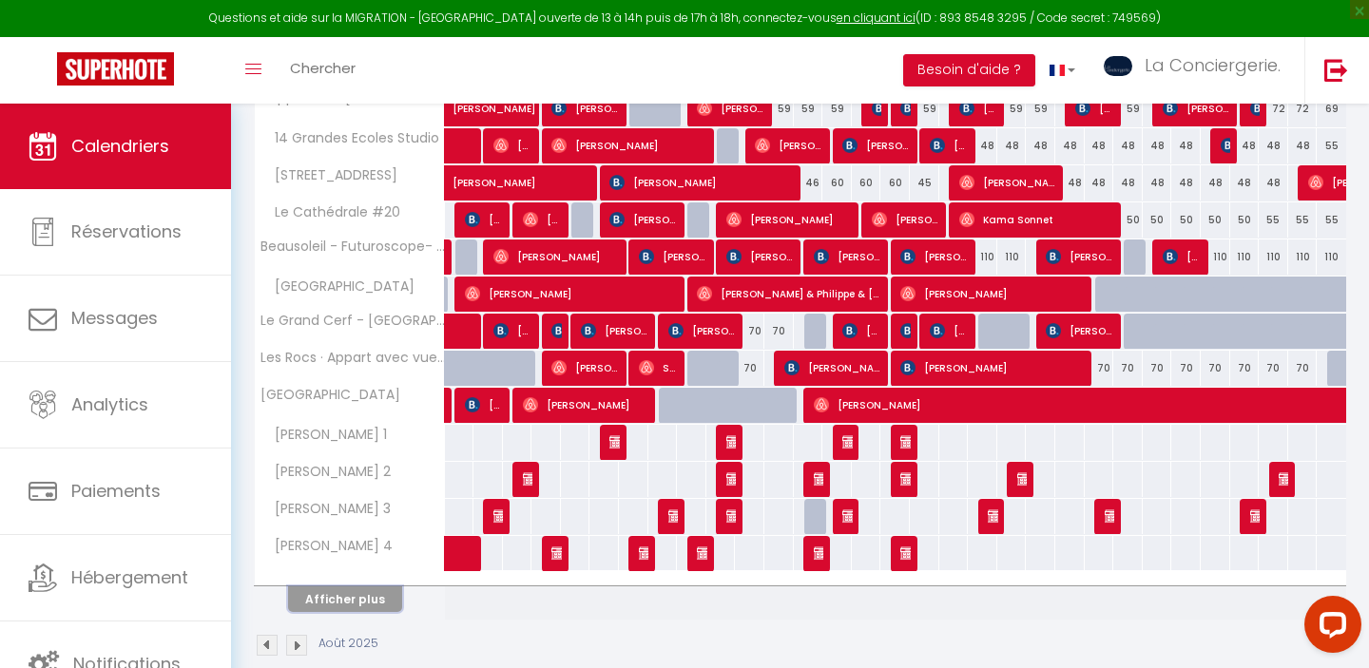
scroll to position [713, 0]
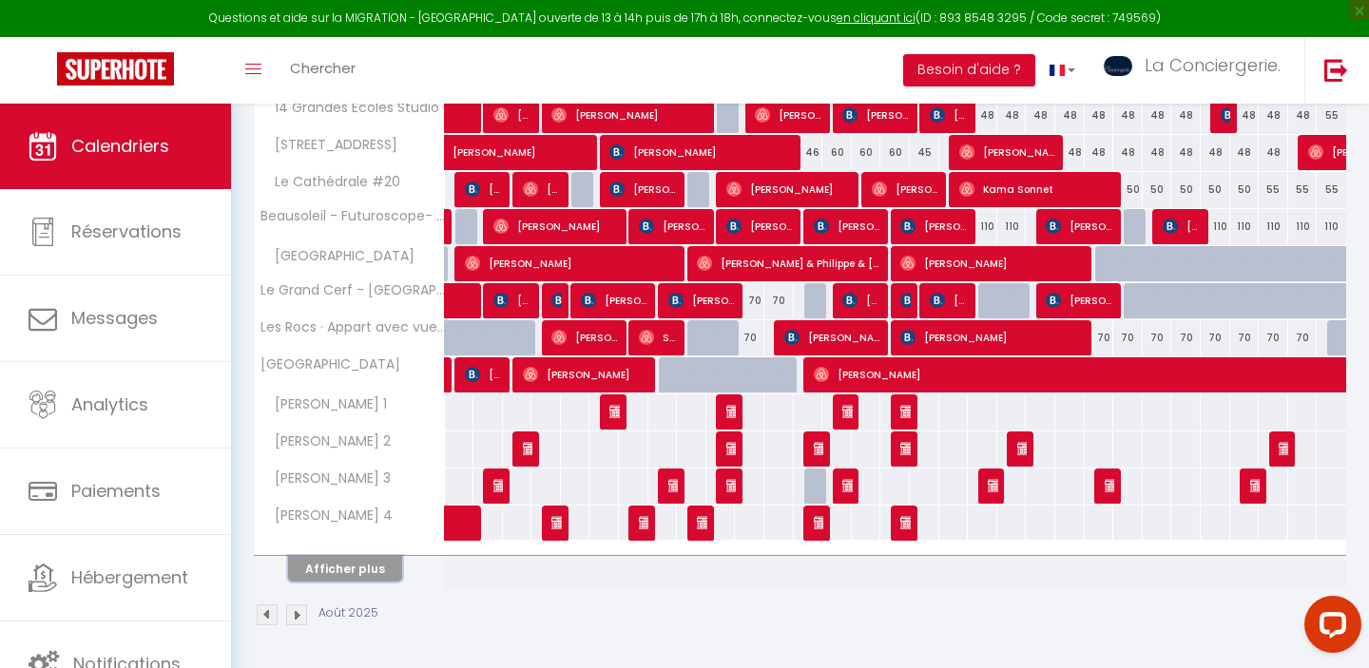
click at [364, 569] on button "Afficher plus" at bounding box center [345, 569] width 114 height 26
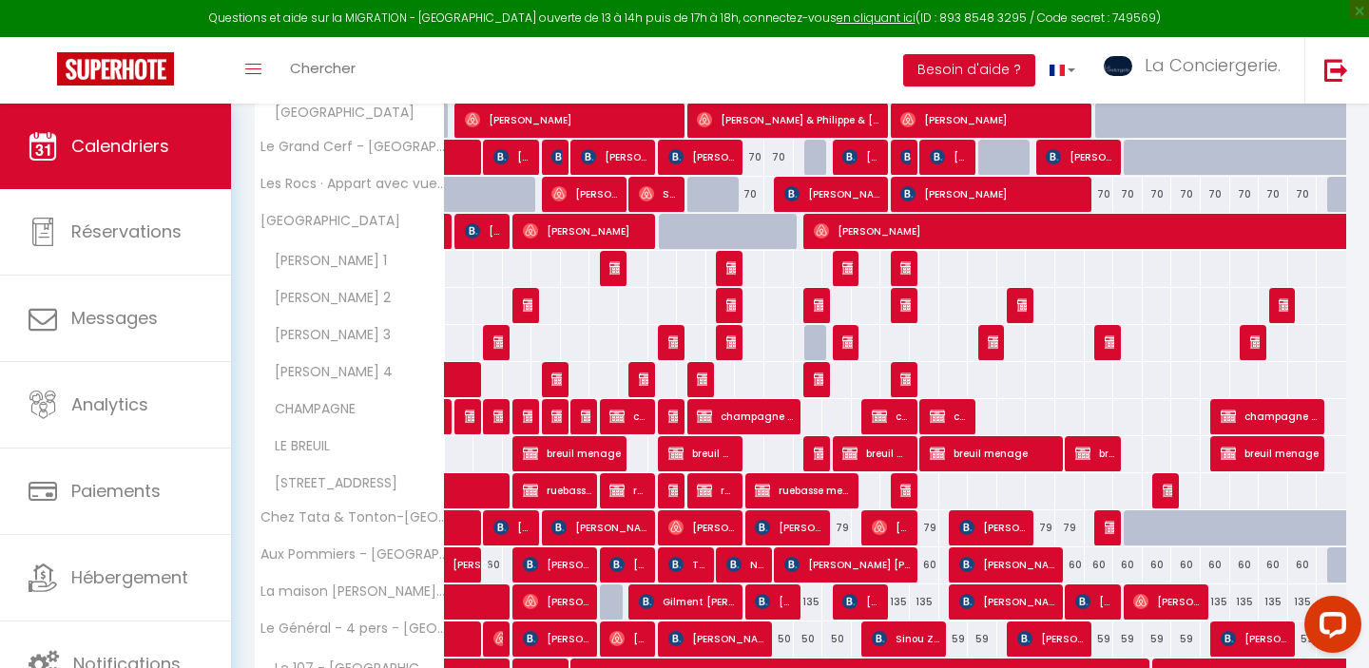
scroll to position [877, 0]
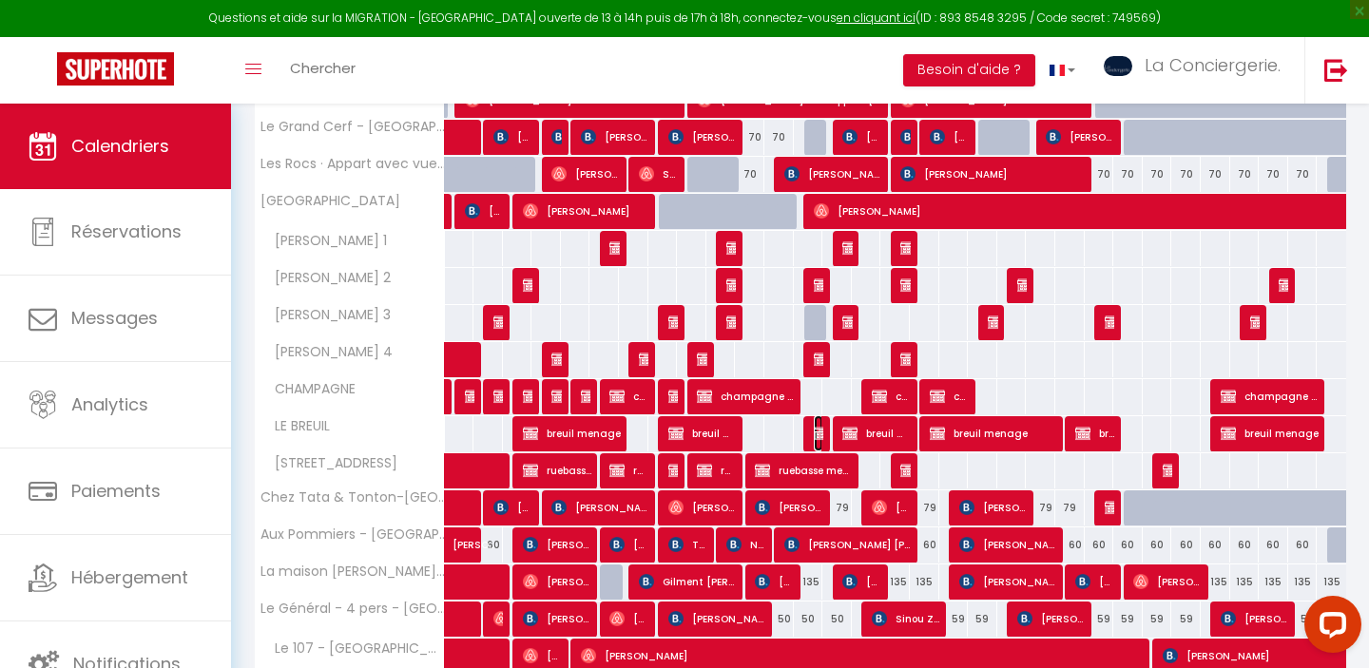
click at [815, 440] on img at bounding box center [821, 433] width 15 height 15
select select "OK"
select select "KO"
select select "0"
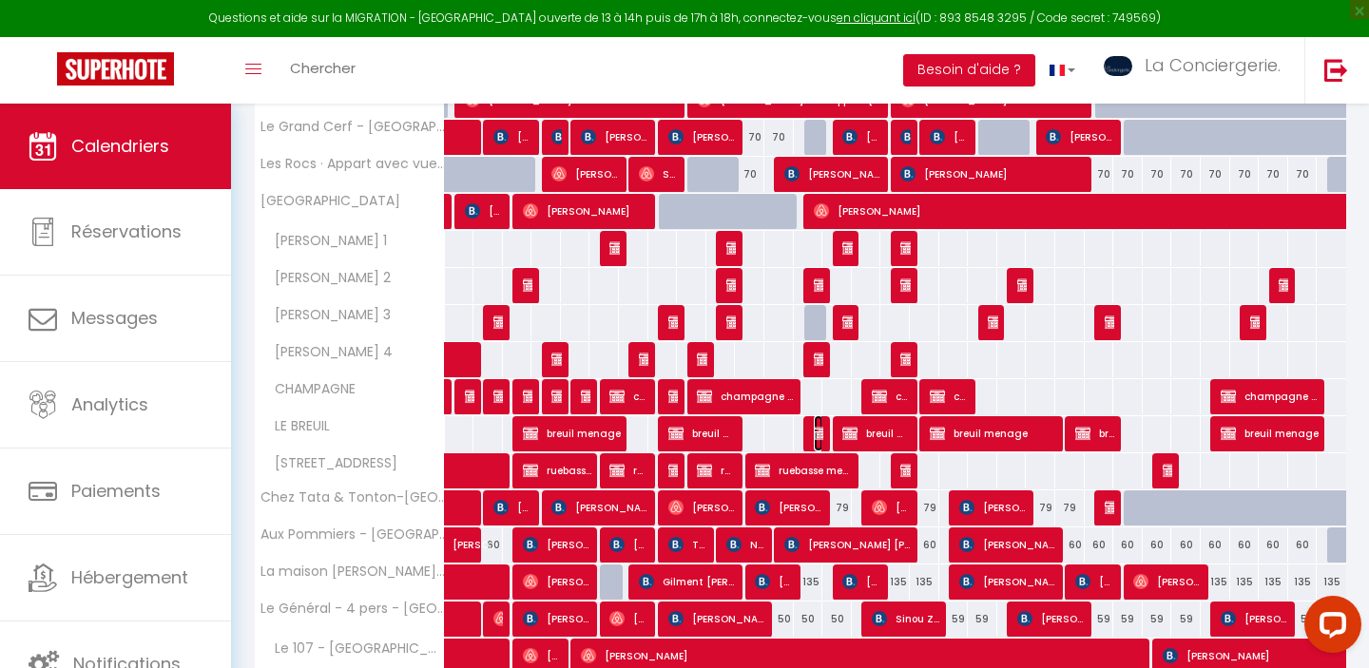
select select "1"
select select
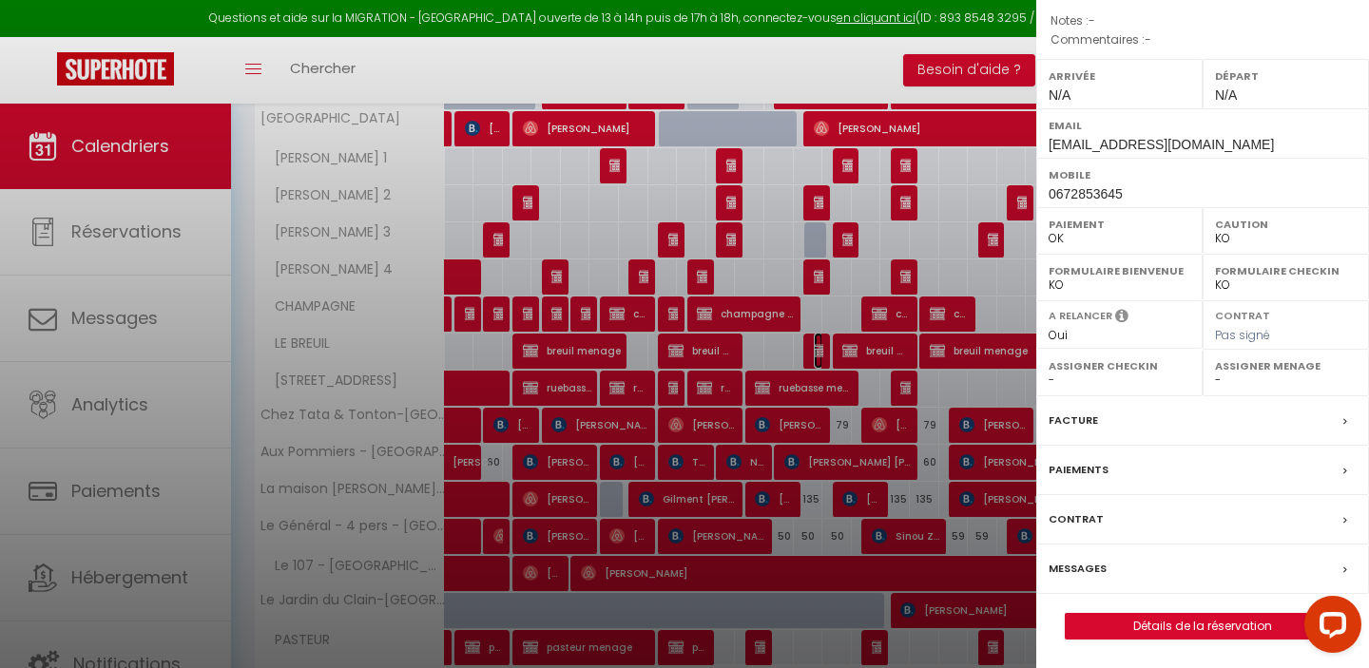
scroll to position [970, 0]
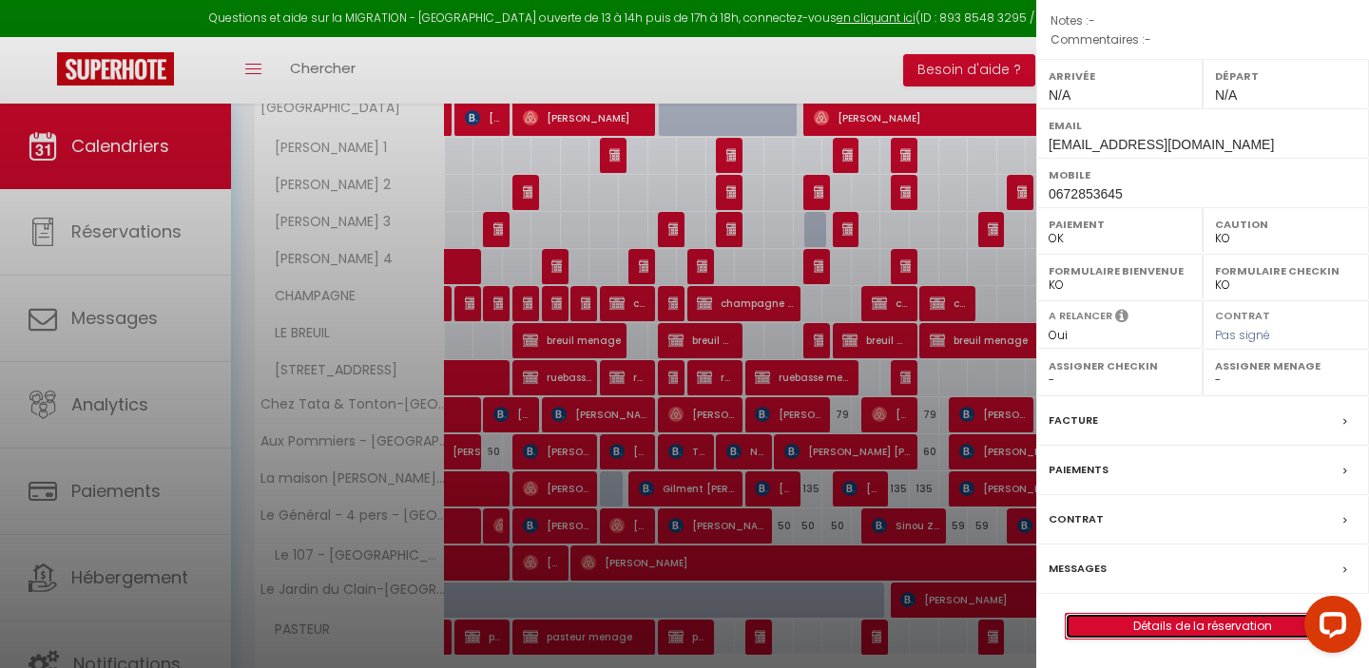
click at [1211, 634] on link "Détails de la réservation" at bounding box center [1203, 626] width 274 height 25
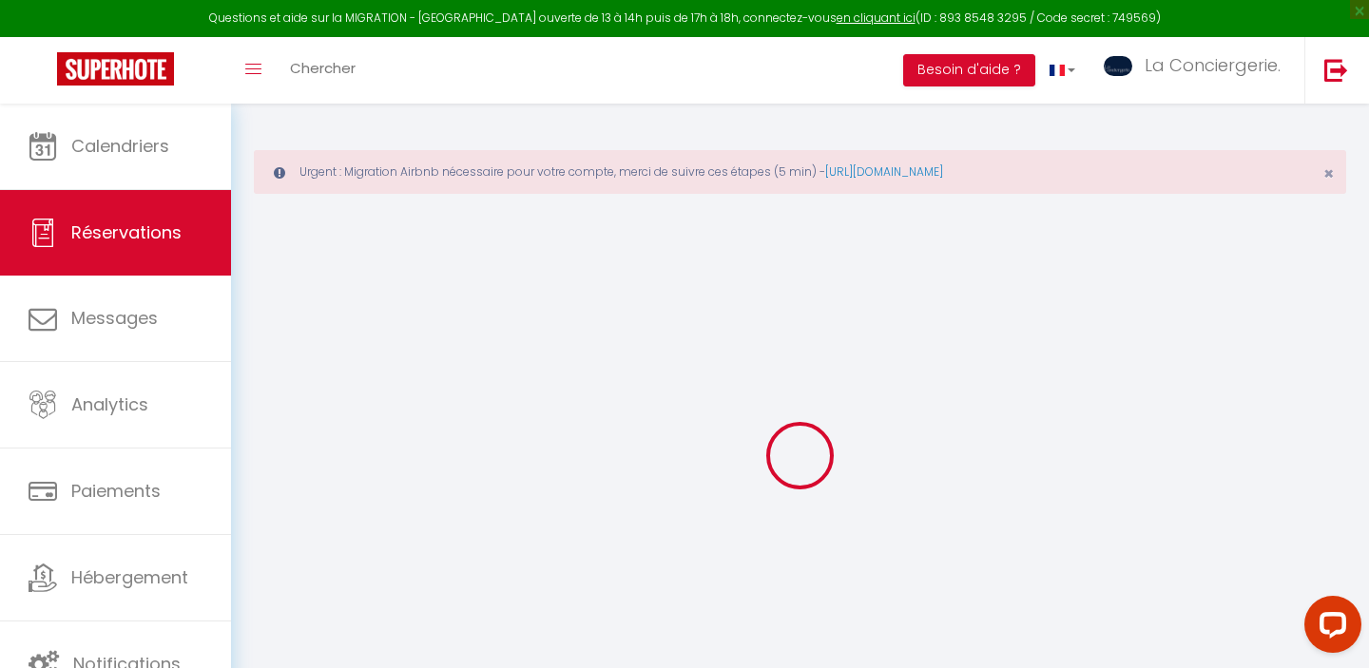
select select
checkbox input "false"
select select
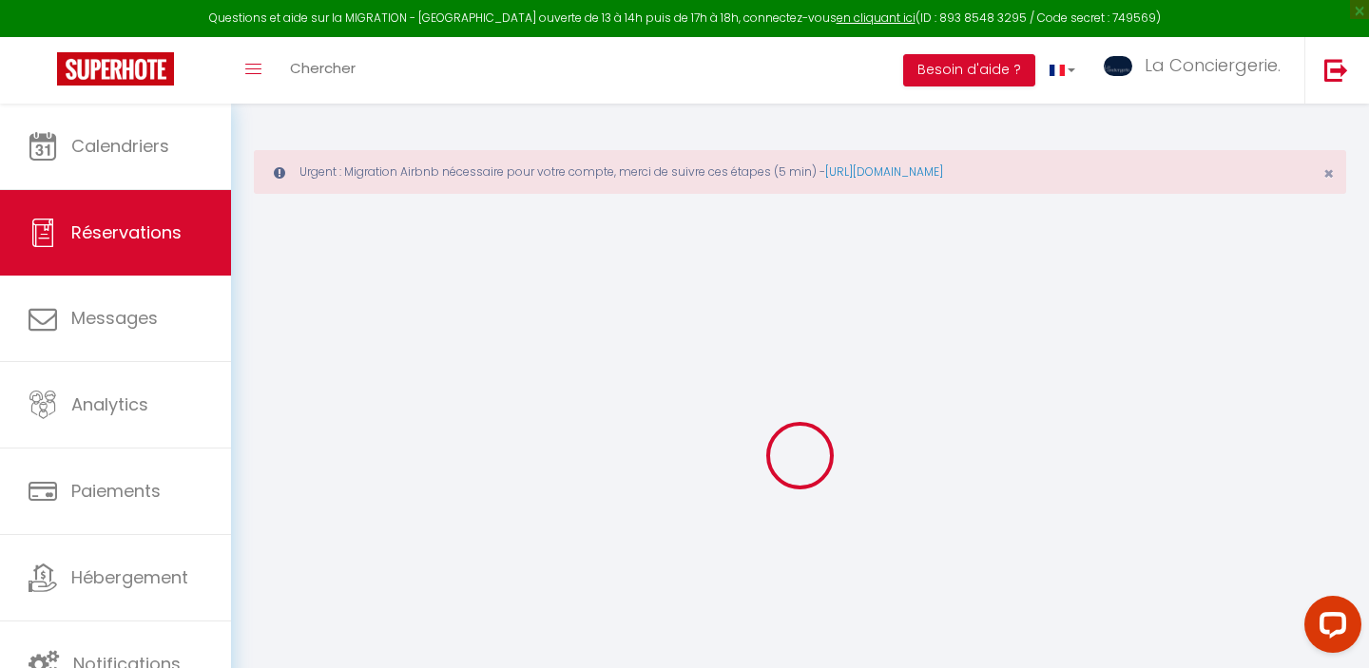
checkbox input "false"
select select
checkbox input "false"
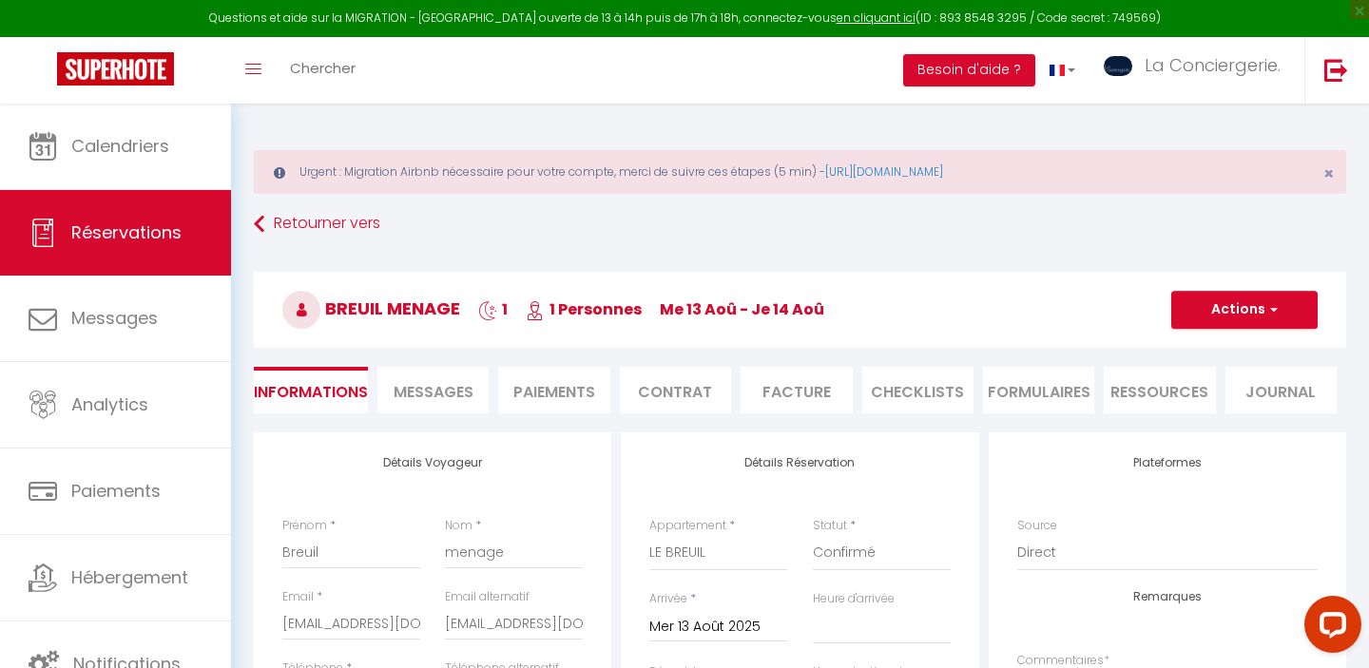
select select
checkbox input "false"
select select
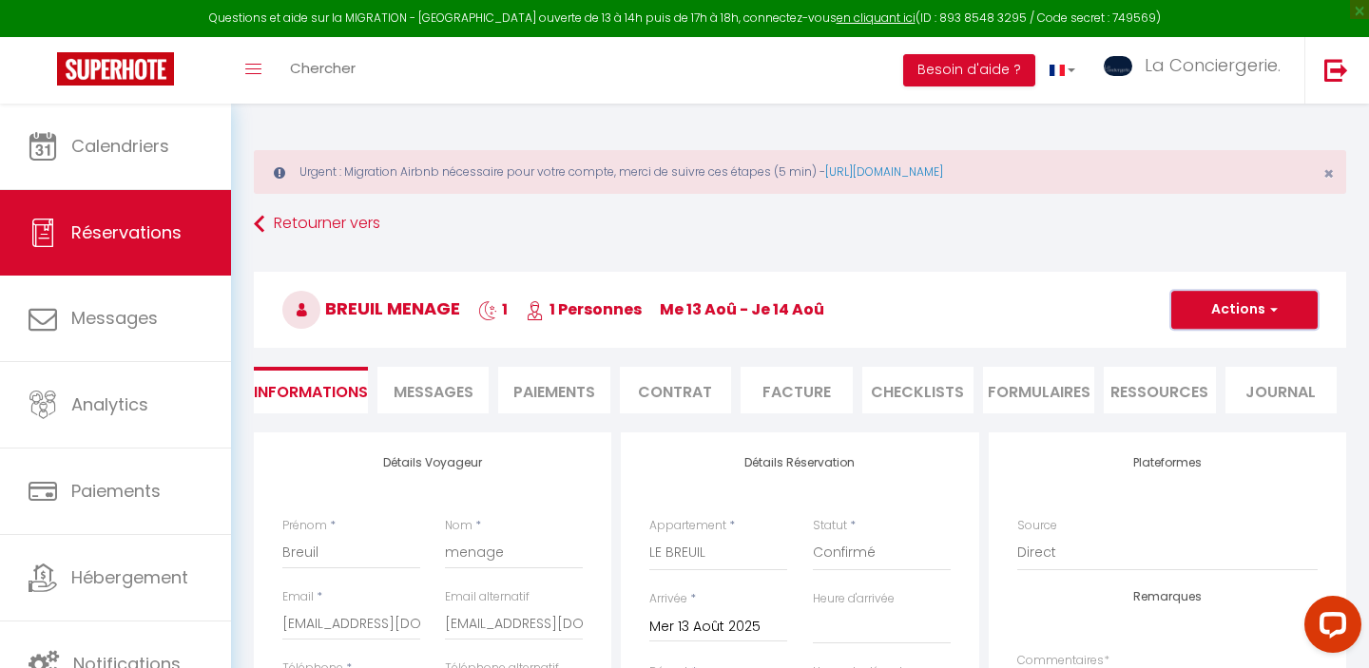
click at [1223, 320] on button "Actions" at bounding box center [1244, 310] width 146 height 38
click at [1196, 392] on link "Supprimer" at bounding box center [1225, 401] width 150 height 25
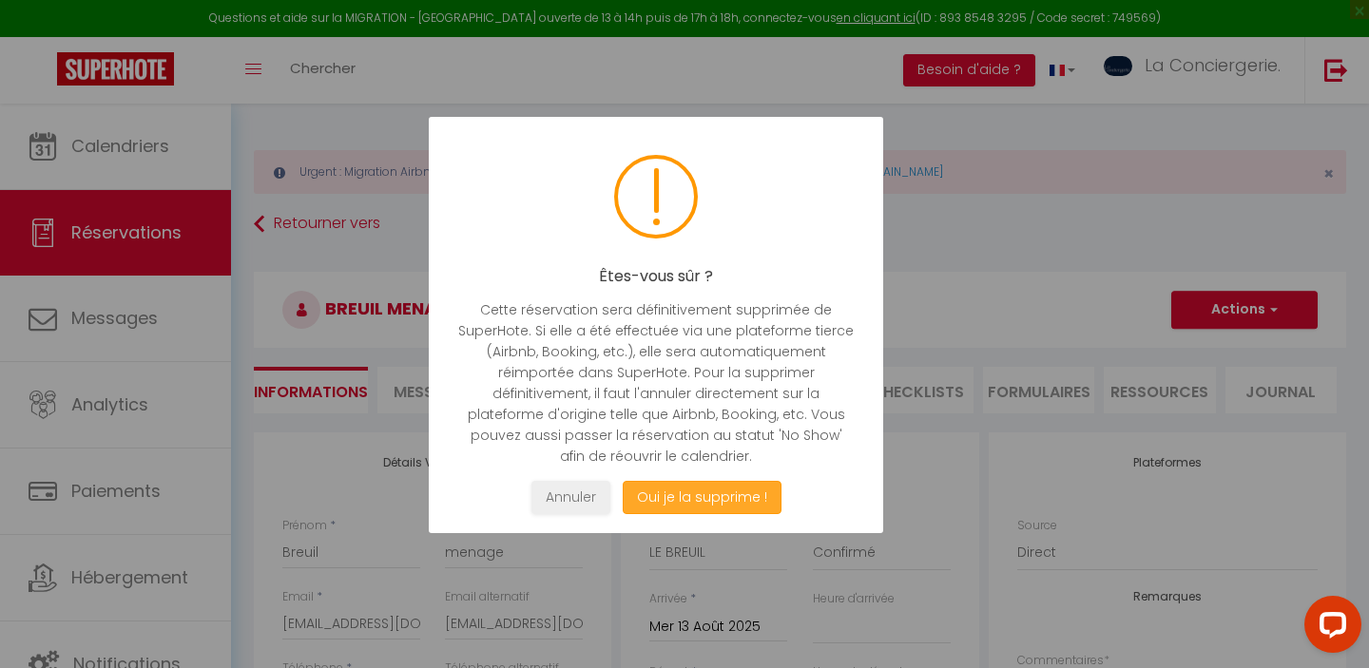
click at [715, 501] on button "Oui je la supprime !" at bounding box center [702, 497] width 159 height 33
select select "not_cancelled"
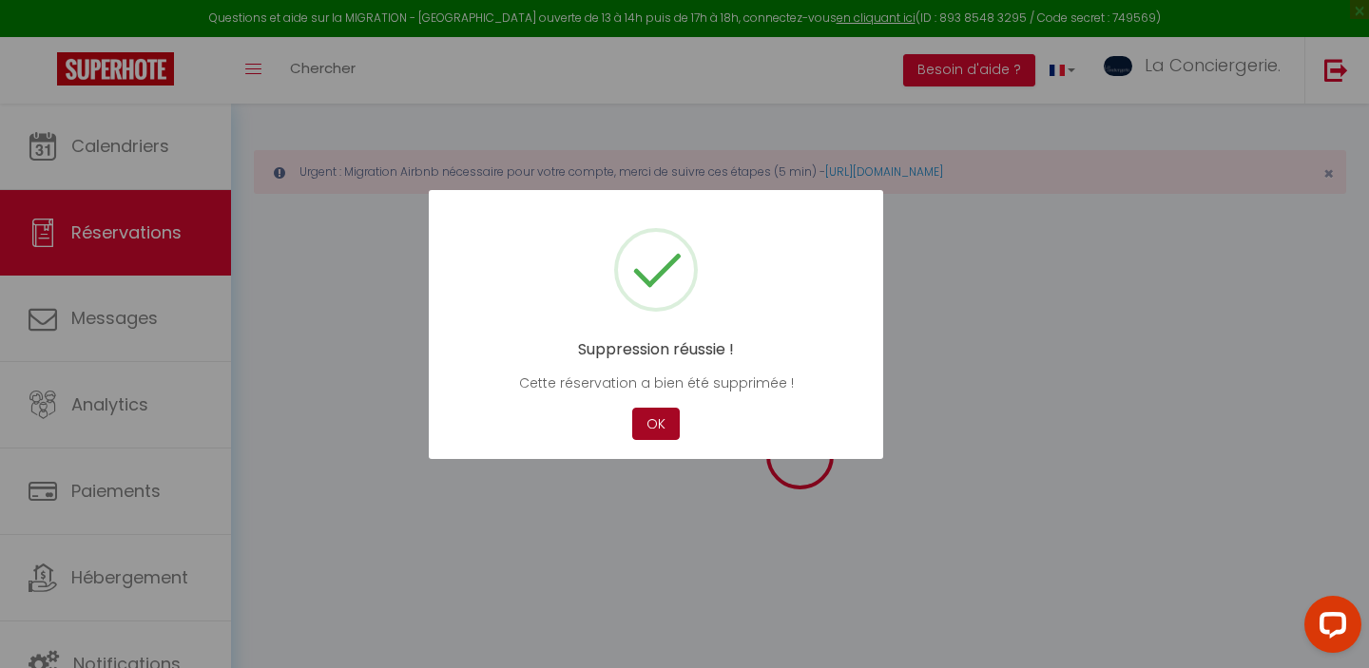
click at [649, 425] on button "OK" at bounding box center [656, 424] width 48 height 33
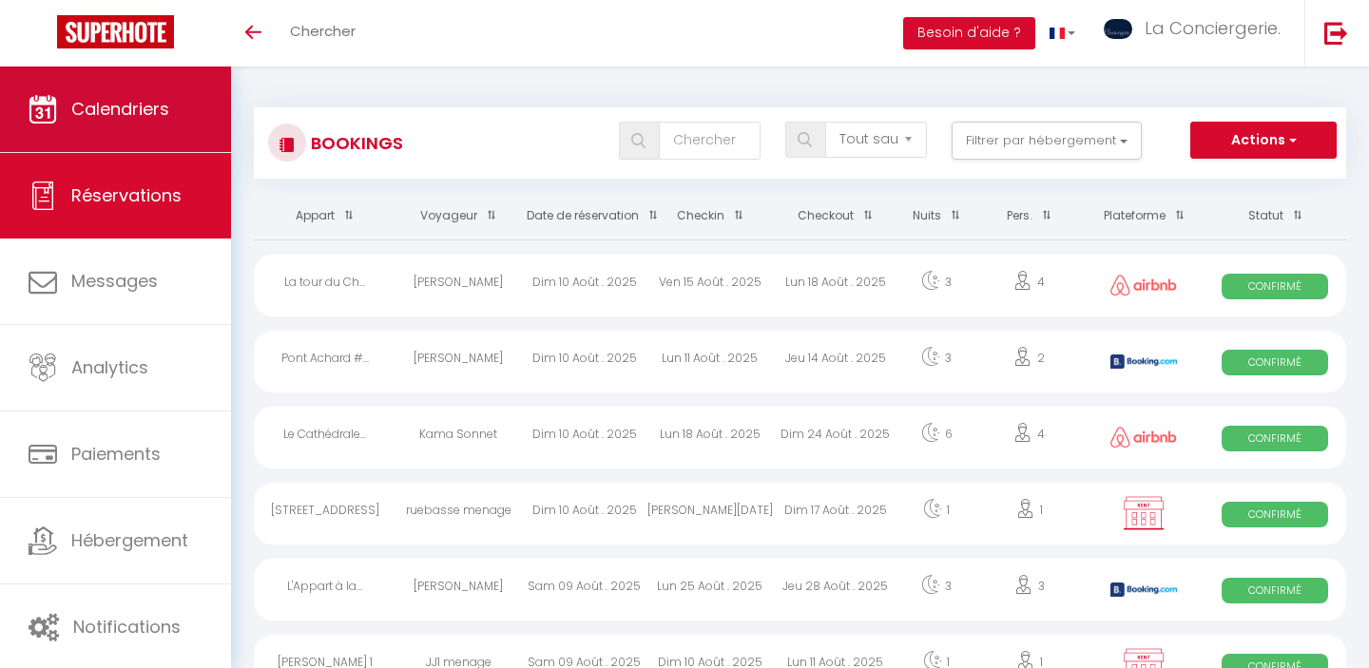
click at [162, 122] on link "Calendriers" at bounding box center [115, 110] width 231 height 86
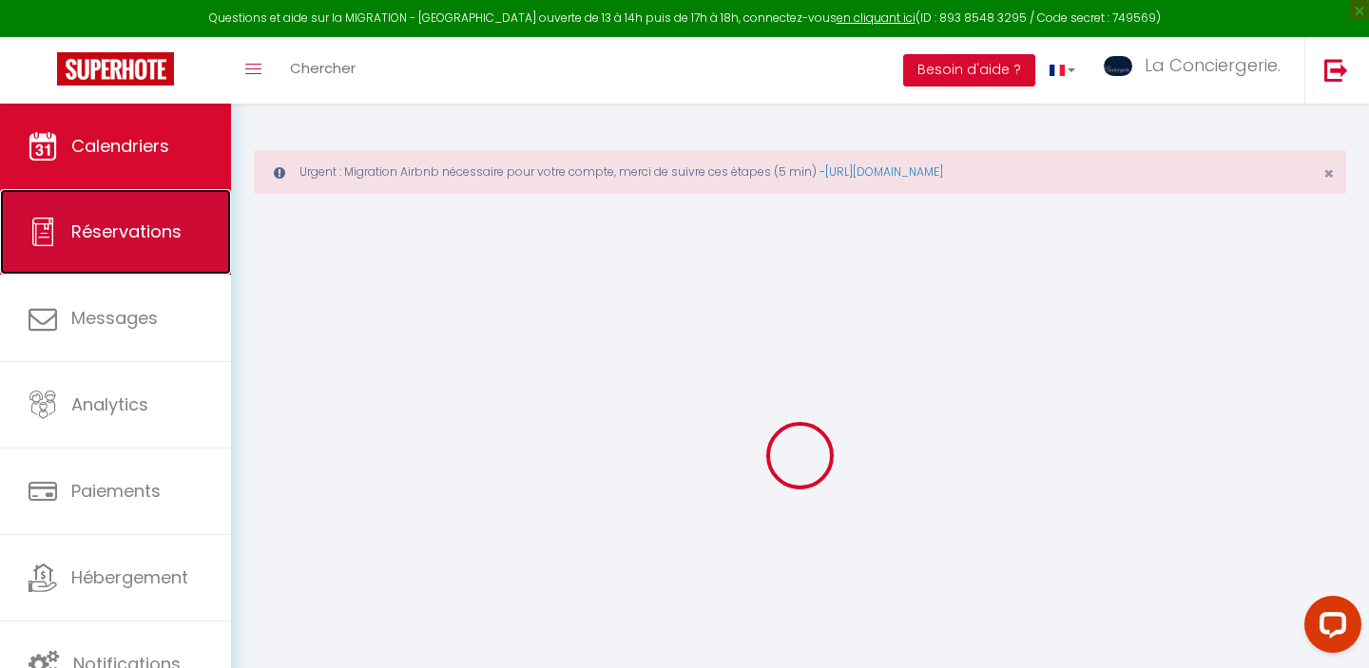
click at [170, 230] on span "Réservations" at bounding box center [126, 232] width 110 height 24
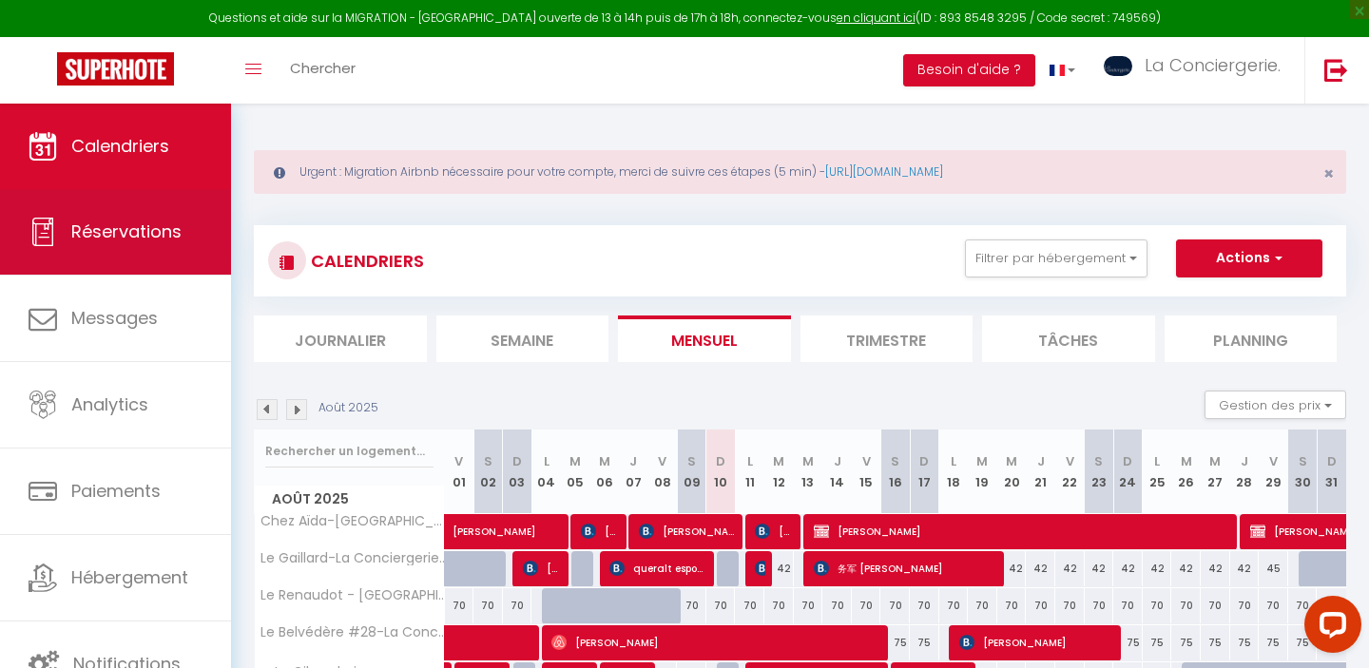
select select "not_cancelled"
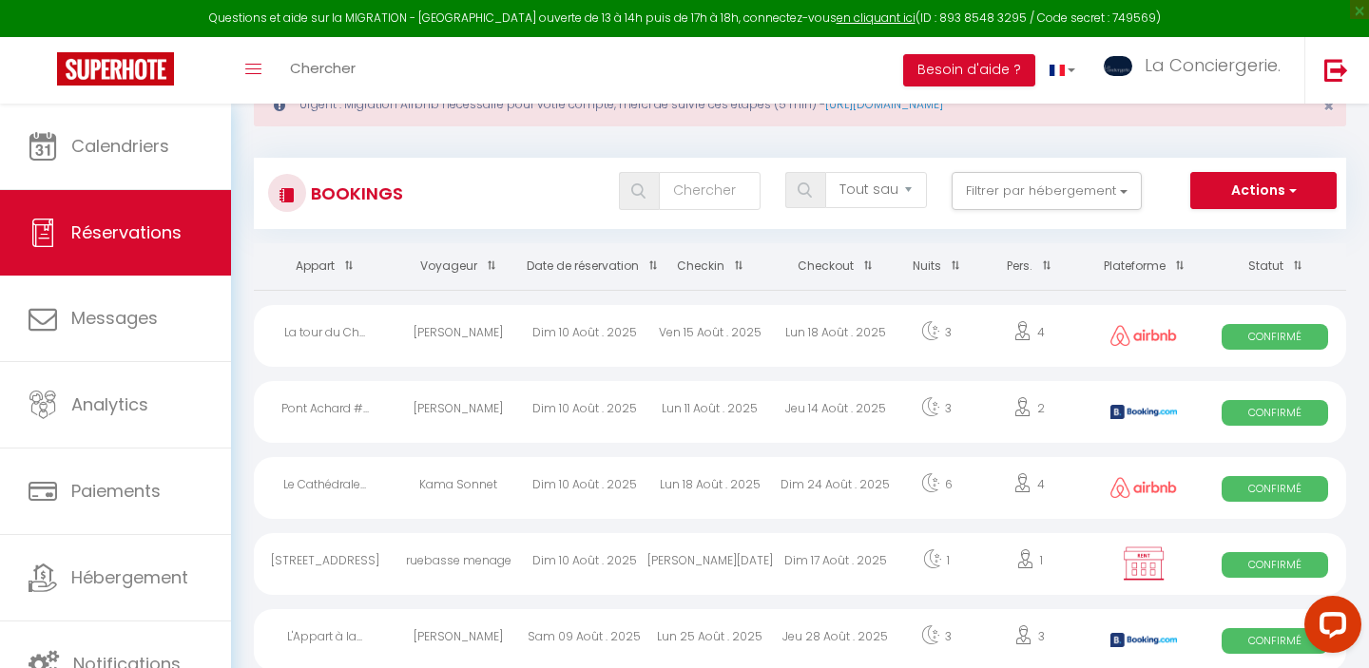
scroll to position [65, 0]
